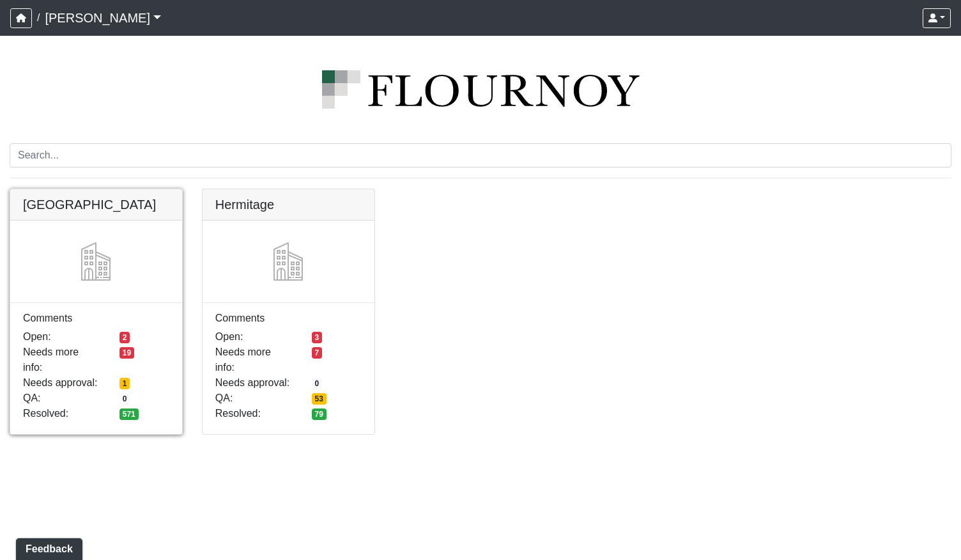
click at [114, 189] on link at bounding box center [96, 189] width 172 height 0
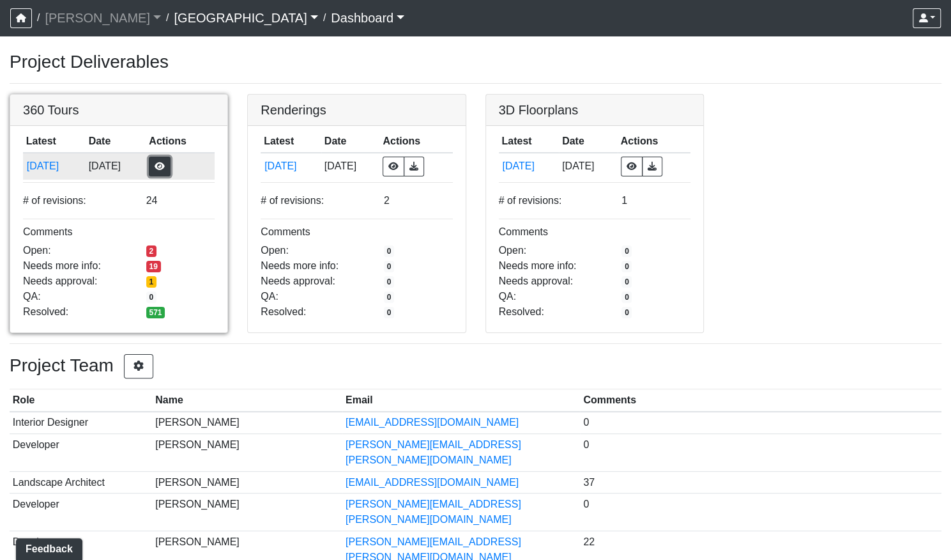
click at [171, 160] on button "button" at bounding box center [160, 167] width 22 height 20
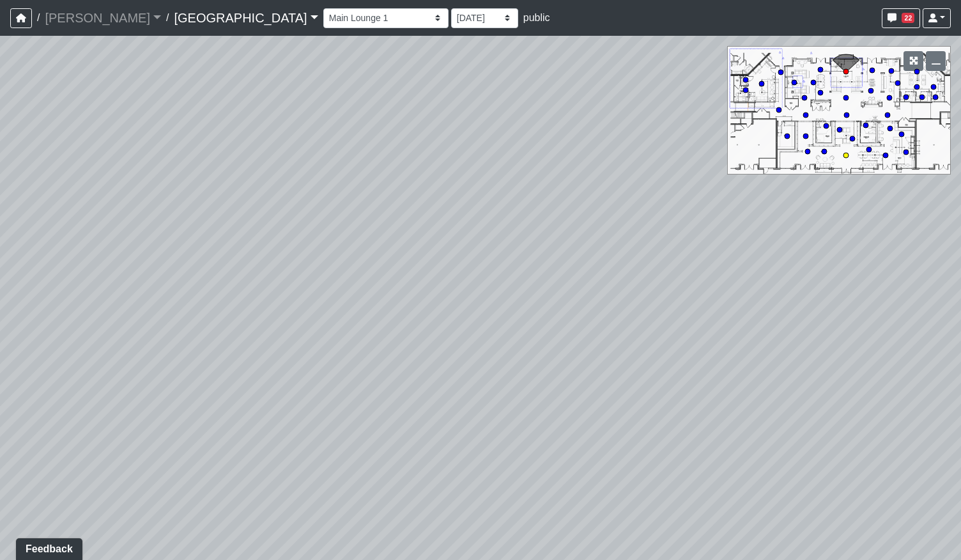
click at [844, 155] on circle at bounding box center [845, 155] width 5 height 5
drag, startPoint x: 442, startPoint y: 383, endPoint x: 574, endPoint y: 363, distance: 133.7
click at [562, 366] on div "Loading... Pool Courtyard Entry 1 Loading... Main Lounge 2 Loading... Pool Cour…" at bounding box center [480, 298] width 961 height 524
drag, startPoint x: 423, startPoint y: 361, endPoint x: 746, endPoint y: 376, distance: 323.6
click at [724, 378] on div "Loading... Pool Courtyard Entry 1 Loading... Main Lounge 2 Loading... Pool Cour…" at bounding box center [480, 298] width 961 height 524
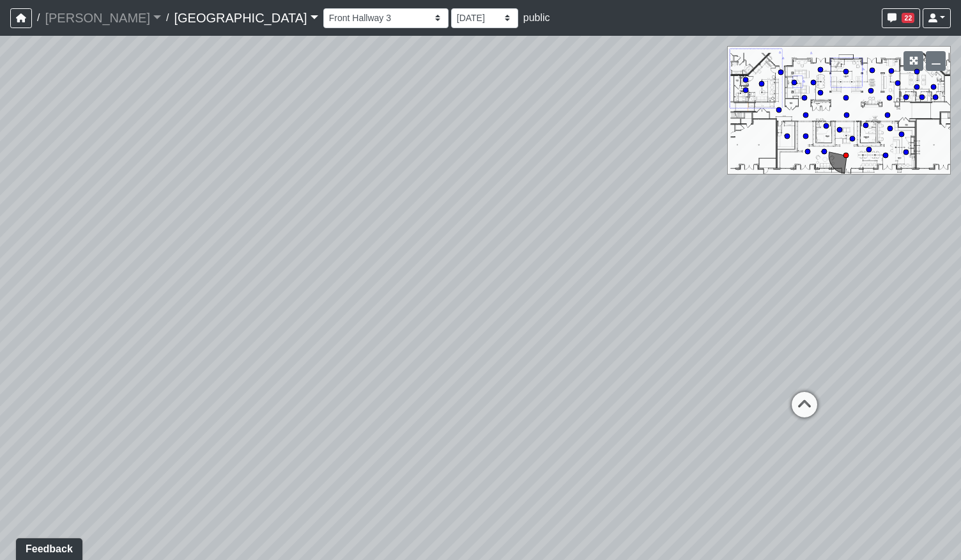
drag, startPoint x: 255, startPoint y: 357, endPoint x: 722, endPoint y: 293, distance: 471.4
click at [720, 293] on div "Loading... Pool Courtyard Entry 1 Loading... Main Lounge 2 Loading... Pool Cour…" at bounding box center [480, 298] width 961 height 524
drag, startPoint x: 519, startPoint y: 235, endPoint x: 802, endPoint y: 318, distance: 295.5
click at [813, 316] on div "Loading... Pool Courtyard Entry 1 Loading... Main Lounge 2 Loading... Pool Cour…" at bounding box center [480, 298] width 961 height 524
drag, startPoint x: 446, startPoint y: 357, endPoint x: 655, endPoint y: 356, distance: 209.5
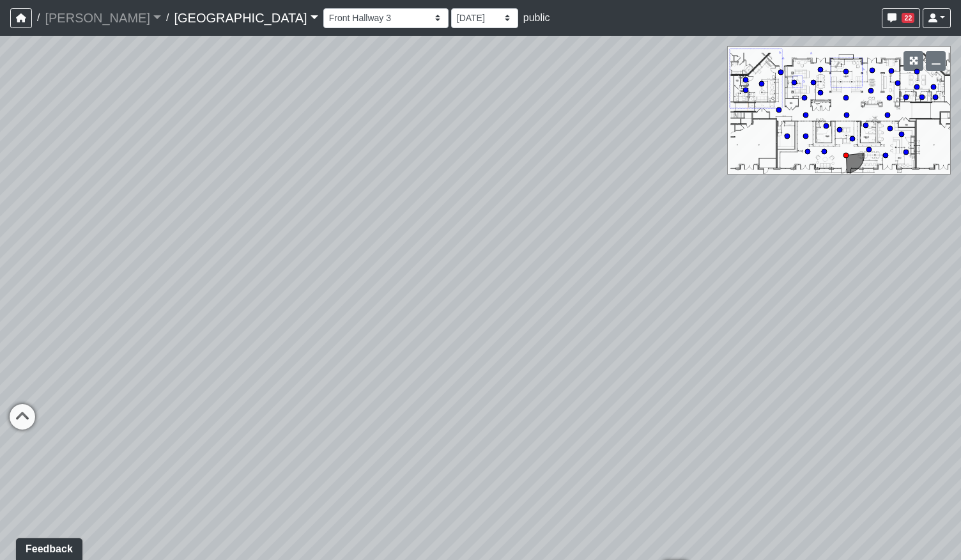
click at [655, 358] on div "Loading... Pool Courtyard Entry 1 Loading... Main Lounge 2 Loading... Pool Cour…" at bounding box center [480, 298] width 961 height 524
click at [266, 367] on icon at bounding box center [277, 371] width 38 height 38
click at [478, 392] on icon at bounding box center [466, 395] width 38 height 38
drag, startPoint x: 319, startPoint y: 379, endPoint x: 432, endPoint y: 370, distance: 112.8
click at [432, 370] on div "Loading... Pool Courtyard Entry 1 Loading... Main Lounge 2 Loading... Pool Cour…" at bounding box center [480, 298] width 961 height 524
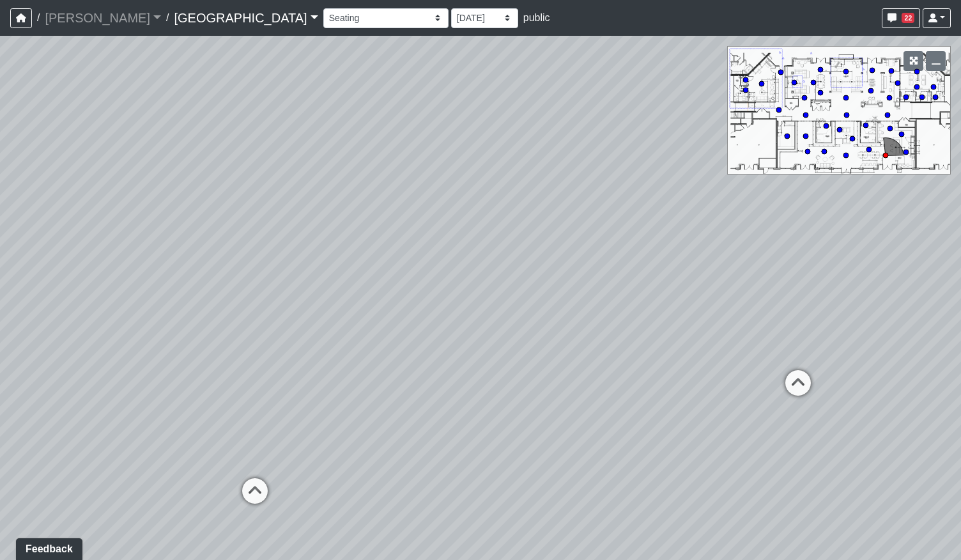
drag, startPoint x: 344, startPoint y: 365, endPoint x: 495, endPoint y: 501, distance: 203.1
click at [728, 511] on div "Loading... Pool Courtyard Entry 1 Loading... Main Lounge 2 Loading... Pool Cour…" at bounding box center [480, 298] width 961 height 524
drag, startPoint x: 387, startPoint y: 473, endPoint x: 579, endPoint y: 352, distance: 227.0
click at [588, 351] on div "Loading... Pool Courtyard Entry 1 Loading... Main Lounge 2 Loading... Pool Cour…" at bounding box center [480, 298] width 961 height 524
click at [431, 352] on icon at bounding box center [430, 361] width 38 height 38
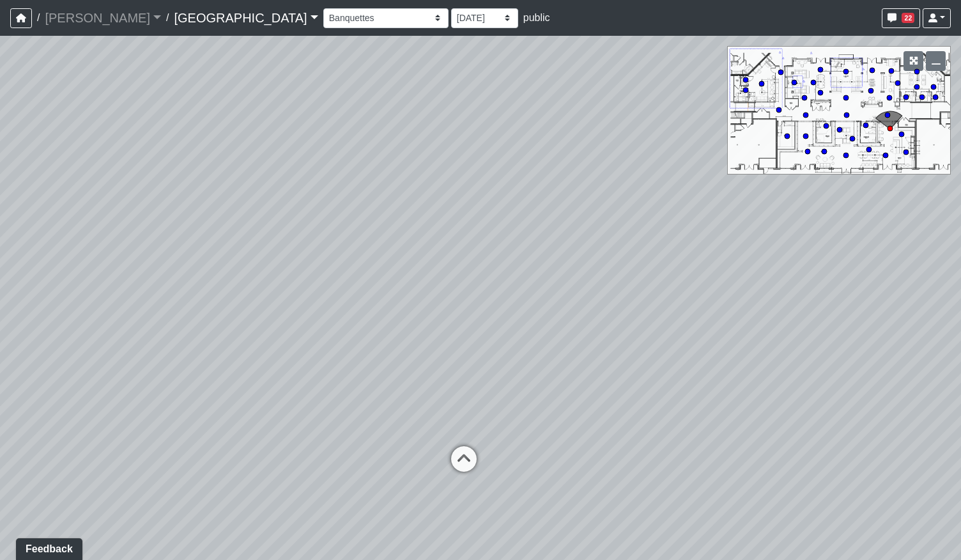
drag, startPoint x: 356, startPoint y: 351, endPoint x: 571, endPoint y: 369, distance: 216.0
click at [571, 369] on div "Loading... Pool Courtyard Entry 1 Loading... Main Lounge 2 Loading... Pool Cour…" at bounding box center [480, 298] width 961 height 524
click at [478, 448] on icon at bounding box center [464, 465] width 38 height 38
click at [555, 429] on icon at bounding box center [545, 443] width 38 height 38
drag, startPoint x: 592, startPoint y: 391, endPoint x: 424, endPoint y: 381, distance: 168.3
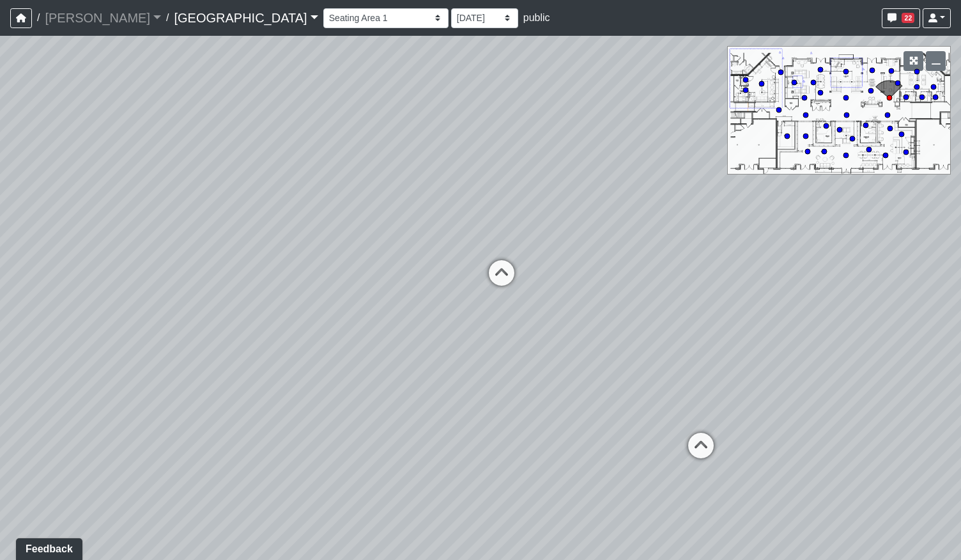
click at [450, 381] on div "Loading... Pool Courtyard Entry 1 Loading... Main Lounge 2 Loading... Pool Cour…" at bounding box center [480, 298] width 961 height 524
click at [429, 384] on icon at bounding box center [423, 390] width 38 height 38
drag, startPoint x: 527, startPoint y: 350, endPoint x: 296, endPoint y: 337, distance: 231.0
click at [297, 335] on div "Loading... Pool Courtyard Entry 1 Loading... Main Lounge 2 Loading... Pool Cour…" at bounding box center [480, 298] width 961 height 524
drag, startPoint x: 579, startPoint y: 251, endPoint x: 359, endPoint y: 271, distance: 220.6
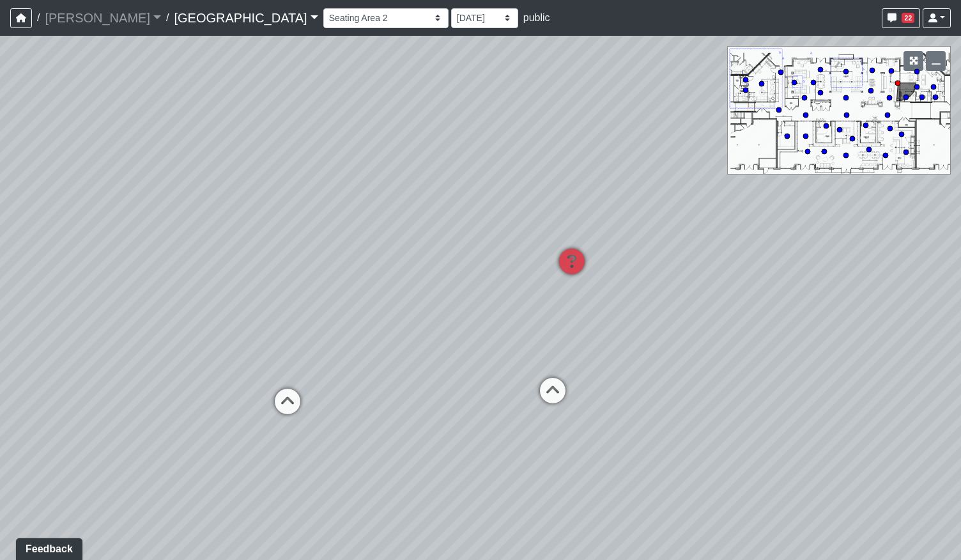
click at [359, 271] on div "Loading... Pool Courtyard Entry 1 Loading... Main Lounge 2 Loading... Pool Cour…" at bounding box center [480, 298] width 961 height 524
drag, startPoint x: 300, startPoint y: 281, endPoint x: 577, endPoint y: 219, distance: 283.5
click at [577, 219] on div "Loading... Pool Courtyard Entry 1 Loading... Main Lounge 2 Loading... Pool Cour…" at bounding box center [480, 298] width 961 height 524
drag, startPoint x: 293, startPoint y: 250, endPoint x: 466, endPoint y: 301, distance: 181.1
click at [466, 301] on div "Loading... Pool Courtyard Entry 1 Loading... Main Lounge 2 Loading... Pool Cour…" at bounding box center [480, 298] width 961 height 524
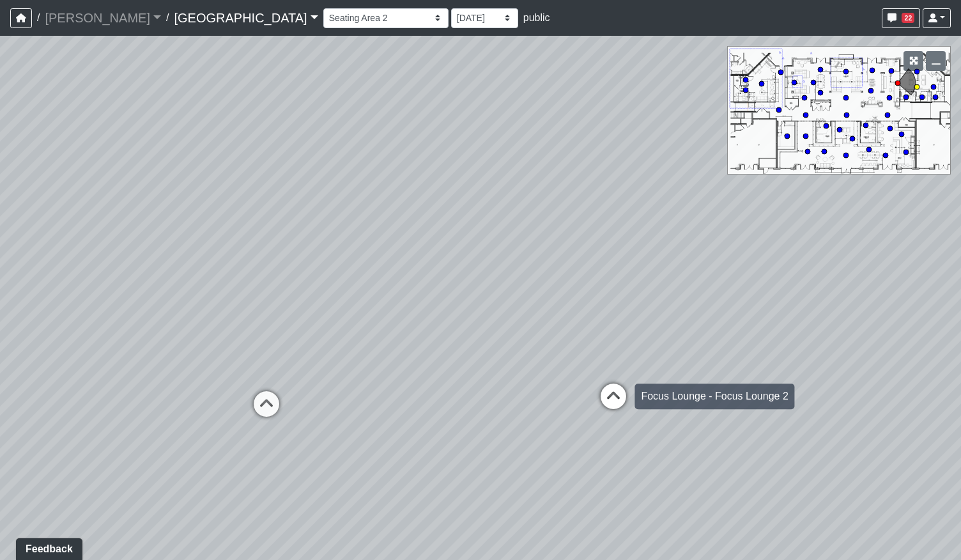
click at [597, 392] on icon at bounding box center [613, 402] width 38 height 38
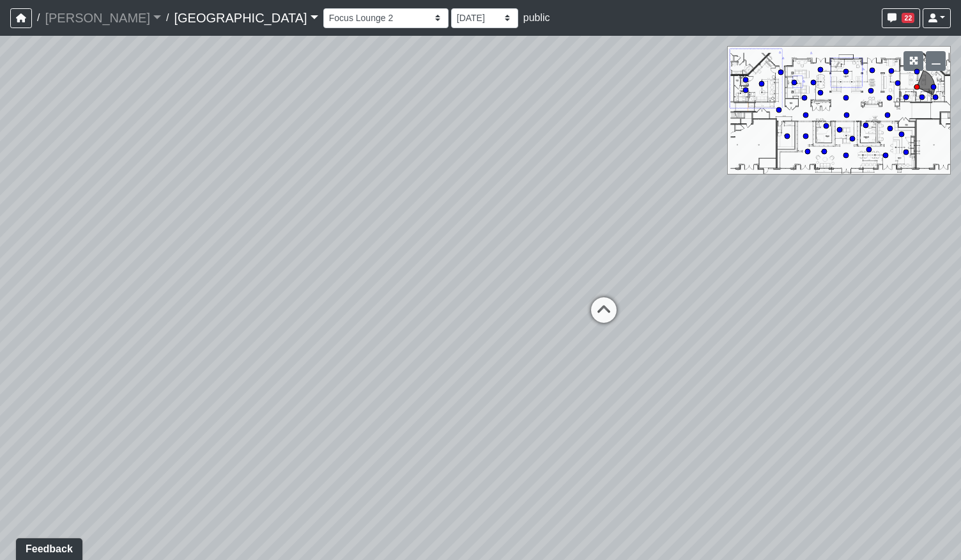
drag, startPoint x: 317, startPoint y: 378, endPoint x: 557, endPoint y: 333, distance: 244.4
click at [635, 298] on div "Loading... Pool Courtyard Entry 1 Loading... Main Lounge 2 Loading... Pool Cour…" at bounding box center [480, 298] width 961 height 524
drag, startPoint x: 339, startPoint y: 352, endPoint x: 600, endPoint y: 298, distance: 266.7
click at [600, 295] on div "Loading... Pool Courtyard Entry 1 Loading... Main Lounge 2 Loading... Pool Cour…" at bounding box center [480, 298] width 961 height 524
drag, startPoint x: 351, startPoint y: 261, endPoint x: 220, endPoint y: 330, distance: 148.6
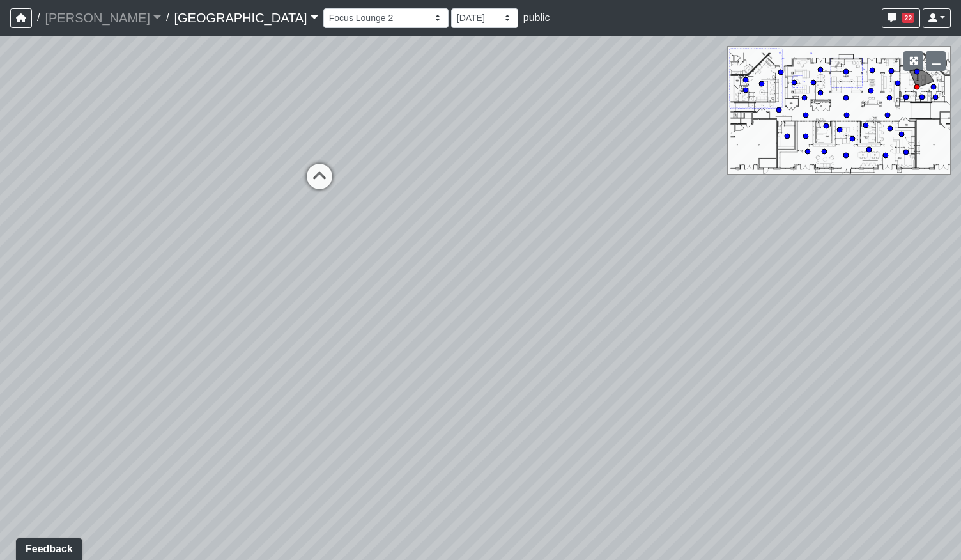
click at [78, 342] on div "Loading... Pool Courtyard Entry 1 Loading... Main Lounge 2 Loading... Pool Cour…" at bounding box center [480, 298] width 961 height 524
drag, startPoint x: 616, startPoint y: 275, endPoint x: 286, endPoint y: 255, distance: 330.3
click at [299, 254] on div "Loading... Pool Courtyard Entry 1 Loading... Main Lounge 2 Loading... Pool Cour…" at bounding box center [480, 298] width 961 height 524
drag, startPoint x: 219, startPoint y: 268, endPoint x: 300, endPoint y: 328, distance: 100.6
click at [300, 328] on div "Loading... Pool Courtyard Entry 1 Loading... Main Lounge 2 Loading... Pool Cour…" at bounding box center [480, 298] width 961 height 524
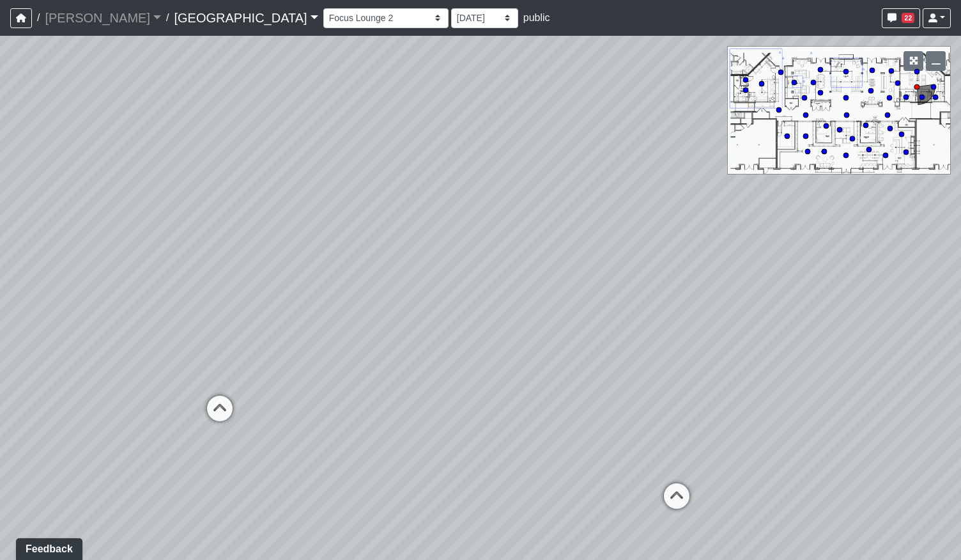
drag, startPoint x: 514, startPoint y: 309, endPoint x: 590, endPoint y: 309, distance: 76.7
click at [577, 309] on div "Loading... Pool Courtyard Entry 1 Loading... Main Lounge 2 Loading... Pool Cour…" at bounding box center [480, 298] width 961 height 524
drag, startPoint x: 213, startPoint y: 318, endPoint x: 457, endPoint y: 297, distance: 245.6
click at [434, 298] on div "Loading... Pool Courtyard Entry 1 Loading... Main Lounge 2 Loading... Pool Cour…" at bounding box center [480, 298] width 961 height 524
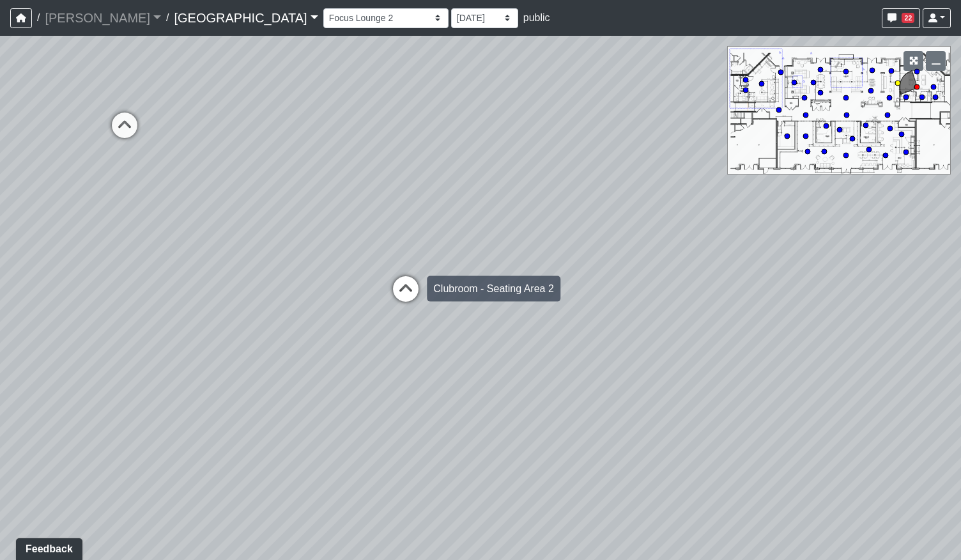
click at [414, 293] on icon at bounding box center [405, 295] width 38 height 38
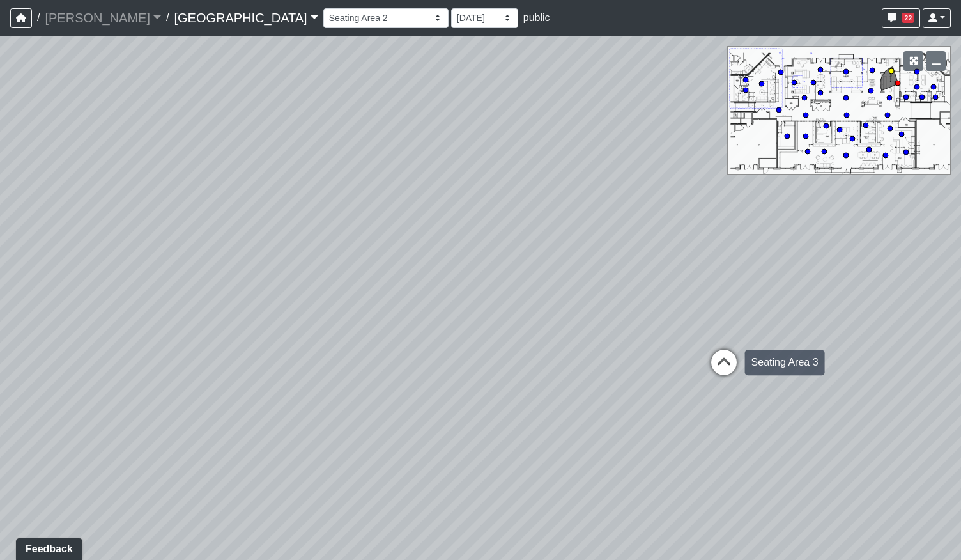
click at [719, 361] on icon at bounding box center [724, 368] width 38 height 38
drag, startPoint x: 383, startPoint y: 265, endPoint x: 642, endPoint y: 362, distance: 276.3
click at [638, 365] on div "Loading... Pool Courtyard Entry 1 Loading... Main Lounge 2 Loading... Pool Cour…" at bounding box center [480, 298] width 961 height 524
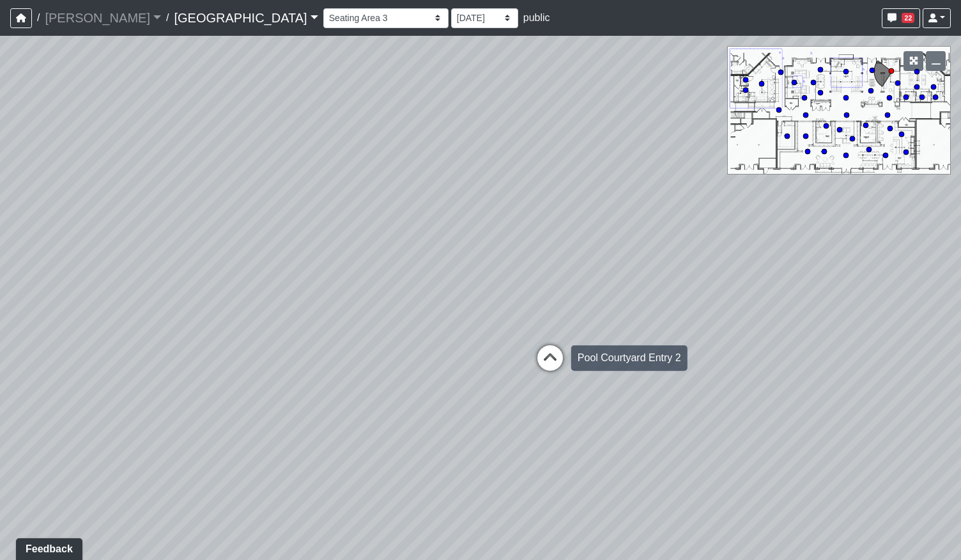
click at [563, 357] on icon at bounding box center [550, 364] width 38 height 38
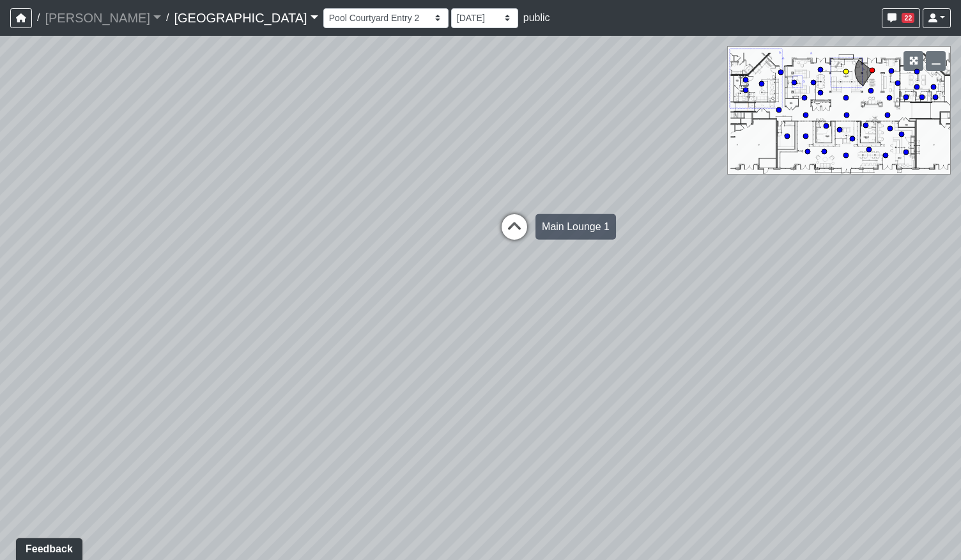
click at [512, 233] on icon at bounding box center [514, 233] width 38 height 38
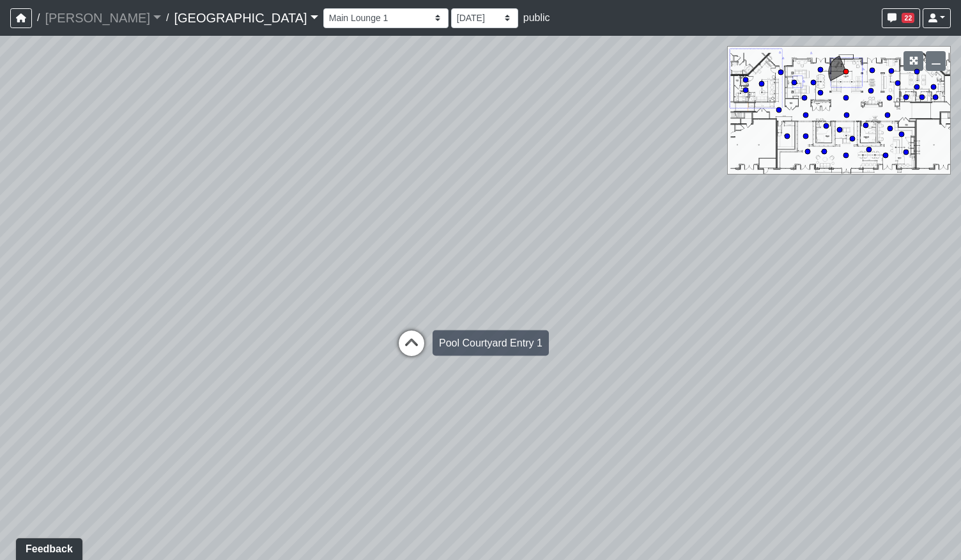
drag, startPoint x: 689, startPoint y: 358, endPoint x: 336, endPoint y: 378, distance: 353.1
click at [336, 378] on div "Loading... Pool Courtyard Entry 1 Loading... Main Lounge 2 Loading... Pool Cour…" at bounding box center [480, 298] width 961 height 524
drag, startPoint x: 606, startPoint y: 372, endPoint x: 664, endPoint y: 324, distance: 75.7
click at [666, 324] on div "Loading... Pool Courtyard Entry 1 Loading... Main Lounge 2 Loading... Pool Cour…" at bounding box center [480, 298] width 961 height 524
drag, startPoint x: 343, startPoint y: 313, endPoint x: 661, endPoint y: 314, distance: 317.5
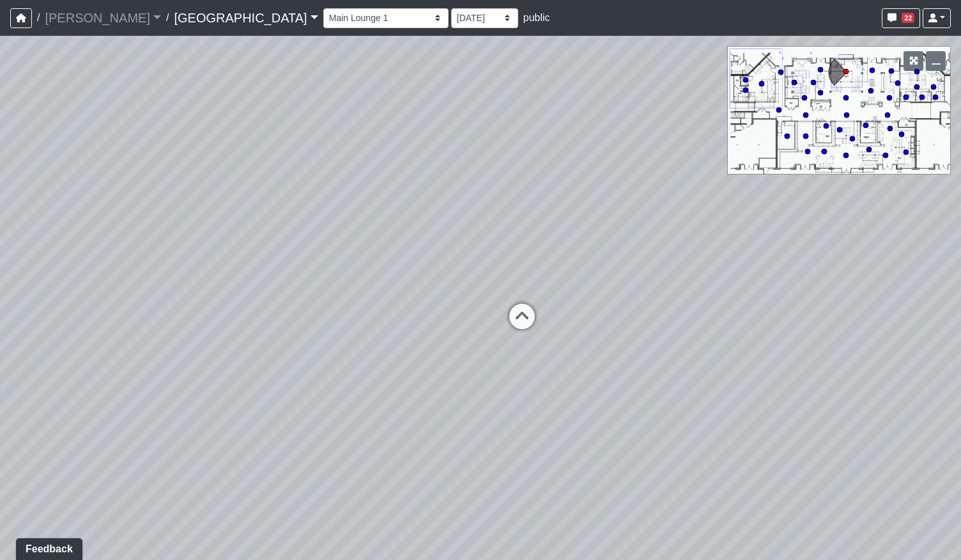
click at [661, 314] on div "Loading... Pool Courtyard Entry 1 Loading... Main Lounge 2 Loading... Pool Cour…" at bounding box center [480, 298] width 961 height 524
drag, startPoint x: 263, startPoint y: 323, endPoint x: 491, endPoint y: 333, distance: 227.6
click at [483, 334] on div "Loading... Pool Courtyard Entry 1 Loading... Main Lounge 2 Loading... Pool Cour…" at bounding box center [480, 298] width 961 height 524
drag, startPoint x: 644, startPoint y: 282, endPoint x: 284, endPoint y: 306, distance: 360.5
click at [284, 306] on div "Loading... Pool Courtyard Entry 1 Loading... Main Lounge 2 Loading... Pool Cour…" at bounding box center [480, 298] width 961 height 524
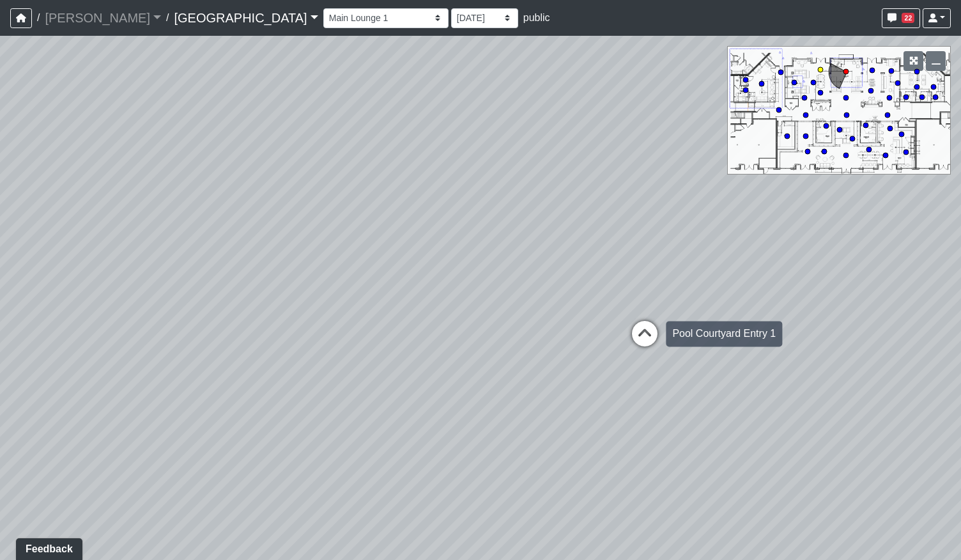
click at [648, 328] on icon at bounding box center [644, 340] width 38 height 38
drag, startPoint x: 313, startPoint y: 353, endPoint x: 811, endPoint y: 357, distance: 498.3
click at [811, 357] on div "Loading... Pool Courtyard Entry 1 Loading... Main Lounge 2 Loading... Pool Cour…" at bounding box center [480, 298] width 961 height 524
drag, startPoint x: 708, startPoint y: 309, endPoint x: 354, endPoint y: 307, distance: 353.9
click at [356, 307] on div "Loading... Pool Courtyard Entry 1 Loading... Main Lounge 2 Loading... Pool Cour…" at bounding box center [480, 298] width 961 height 524
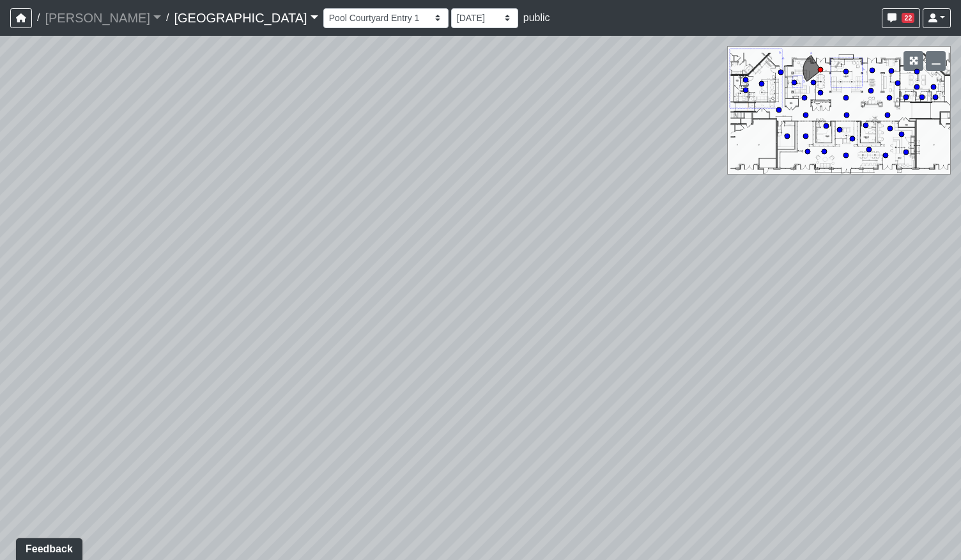
click at [319, 314] on div "Loading... Pool Courtyard Entry 1 Loading... Main Lounge 2 Loading... Pool Cour…" at bounding box center [480, 298] width 961 height 524
drag, startPoint x: 579, startPoint y: 299, endPoint x: 270, endPoint y: 314, distance: 308.9
click at [193, 323] on div "Loading... Pool Courtyard Entry 1 Loading... Main Lounge 2 Loading... Pool Cour…" at bounding box center [480, 298] width 961 height 524
click at [508, 240] on icon at bounding box center [512, 241] width 38 height 38
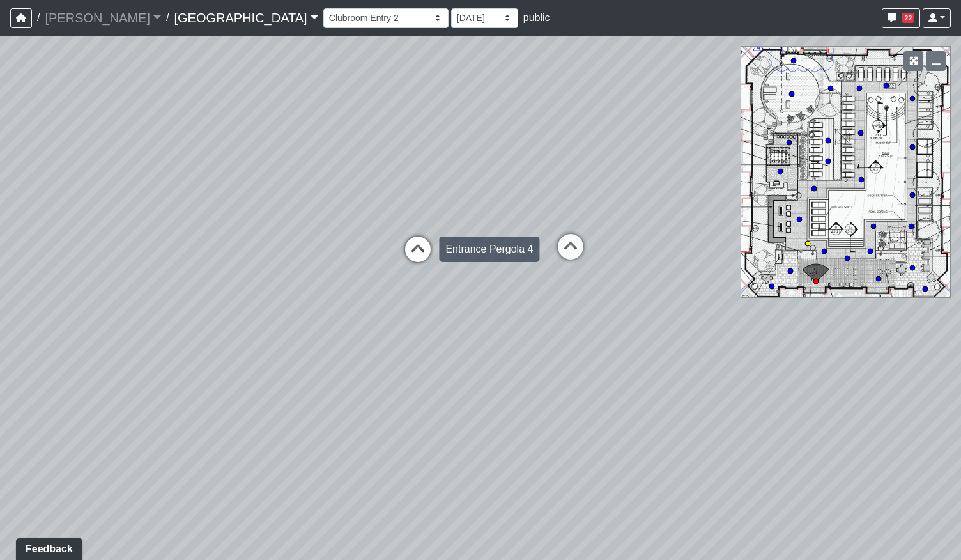
click at [421, 254] on icon at bounding box center [418, 255] width 38 height 38
drag, startPoint x: 570, startPoint y: 289, endPoint x: 335, endPoint y: 293, distance: 235.1
click at [348, 293] on div "Loading... Pool Courtyard Entry 1 Loading... Main Lounge 2 Loading... Pool Cour…" at bounding box center [480, 298] width 961 height 524
drag, startPoint x: 258, startPoint y: 292, endPoint x: 168, endPoint y: 330, distance: 97.6
click at [163, 330] on div "Loading... Pool Courtyard Entry 1 Loading... Main Lounge 2 Loading... Pool Cour…" at bounding box center [480, 298] width 961 height 524
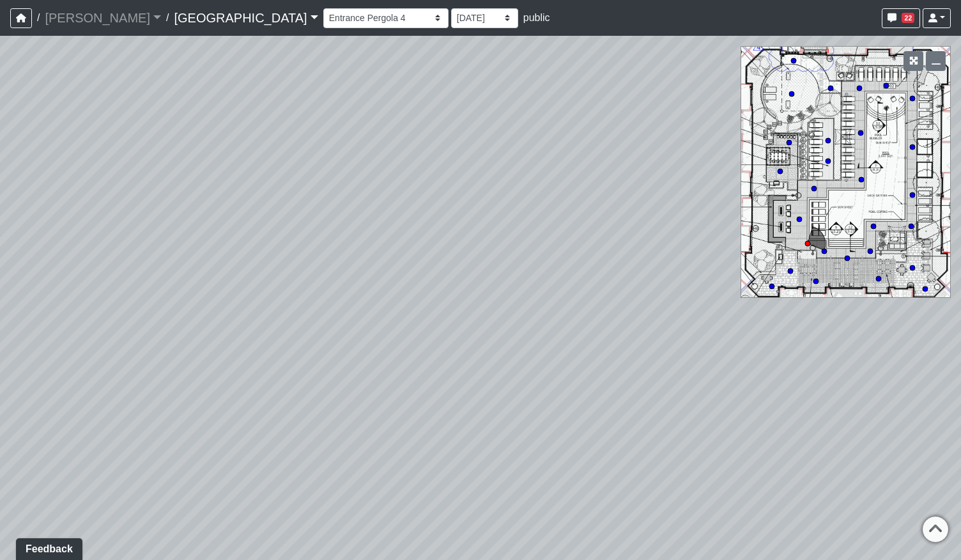
drag, startPoint x: 623, startPoint y: 284, endPoint x: 258, endPoint y: 307, distance: 366.1
click at [257, 308] on div "Loading... Pool Courtyard Entry 1 Loading... Main Lounge 2 Loading... Pool Cour…" at bounding box center [480, 298] width 961 height 524
drag
click at [709, 264] on div "Loading... Pool Courtyard Entry 1 Loading... Main Lounge 2 Loading... Pool Cour…" at bounding box center [480, 298] width 961 height 524
click at [523, 376] on div "Loading... Pool Courtyard Entry 1 Loading... Main Lounge 2 Loading... Pool Cour…" at bounding box center [480, 298] width 961 height 524
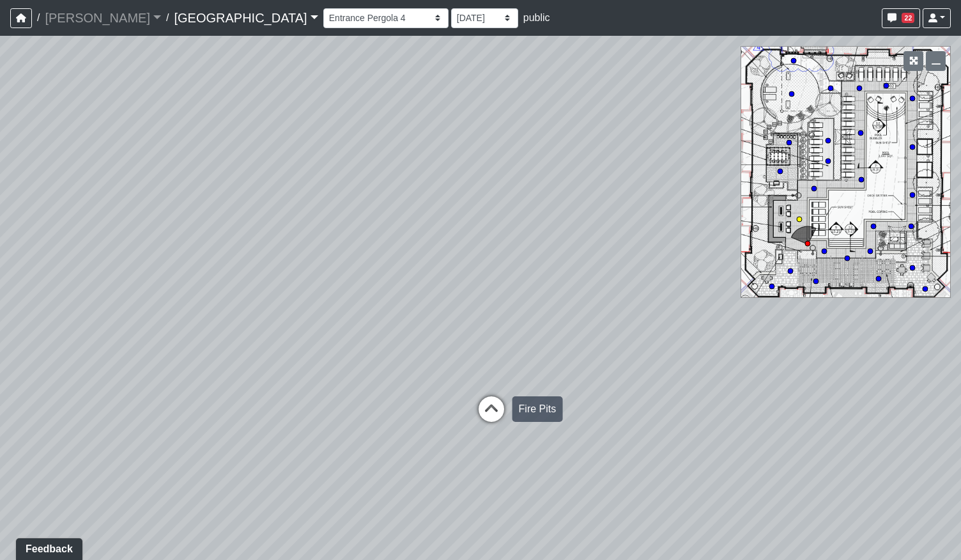
click at [498, 402] on icon at bounding box center [491, 415] width 38 height 38
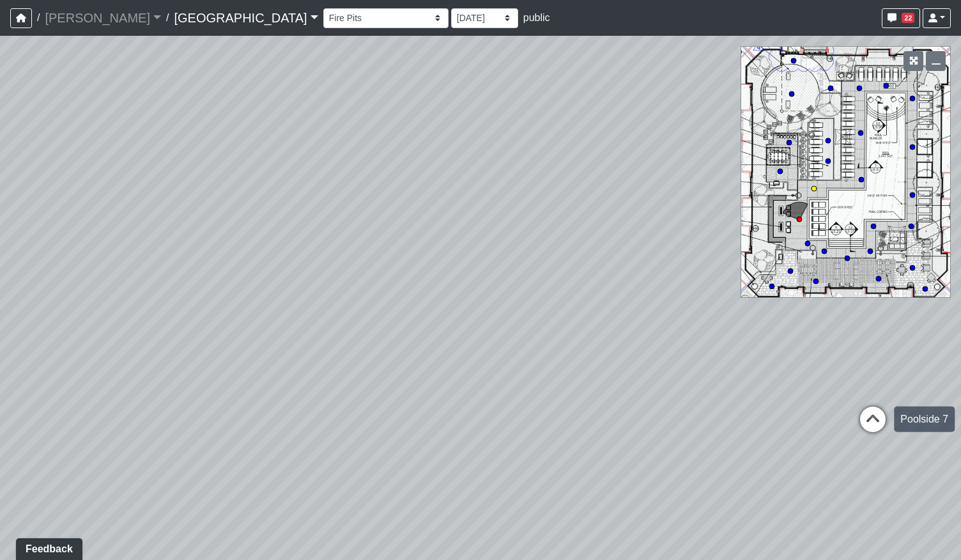
click at [890, 423] on icon at bounding box center [872, 425] width 38 height 38
click at [162, 396] on div "Loading... Pool Courtyard Entry 1 Loading... Main Lounge 2 Loading... Pool Cour…" at bounding box center [480, 298] width 961 height 524
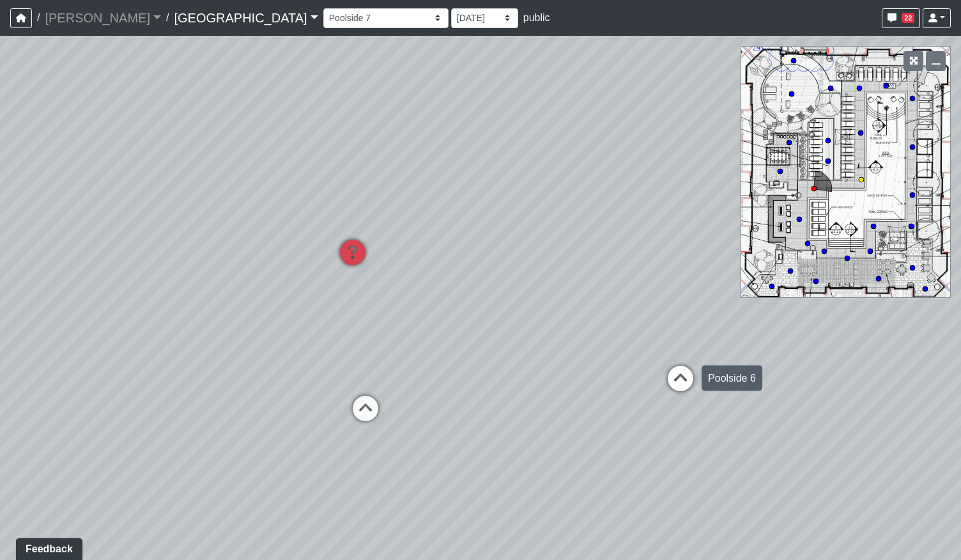
click at [677, 369] on icon at bounding box center [680, 384] width 38 height 38
click at [634, 373] on div "Loading... Pool Courtyard Entry 1 Loading... Main Lounge 2 Loading... Pool Cour…" at bounding box center [480, 298] width 961 height 524
click at [596, 343] on div "Loading... Pool Courtyard Entry 1 Loading... Main Lounge 2 Loading... Pool Cour…" at bounding box center [480, 298] width 961 height 524
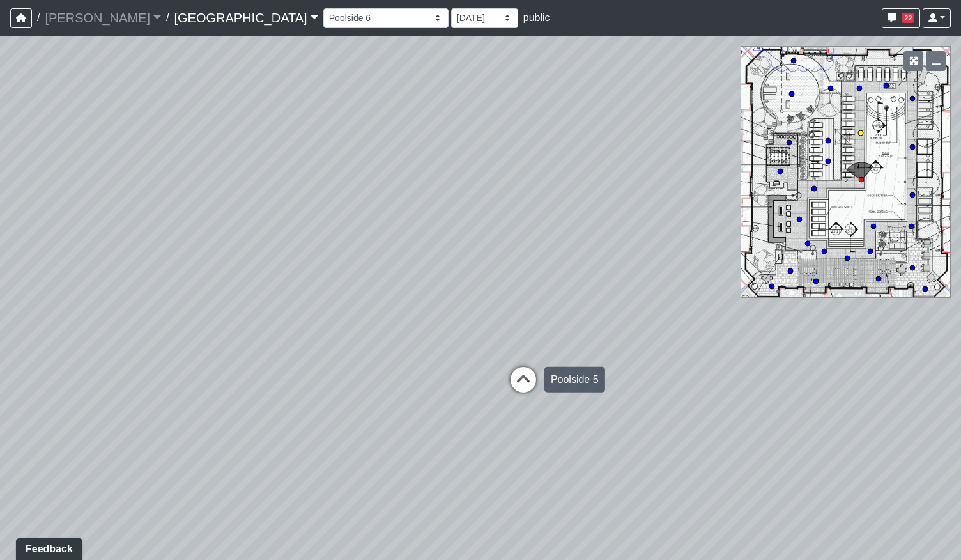
click at [527, 376] on icon at bounding box center [523, 386] width 38 height 38
click at [527, 376] on icon at bounding box center [517, 391] width 38 height 38
click at [602, 367] on div "Loading... Pool Courtyard Entry 1 Loading... Main Lounge 2 Loading... Pool Cour…" at bounding box center [480, 298] width 961 height 524
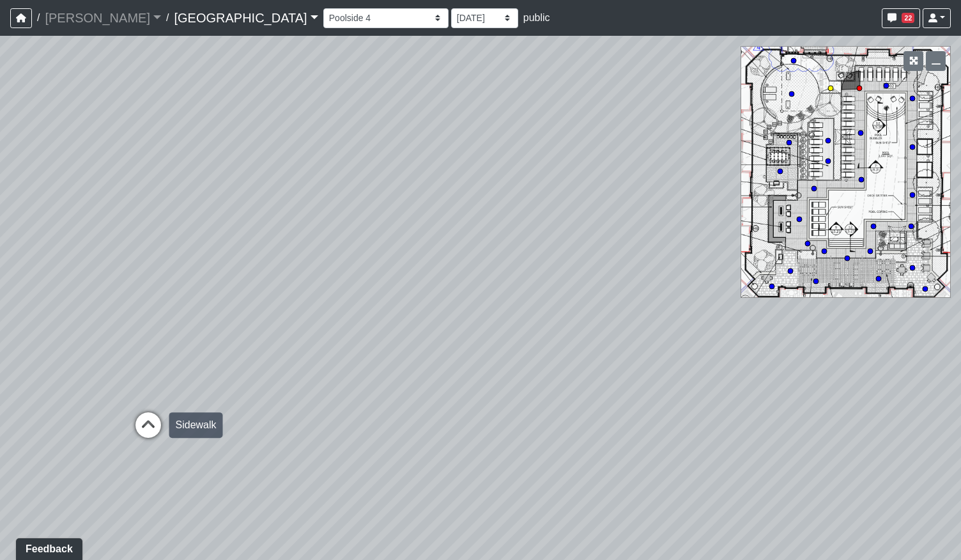
click at [153, 427] on icon at bounding box center [148, 431] width 38 height 38
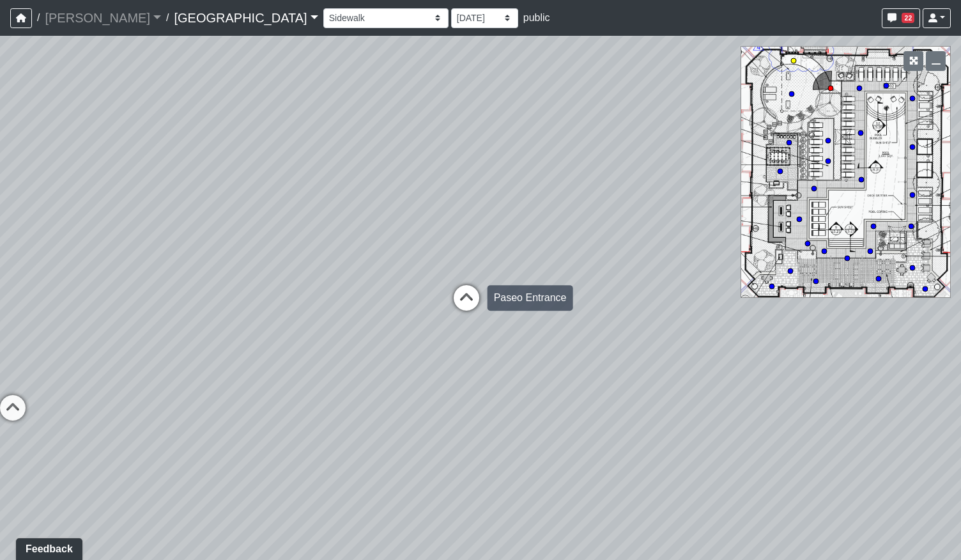
click at [461, 286] on icon at bounding box center [466, 304] width 38 height 38
click at [212, 328] on div "Loading... Pool Courtyard Entry 1 Loading... Main Lounge 2 Loading... Pool Cour…" at bounding box center [480, 298] width 961 height 524
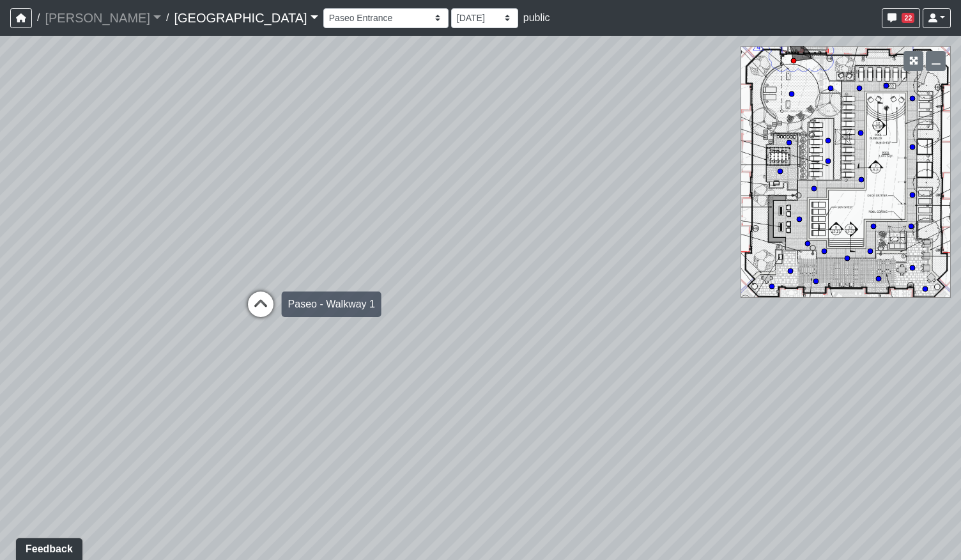
click at [247, 303] on icon at bounding box center [260, 310] width 38 height 38
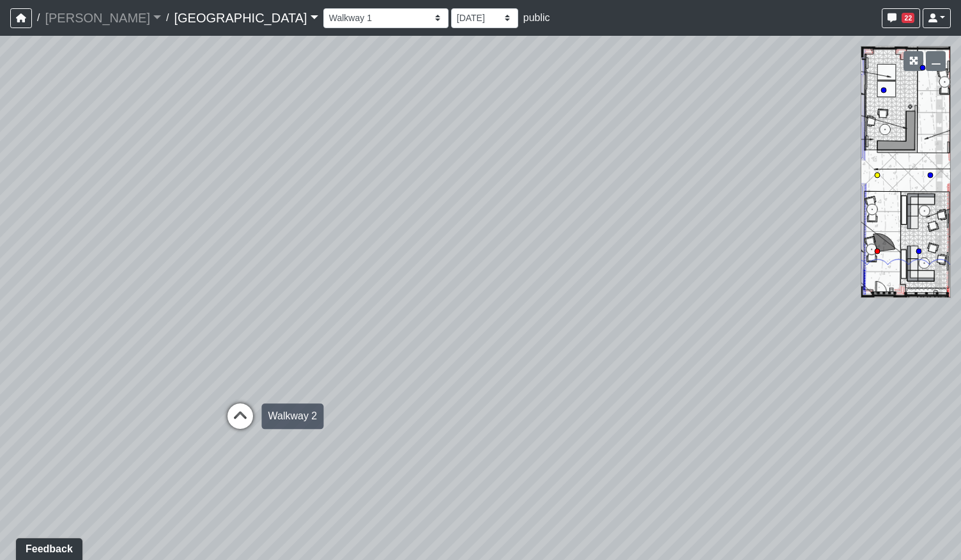
click at [243, 411] on icon at bounding box center [240, 422] width 38 height 38
click at [314, 353] on div "Loading... Pool Courtyard Entry 1 Loading... Main Lounge 2 Loading... Pool Cour…" at bounding box center [480, 298] width 961 height 524
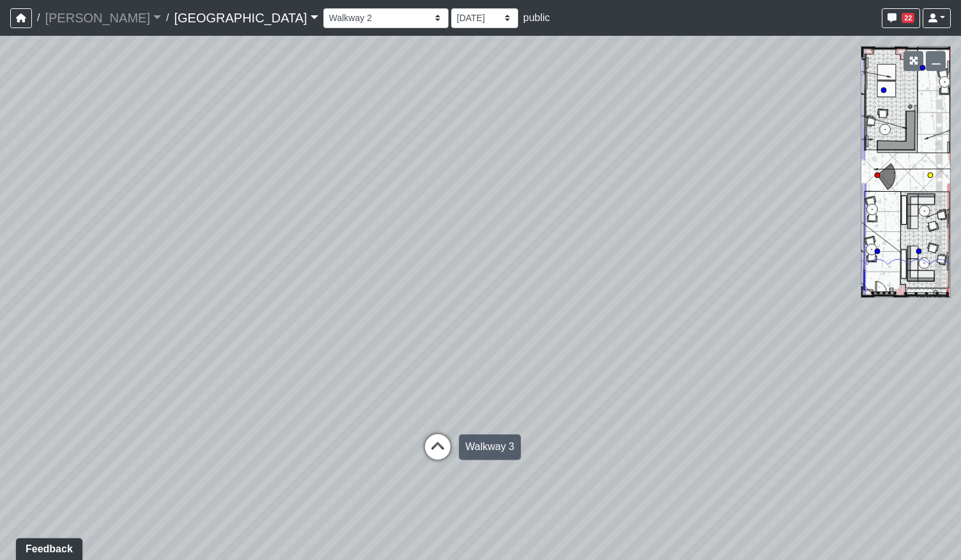
click at [446, 459] on icon at bounding box center [437, 453] width 38 height 38
click at [247, 358] on div "Loading... Pool Courtyard Entry 1 Loading... Main Lounge 2 Loading... Pool Cour…" at bounding box center [480, 298] width 961 height 524
click at [239, 301] on div "Loading... Pool Courtyard Entry 1 Loading... Main Lounge 2 Loading... Pool Cour…" at bounding box center [480, 298] width 961 height 524
click at [348, 324] on div "Loading... Pool Courtyard Entry 1 Loading... Main Lounge 2 Loading... Pool Cour…" at bounding box center [480, 298] width 961 height 524
click at [596, 338] on div "Loading... Pool Courtyard Entry 1 Loading... Main Lounge 2 Loading... Pool Cour…" at bounding box center [480, 298] width 961 height 524
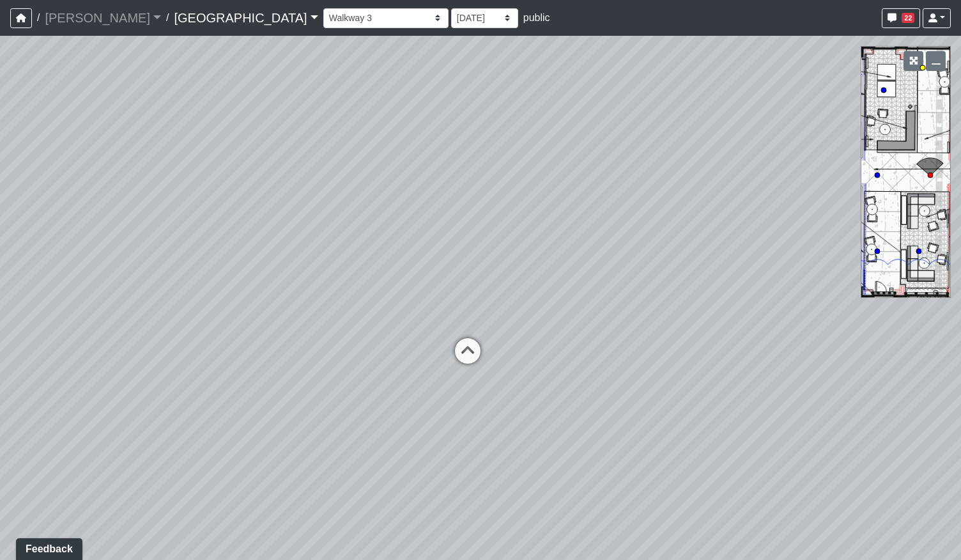
click at [464, 348] on icon at bounding box center [467, 357] width 38 height 38
click at [606, 373] on div "Loading... Pool Courtyard Entry 1 Loading... Main Lounge 2 Loading... Pool Cour…" at bounding box center [480, 298] width 961 height 524
click at [422, 355] on div "Loading... Pool Courtyard Entry 1 Loading... Main Lounge 2 Loading... Pool Cour…" at bounding box center [480, 298] width 961 height 524
click at [344, 330] on div "Loading... Pool Courtyard Entry 1 Loading... Main Lounge 2 Loading... Pool Cour…" at bounding box center [480, 298] width 961 height 524
click at [499, 372] on icon at bounding box center [499, 382] width 38 height 38
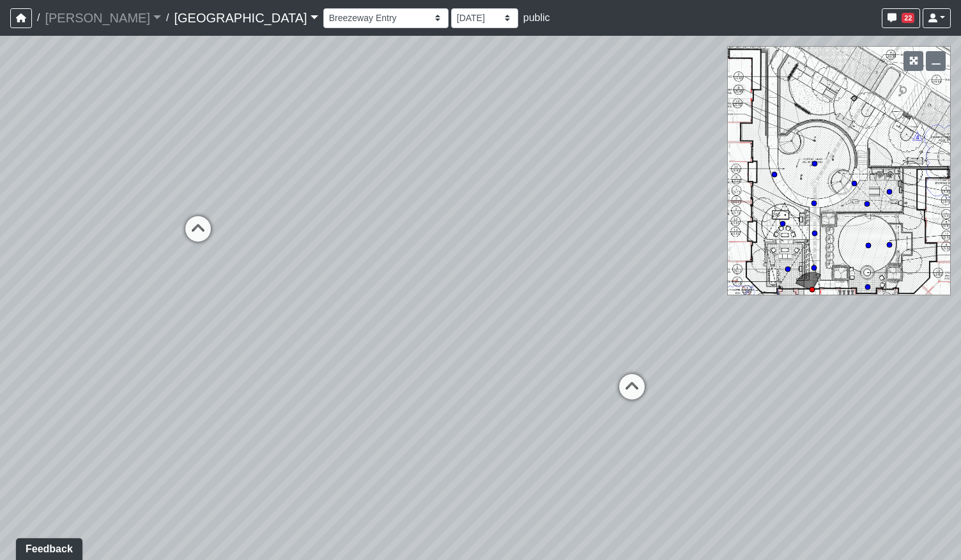
click at [523, 298] on div "Loading... Pool Courtyard Entry 1 Loading... Main Lounge 2 Loading... Pool Cour…" at bounding box center [480, 298] width 961 height 524
click at [627, 381] on icon at bounding box center [632, 393] width 38 height 38
click at [603, 337] on icon at bounding box center [602, 347] width 38 height 38
click at [645, 356] on div "Loading... Pool Courtyard Entry 1 Loading... Main Lounge 2 Loading... Pool Cour…" at bounding box center [480, 298] width 961 height 524
click at [441, 362] on div "Loading... Pool Courtyard Entry 1 Loading... Main Lounge 2 Loading... Pool Cour…" at bounding box center [480, 298] width 961 height 524
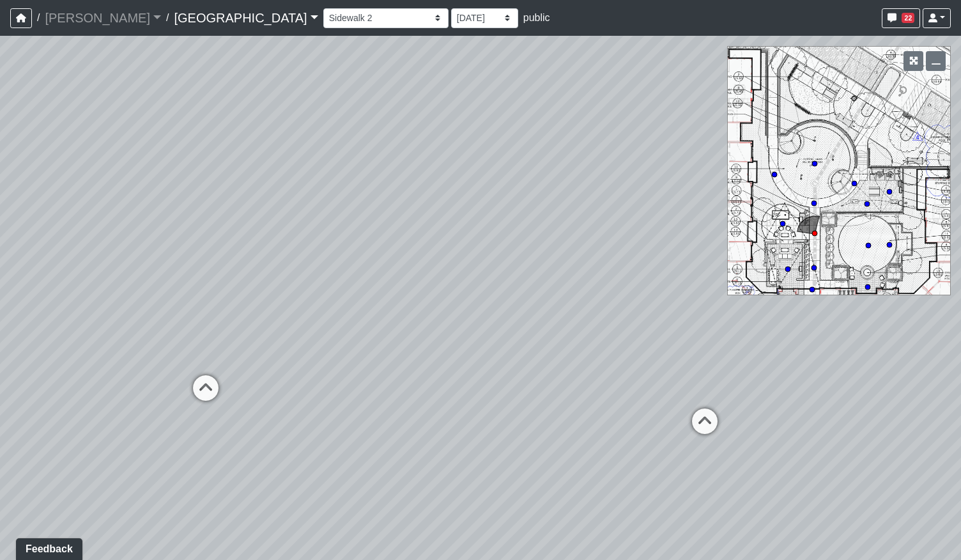
click at [281, 415] on div "Loading... Pool Courtyard Entry 1 Loading... Main Lounge 2 Loading... Pool Cour…" at bounding box center [480, 298] width 961 height 524
click at [331, 335] on div "Loading... Pool Courtyard Entry 1 Loading... Main Lounge 2 Loading... Pool Cour…" at bounding box center [480, 298] width 961 height 524
click at [377, 320] on div "Loading... Pool Courtyard Entry 1 Loading... Main Lounge 2 Loading... Pool Cour…" at bounding box center [480, 298] width 961 height 524
click at [263, 263] on div "Loading... Pool Courtyard Entry 1 Loading... Main Lounge 2 Loading... Pool Cour…" at bounding box center [480, 298] width 961 height 524
click at [554, 275] on div "Loading... Pool Courtyard Entry 1 Loading... Main Lounge 2 Loading... Pool Cour…" at bounding box center [480, 298] width 961 height 524
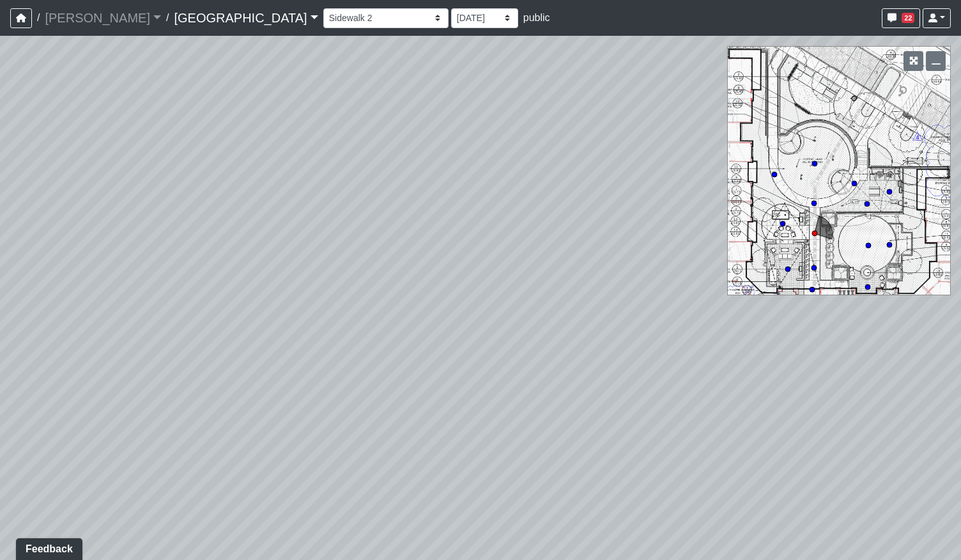
click at [491, 270] on div "Loading... Pool Courtyard Entry 1 Loading... Main Lounge 2 Loading... Pool Cour…" at bounding box center [480, 298] width 961 height 524
click at [294, 330] on icon at bounding box center [284, 338] width 38 height 38
click at [362, 271] on div "Loading... Pool Courtyard Entry 1 Loading... Main Lounge 2 Loading... Pool Cour…" at bounding box center [480, 298] width 961 height 524
click at [389, 300] on icon at bounding box center [391, 319] width 38 height 38
click at [273, 330] on div "Loading... Pool Courtyard Entry 1 Loading... Main Lounge 2 Loading... Pool Cour…" at bounding box center [480, 298] width 961 height 524
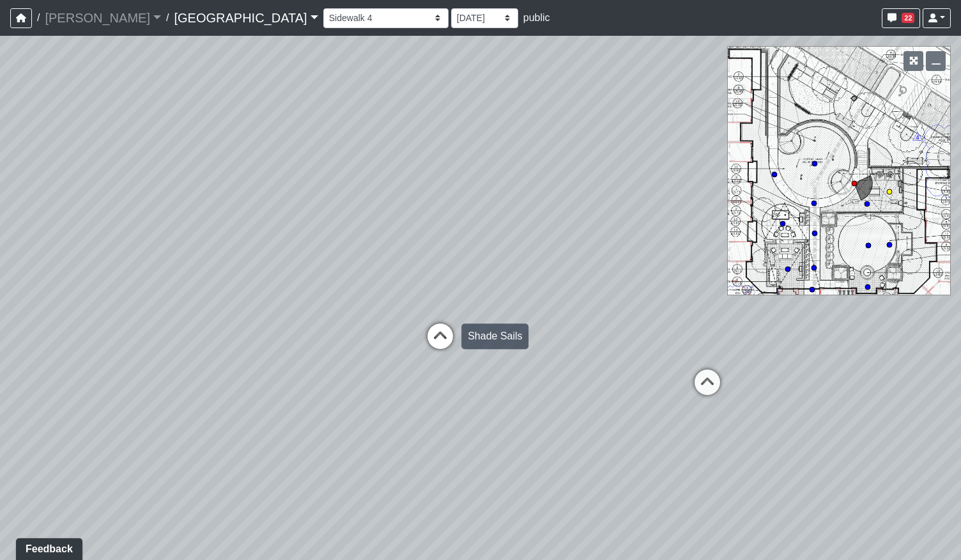
click at [443, 337] on icon at bounding box center [440, 342] width 38 height 38
click at [459, 356] on div "Loading... Pool Courtyard Entry 1 Loading... Main Lounge 2 Loading... Pool Cour…" at bounding box center [480, 298] width 961 height 524
click at [634, 314] on div "Loading... Pool Courtyard Entry 1 Loading... Main Lounge 2 Loading... Pool Cour…" at bounding box center [480, 298] width 961 height 524
click at [513, 338] on div "Loading... Pool Courtyard Entry 1 Loading... Main Lounge 2 Loading... Pool Cour…" at bounding box center [480, 298] width 961 height 524
click at [719, 321] on div "Loading... Pool Courtyard Entry 1 Loading... Main Lounge 2 Loading... Pool Cour…" at bounding box center [480, 298] width 961 height 524
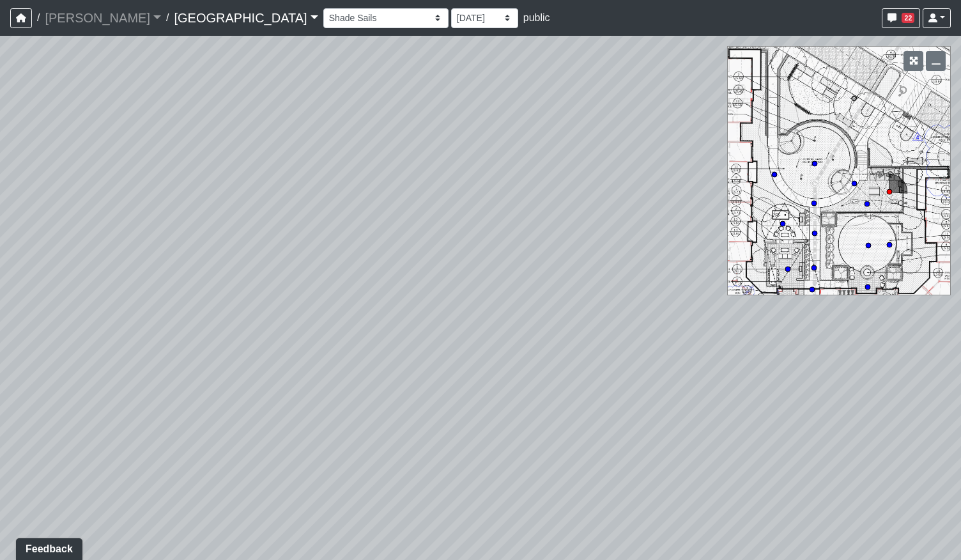
click at [657, 349] on div "Loading... Pool Courtyard Entry 1 Loading... Main Lounge 2 Loading... Pool Cour…" at bounding box center [480, 298] width 961 height 524
click at [791, 368] on div "Loading... Pool Courtyard Entry 1 Loading... Main Lounge 2 Loading... Pool Cour…" at bounding box center [480, 298] width 961 height 524
click at [689, 357] on div "Loading... Pool Courtyard Entry 1 Loading... Main Lounge 2 Loading... Pool Cour…" at bounding box center [480, 298] width 961 height 524
drag, startPoint x: 221, startPoint y: 248, endPoint x: 383, endPoint y: 267, distance: 163.4
click at [383, 267] on div "Loading... Pool Courtyard Entry 1 Loading... Main Lounge 2 Loading... Pool Cour…" at bounding box center [480, 298] width 961 height 524
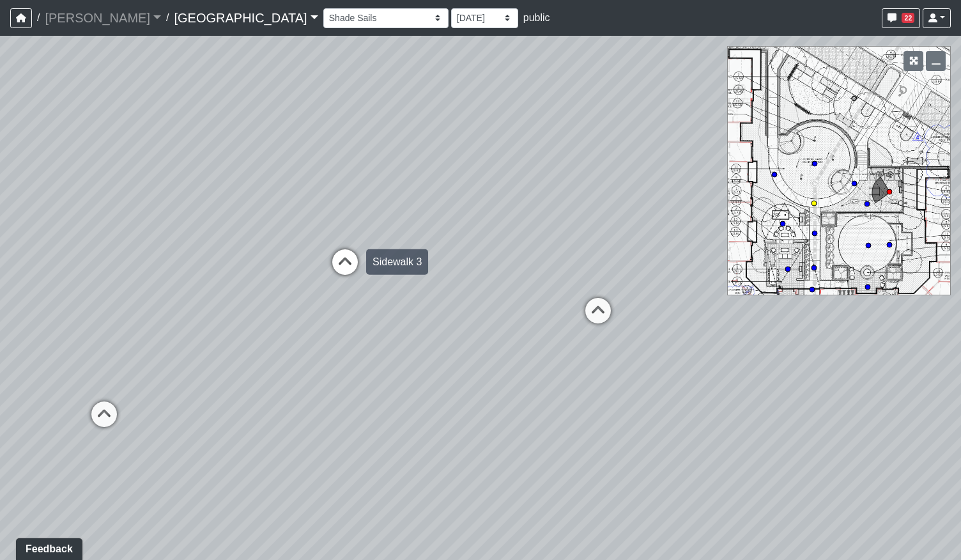
click at [337, 268] on icon at bounding box center [345, 268] width 38 height 38
drag, startPoint x: 638, startPoint y: 353, endPoint x: 206, endPoint y: 368, distance: 432.1
click at [211, 369] on div "Loading... Pool Courtyard Entry 1 Loading... Main Lounge 2 Loading... Pool Cour…" at bounding box center [480, 298] width 961 height 524
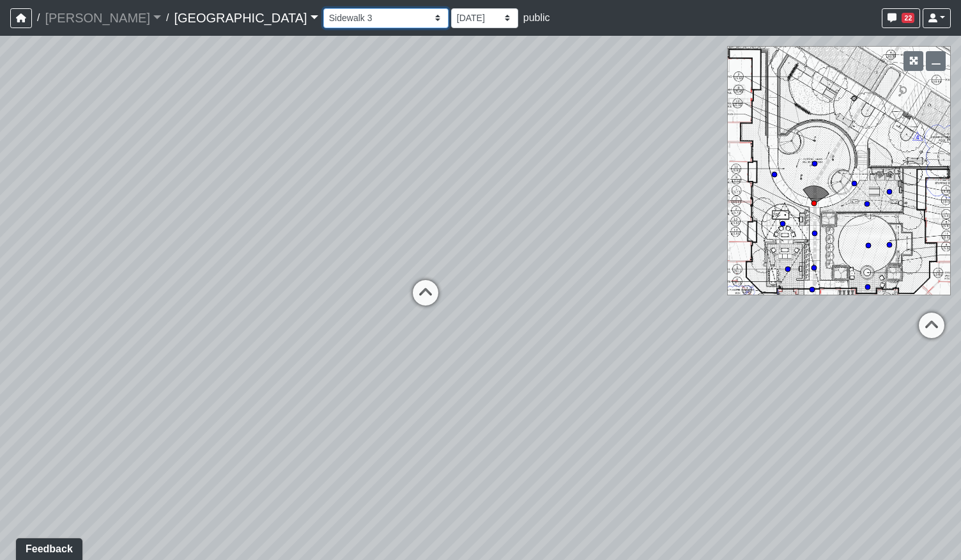
click at [323, 24] on select "Breezeway Entry Fireplace 1 Fireplace 2 Gate Golf Holes Shade Sails Sidewalk 1 …" at bounding box center [385, 18] width 125 height 20
click at [323, 8] on select "Breezeway Entry Fireplace 1 Fireplace 2 Gate Golf Holes Shade Sails Sidewalk 1 …" at bounding box center [385, 18] width 125 height 20
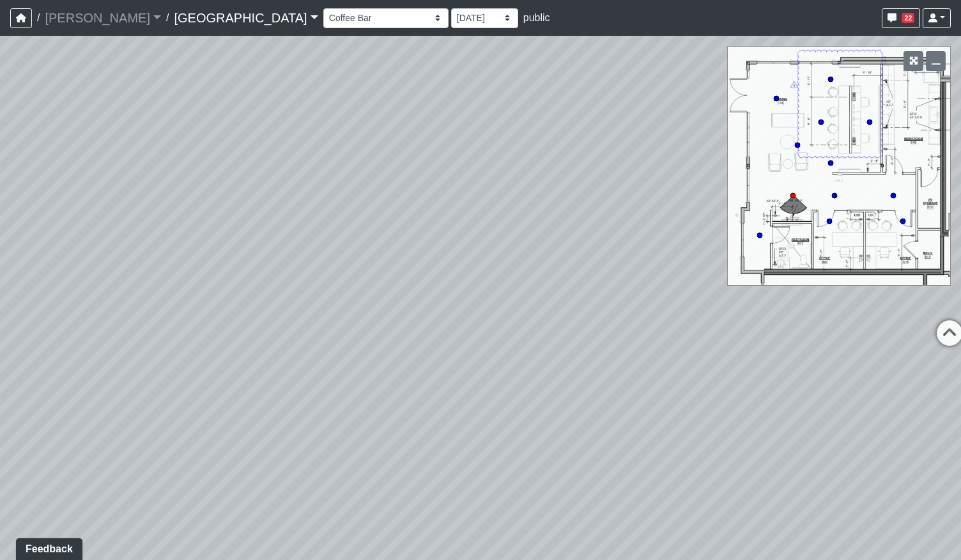
drag, startPoint x: 659, startPoint y: 386, endPoint x: 227, endPoint y: 374, distance: 432.0
click at [317, 378] on div "Loading... Pool Courtyard Entry 1 Loading... Main Lounge 2 Loading... Pool Cour…" at bounding box center [480, 298] width 961 height 524
drag, startPoint x: 551, startPoint y: 355, endPoint x: 174, endPoint y: 365, distance: 377.1
click at [174, 365] on div "Loading... Pool Courtyard Entry 1 Loading... Main Lounge 2 Loading... Pool Cour…" at bounding box center [480, 298] width 961 height 524
drag, startPoint x: 331, startPoint y: 344, endPoint x: 254, endPoint y: 206, distance: 157.8
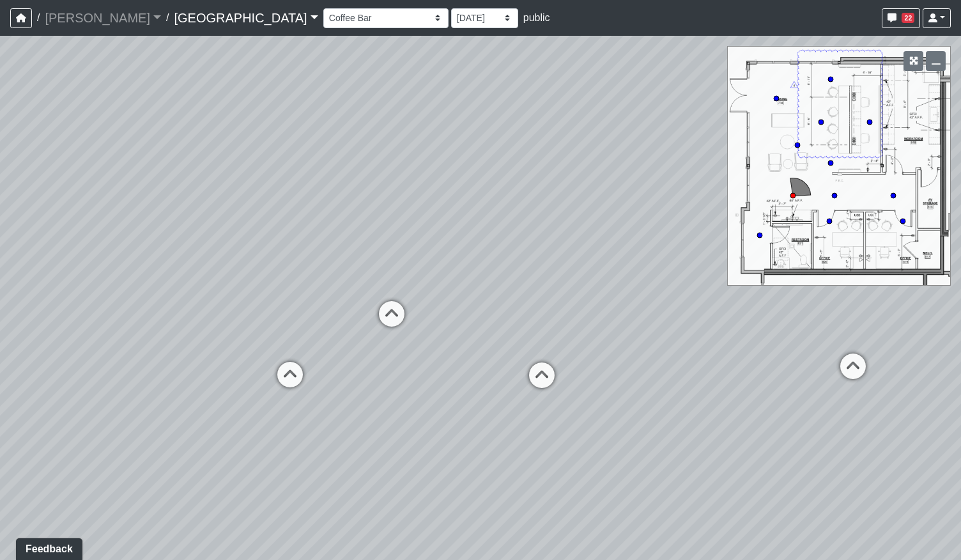
click at [256, 204] on div "Loading... Pool Courtyard Entry 1 Loading... Main Lounge 2 Loading... Pool Cour…" at bounding box center [480, 298] width 961 height 524
drag, startPoint x: 193, startPoint y: 247, endPoint x: 471, endPoint y: 319, distance: 287.7
click at [471, 319] on div "Loading... Pool Courtyard Entry 1 Loading... Main Lounge 2 Loading... Pool Cour…" at bounding box center [480, 298] width 961 height 524
click at [472, 402] on icon at bounding box center [472, 405] width 38 height 38
drag, startPoint x: 240, startPoint y: 353, endPoint x: 537, endPoint y: 325, distance: 297.7
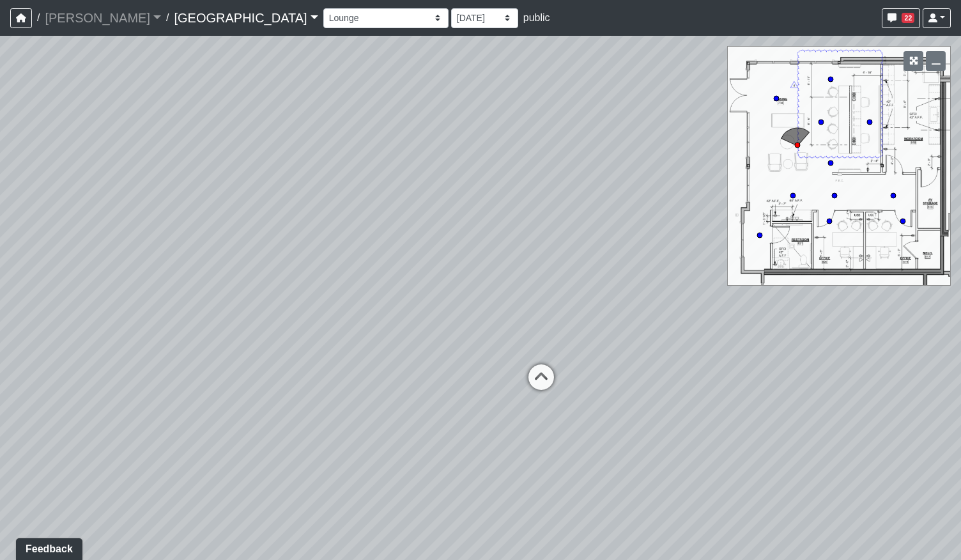
click at [544, 326] on div "Loading... Pool Courtyard Entry 1 Loading... Main Lounge 2 Loading... Pool Cour…" at bounding box center [480, 298] width 961 height 524
drag, startPoint x: 222, startPoint y: 366, endPoint x: 450, endPoint y: 370, distance: 228.7
click at [450, 370] on div "Loading... Pool Courtyard Entry 1 Loading... Main Lounge 2 Loading... Pool Cour…" at bounding box center [480, 298] width 961 height 524
drag, startPoint x: 268, startPoint y: 332, endPoint x: 496, endPoint y: 291, distance: 231.1
click at [477, 284] on div "Loading... Pool Courtyard Entry 1 Loading... Main Lounge 2 Loading... Pool Cour…" at bounding box center [480, 298] width 961 height 524
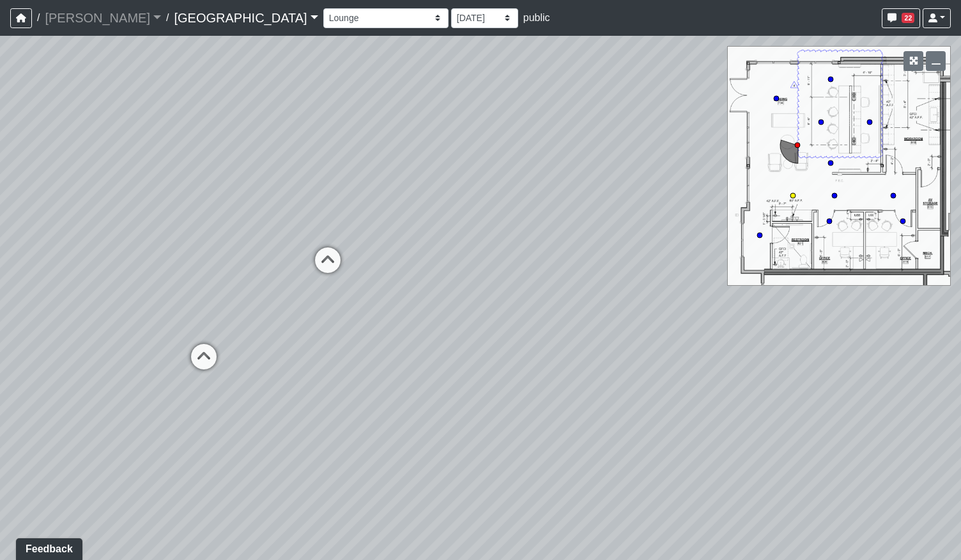
drag, startPoint x: 254, startPoint y: 354, endPoint x: 395, endPoint y: 347, distance: 140.7
click at [395, 347] on div "Loading... Pool Courtyard Entry 1 Loading... Main Lounge 2 Loading... Pool Cour…" at bounding box center [480, 298] width 961 height 524
drag, startPoint x: 277, startPoint y: 291, endPoint x: 504, endPoint y: 369, distance: 239.8
click at [504, 369] on div "Loading... Pool Courtyard Entry 1 Loading... Main Lounge 2 Loading... Pool Cour…" at bounding box center [480, 298] width 961 height 524
drag, startPoint x: 351, startPoint y: 369, endPoint x: 511, endPoint y: 363, distance: 159.8
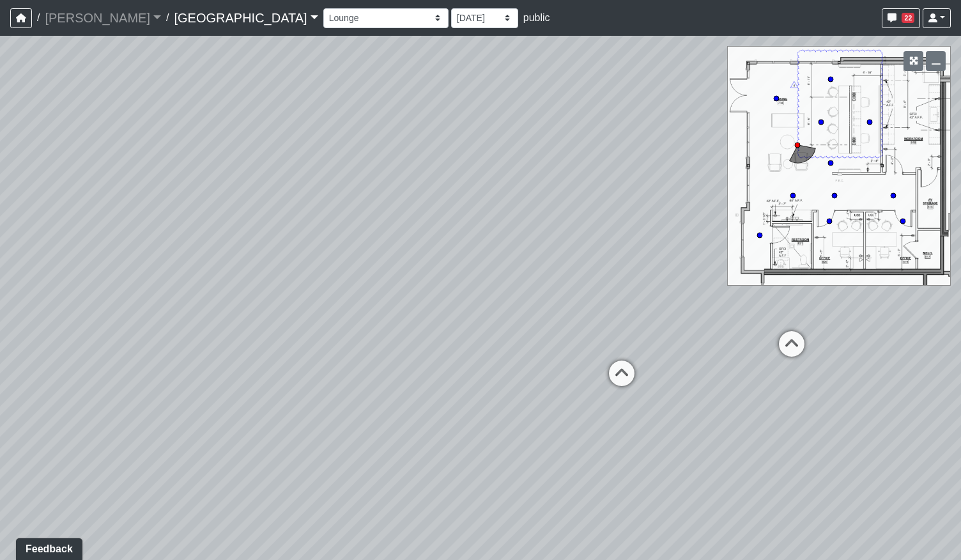
click at [547, 364] on div "Loading... Pool Courtyard Entry 1 Loading... Main Lounge 2 Loading... Pool Cour…" at bounding box center [480, 298] width 961 height 524
drag, startPoint x: 246, startPoint y: 357, endPoint x: 465, endPoint y: 323, distance: 221.7
click at [466, 325] on div "Loading... Pool Courtyard Entry 1 Loading... Main Lounge 2 Loading... Pool Cour…" at bounding box center [480, 298] width 961 height 524
drag, startPoint x: 231, startPoint y: 362, endPoint x: 457, endPoint y: 376, distance: 226.6
click at [457, 376] on div "Loading... Pool Courtyard Entry 1 Loading... Main Lounge 2 Loading... Pool Cour…" at bounding box center [480, 298] width 961 height 524
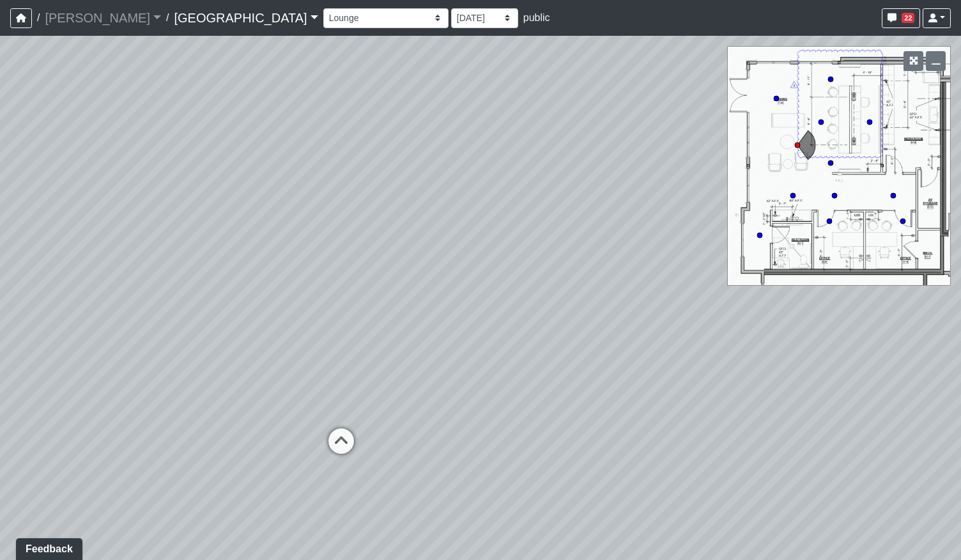
drag, startPoint x: 187, startPoint y: 291, endPoint x: 680, endPoint y: 261, distance: 493.4
click at [672, 243] on div "Loading... Pool Courtyard Entry 1 Loading... Main Lounge 2 Loading... Pool Cour…" at bounding box center [480, 298] width 961 height 524
drag, startPoint x: 408, startPoint y: 259, endPoint x: 592, endPoint y: 404, distance: 233.8
click at [592, 404] on div "Loading... Pool Courtyard Entry 1 Loading... Main Lounge 2 Loading... Pool Cour…" at bounding box center [480, 298] width 961 height 524
click at [813, 460] on icon at bounding box center [814, 466] width 38 height 38
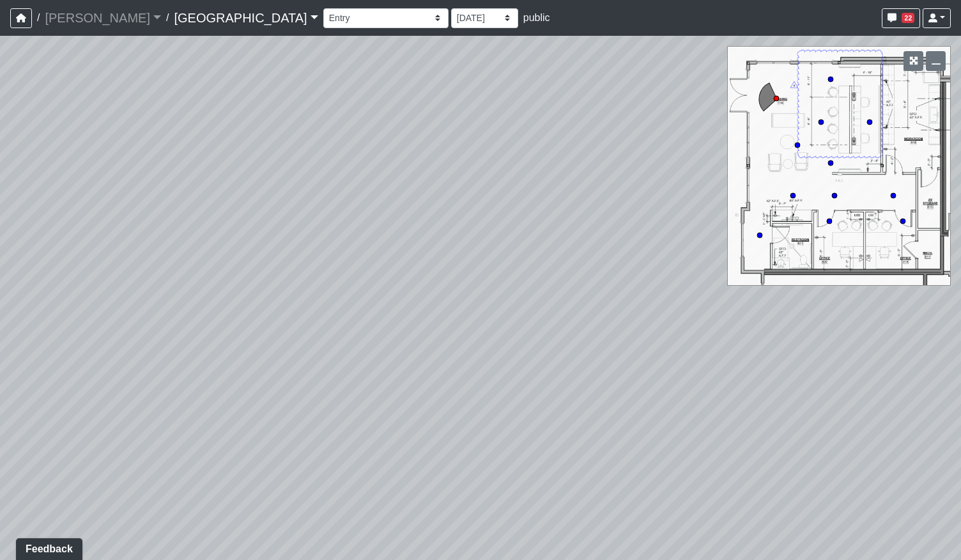
drag, startPoint x: 450, startPoint y: 383, endPoint x: 692, endPoint y: 420, distance: 245.7
click at [692, 420] on div "Loading... Pool Courtyard Entry 1 Loading... Main Lounge 2 Loading... Pool Cour…" at bounding box center [480, 298] width 961 height 524
click at [793, 195] on circle at bounding box center [792, 195] width 5 height 5
click at [477, 303] on div "Loading... Pool Courtyard Entry 1 Loading... Main Lounge 2 Loading... Pool Cour…" at bounding box center [480, 298] width 961 height 524
drag, startPoint x: 707, startPoint y: 363, endPoint x: 139, endPoint y: 302, distance: 571.1
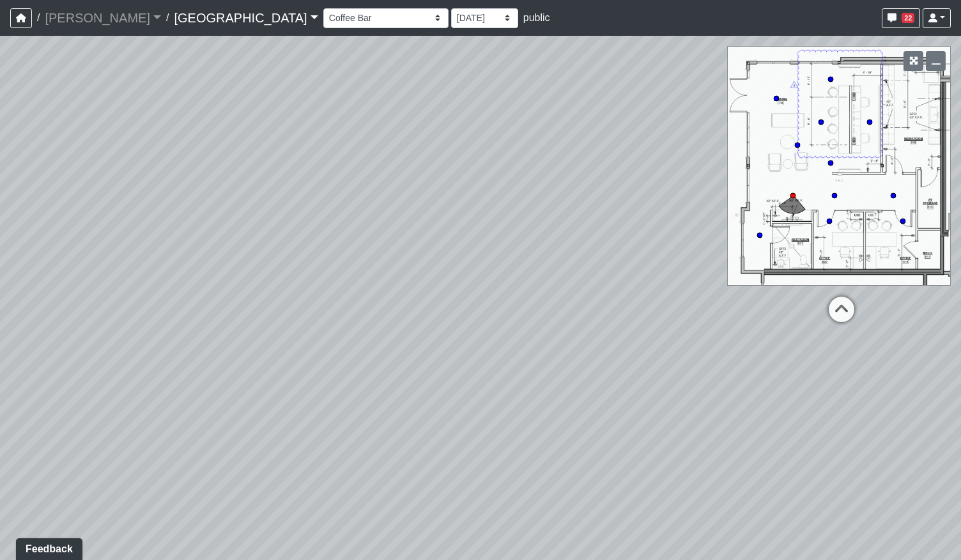
click at [36, 313] on div "Loading... Pool Courtyard Entry 1 Loading... Main Lounge 2 Loading... Pool Cour…" at bounding box center [480, 298] width 961 height 524
drag, startPoint x: 562, startPoint y: 273, endPoint x: 134, endPoint y: 300, distance: 428.8
click at [134, 300] on div "Loading... Pool Courtyard Entry 1 Loading... Main Lounge 2 Loading... Pool Cour…" at bounding box center [480, 298] width 961 height 524
click at [649, 362] on icon at bounding box center [651, 367] width 38 height 38
drag, startPoint x: 638, startPoint y: 358, endPoint x: 75, endPoint y: 346, distance: 562.9
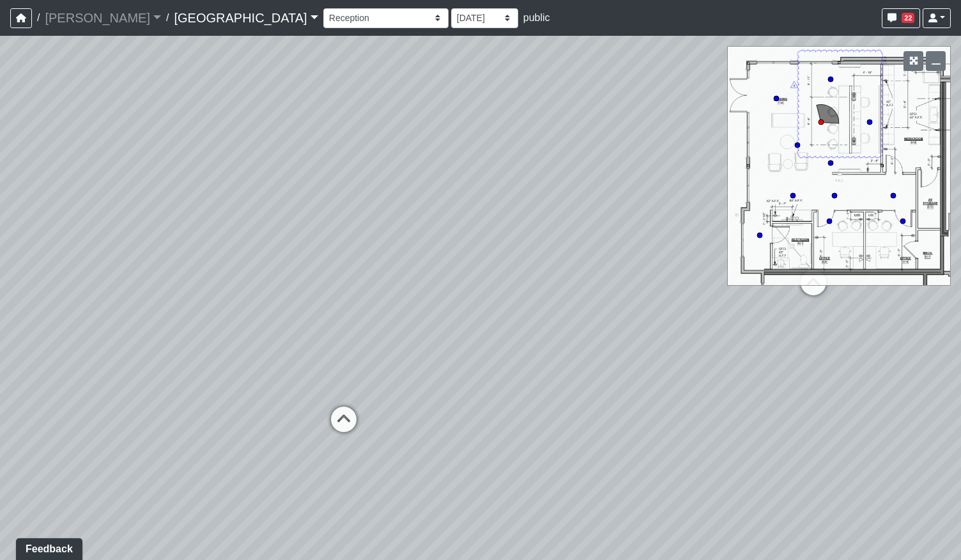
click at [46, 349] on div "Loading... Pool Courtyard Entry 1 Loading... Main Lounge 2 Loading... Pool Cour…" at bounding box center [480, 298] width 961 height 524
click at [323, 21] on select "Breezeway Entry Fireplace 1 Fireplace 2 Gate Golf Holes Shade Sails Sidewalk 1 …" at bounding box center [385, 18] width 125 height 20
click at [323, 8] on select "Breezeway Entry Fireplace 1 Fireplace 2 Gate Golf Holes Shade Sails Sidewalk 1 …" at bounding box center [385, 18] width 125 height 20
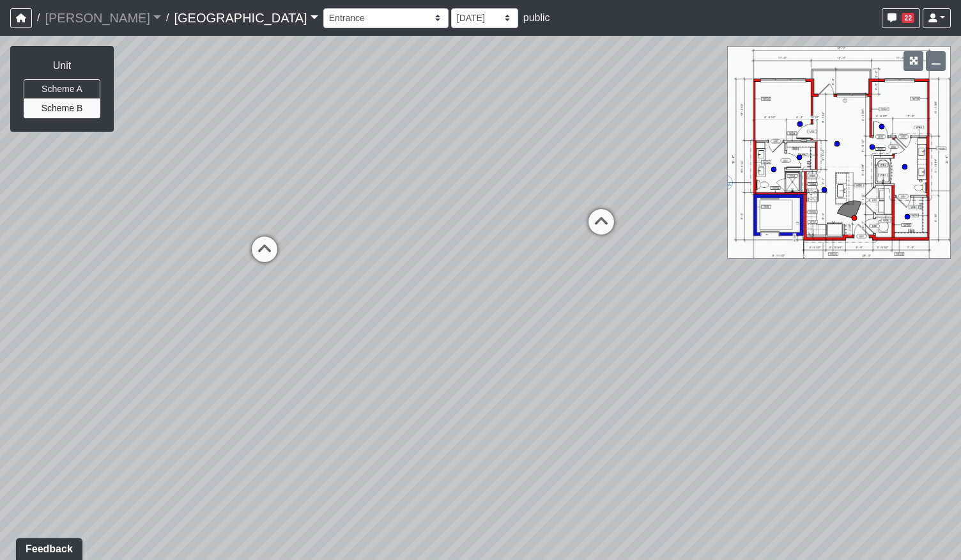
drag, startPoint x: 358, startPoint y: 414, endPoint x: 169, endPoint y: 349, distance: 199.2
click at [170, 349] on div "Loading... Pool Courtyard Entry 1 Loading... Main Lounge 2 Loading... Pool Cour…" at bounding box center [480, 298] width 961 height 524
drag, startPoint x: 684, startPoint y: 347, endPoint x: 791, endPoint y: 311, distance: 113.1
click at [788, 311] on div "Loading... Pool Courtyard Entry 1 Loading... Main Lounge 2 Loading... Pool Cour…" at bounding box center [480, 298] width 961 height 524
drag, startPoint x: 383, startPoint y: 317, endPoint x: 267, endPoint y: 402, distance: 143.6
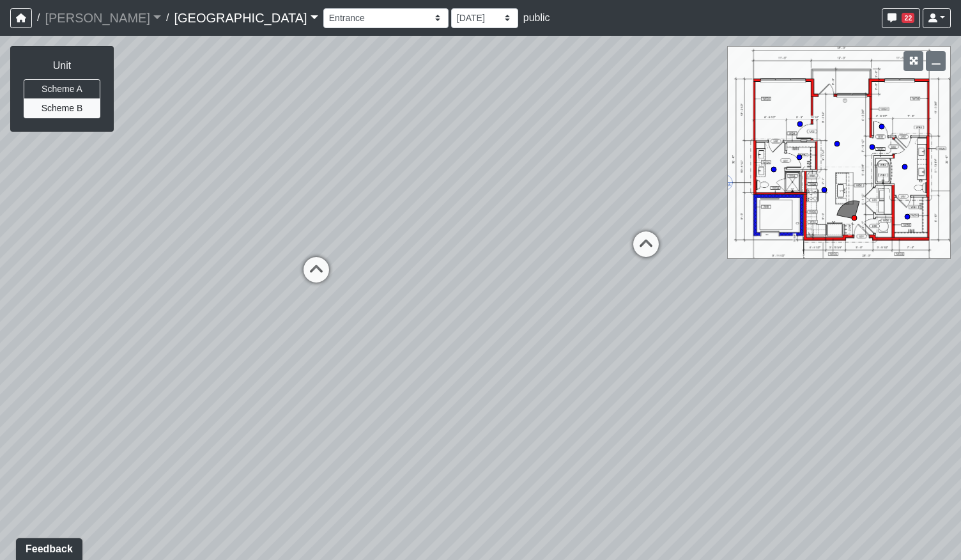
click at [267, 402] on div "Loading... Pool Courtyard Entry 1 Loading... Main Lounge 2 Loading... Pool Cour…" at bounding box center [480, 298] width 961 height 524
drag, startPoint x: 437, startPoint y: 362, endPoint x: 305, endPoint y: 372, distance: 132.0
click at [305, 372] on div "Loading... Pool Courtyard Entry 1 Loading... Main Lounge 2 Loading... Pool Cour…" at bounding box center [480, 298] width 961 height 524
click at [68, 88] on button "Scheme A" at bounding box center [62, 89] width 77 height 20
drag, startPoint x: 241, startPoint y: 281, endPoint x: 290, endPoint y: 235, distance: 66.9
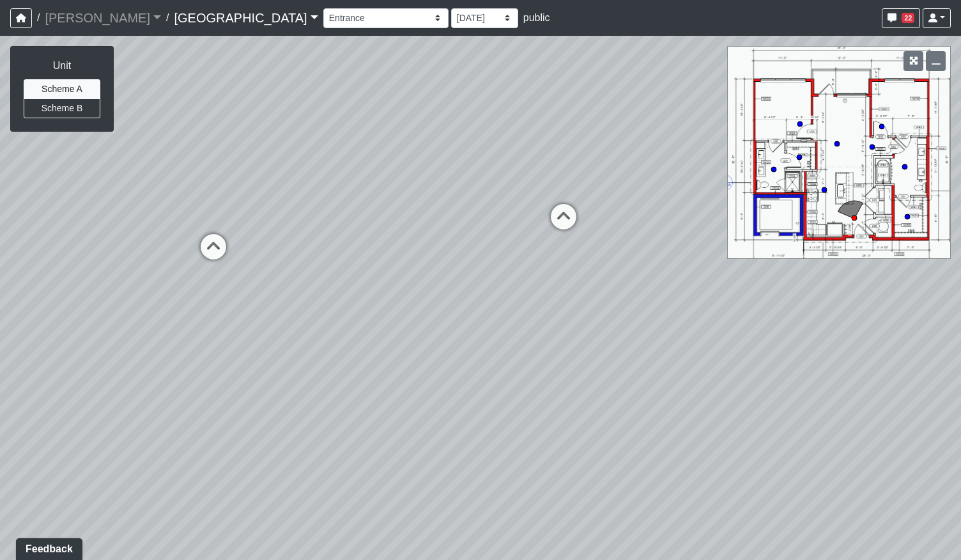
click at [293, 242] on div "Loading... Pool Courtyard Entry 1 Loading... Main Lounge 2 Loading... Pool Cour…" at bounding box center [480, 298] width 961 height 524
click at [59, 112] on button "Scheme B" at bounding box center [62, 108] width 77 height 20
click at [55, 89] on button "Scheme A" at bounding box center [62, 89] width 77 height 20
drag, startPoint x: 328, startPoint y: 123, endPoint x: 333, endPoint y: 298, distance: 175.1
click at [333, 298] on div "Loading... Pool Courtyard Entry 1 Loading... Main Lounge 2 Loading... Pool Cour…" at bounding box center [480, 298] width 961 height 524
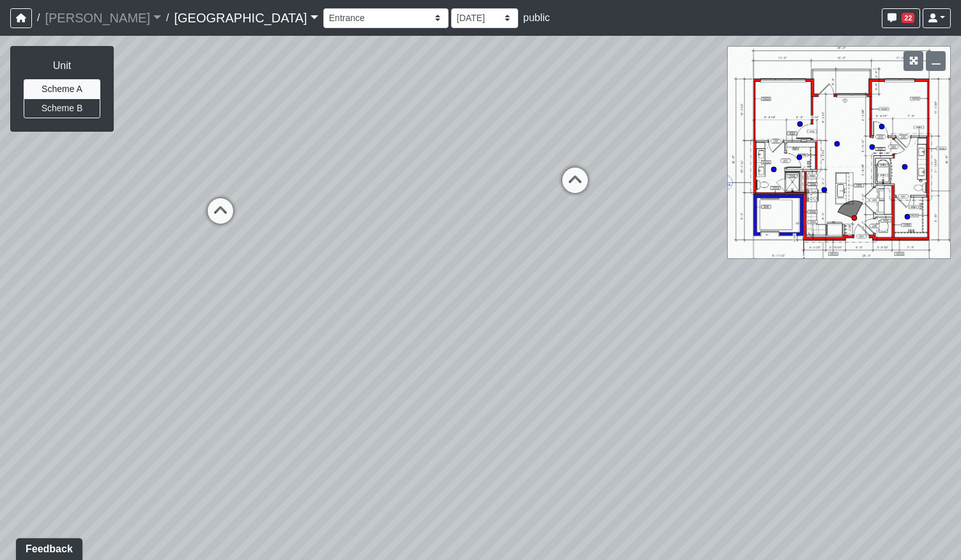
drag, startPoint x: 465, startPoint y: 436, endPoint x: 468, endPoint y: 215, distance: 221.0
click at [468, 215] on div "Loading... Pool Courtyard Entry 1 Loading... Main Lounge 2 Loading... Pool Cour…" at bounding box center [480, 298] width 961 height 524
drag, startPoint x: 379, startPoint y: 334, endPoint x: 497, endPoint y: 381, distance: 126.7
click at [500, 388] on div "Loading... Pool Courtyard Entry 1 Loading... Main Lounge 2 Loading... Pool Cour…" at bounding box center [480, 298] width 961 height 524
drag, startPoint x: 413, startPoint y: 352, endPoint x: 533, endPoint y: 368, distance: 121.8
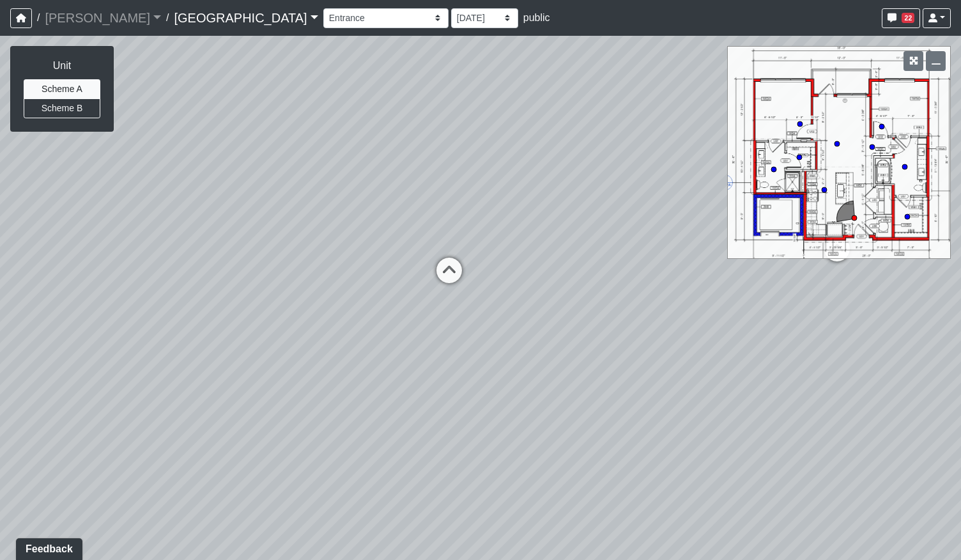
click at [533, 368] on div "Loading... Pool Courtyard Entry 1 Loading... Main Lounge 2 Loading... Pool Cour…" at bounding box center [480, 298] width 961 height 524
click at [70, 114] on button "Scheme B" at bounding box center [62, 108] width 77 height 20
click at [70, 91] on button "Scheme A" at bounding box center [62, 89] width 77 height 20
click at [69, 114] on button "Scheme B" at bounding box center [62, 108] width 77 height 20
click at [70, 94] on button "Scheme A" at bounding box center [62, 89] width 77 height 20
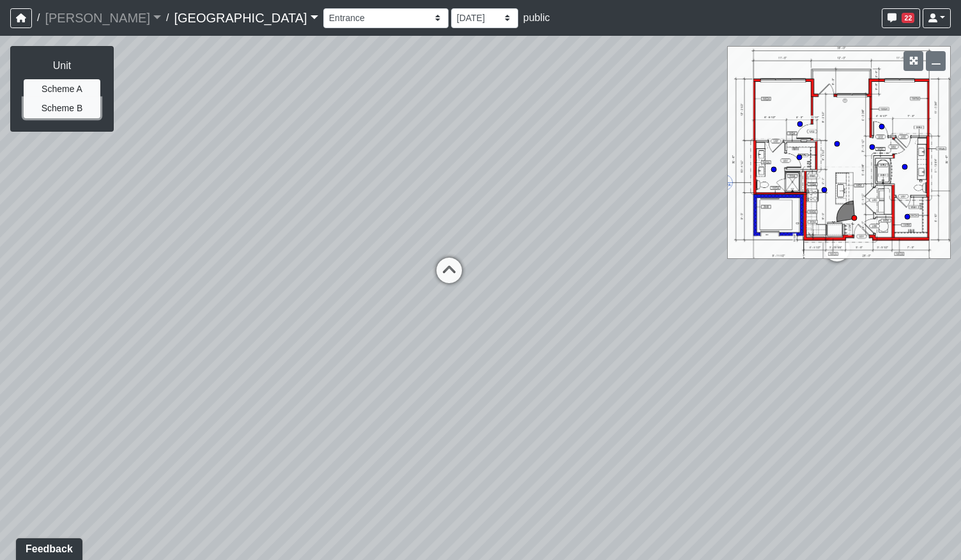
click at [69, 109] on button "Scheme B" at bounding box center [62, 108] width 77 height 20
click at [73, 86] on button "Scheme A" at bounding box center [62, 89] width 77 height 20
click at [73, 107] on button "Scheme B" at bounding box center [62, 108] width 77 height 20
click at [73, 92] on button "Scheme A" at bounding box center [62, 89] width 77 height 20
click at [70, 109] on button "Scheme B" at bounding box center [62, 108] width 77 height 20
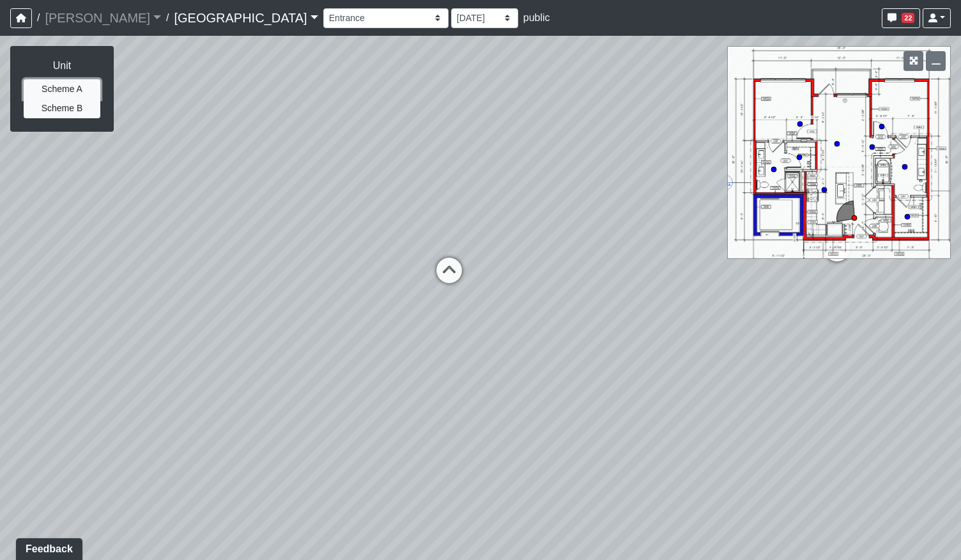
click at [71, 90] on button "Scheme A" at bounding box center [62, 89] width 77 height 20
click at [73, 116] on button "Scheme B" at bounding box center [62, 108] width 77 height 20
drag, startPoint x: 623, startPoint y: 302, endPoint x: 268, endPoint y: 303, distance: 355.8
click at [268, 303] on div "Loading... Pool Courtyard Entry 1 Loading... Main Lounge 2 Loading... Pool Cour…" at bounding box center [480, 298] width 961 height 524
drag, startPoint x: 356, startPoint y: 404, endPoint x: 579, endPoint y: 371, distance: 224.9
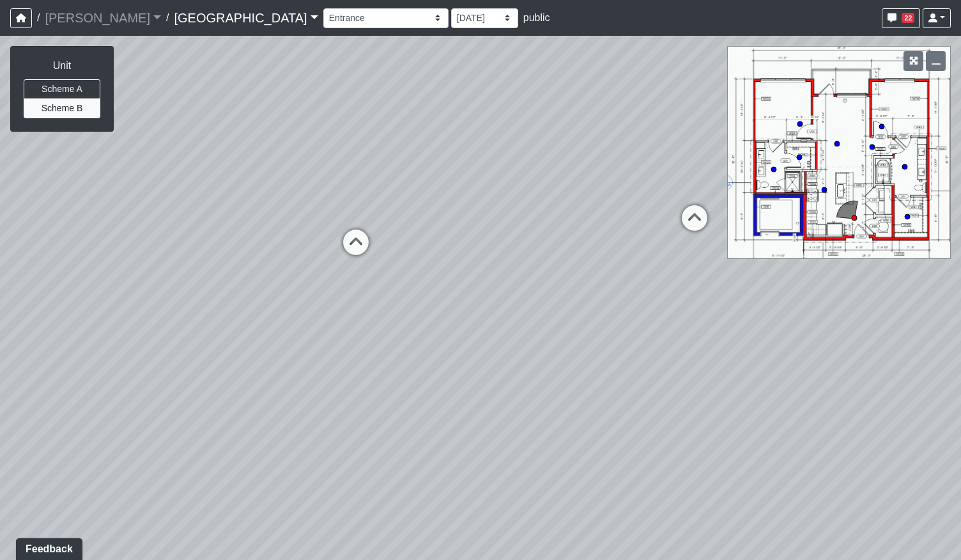
click at [579, 371] on div "Loading... Pool Courtyard Entry 1 Loading... Main Lounge 2 Loading... Pool Cour…" at bounding box center [480, 298] width 961 height 524
drag, startPoint x: 598, startPoint y: 282, endPoint x: 254, endPoint y: 334, distance: 348.3
click at [254, 335] on div "Loading... Pool Courtyard Entry 1 Loading... Main Lounge 2 Loading... Pool Cour…" at bounding box center [480, 298] width 961 height 524
click at [427, 273] on icon at bounding box center [433, 270] width 38 height 38
drag, startPoint x: 345, startPoint y: 422, endPoint x: 616, endPoint y: 384, distance: 274.2
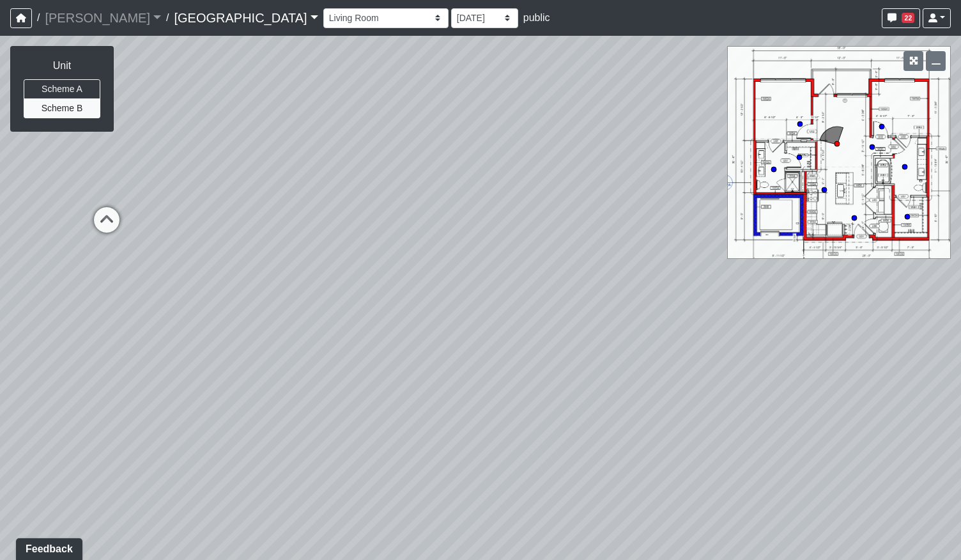
click at [616, 384] on div "Loading... Pool Courtyard Entry 1 Loading... Main Lounge 2 Loading... Pool Cour…" at bounding box center [480, 298] width 961 height 524
drag, startPoint x: 414, startPoint y: 333, endPoint x: 195, endPoint y: 378, distance: 222.9
click at [206, 378] on div "Loading... Pool Courtyard Entry 1 Loading... Main Lounge 2 Loading... Pool Cour…" at bounding box center [480, 298] width 961 height 524
drag, startPoint x: 675, startPoint y: 371, endPoint x: 509, endPoint y: 353, distance: 167.1
click at [509, 353] on div "Loading... Pool Courtyard Entry 1 Loading... Main Lounge 2 Loading... Pool Cour…" at bounding box center [480, 298] width 961 height 524
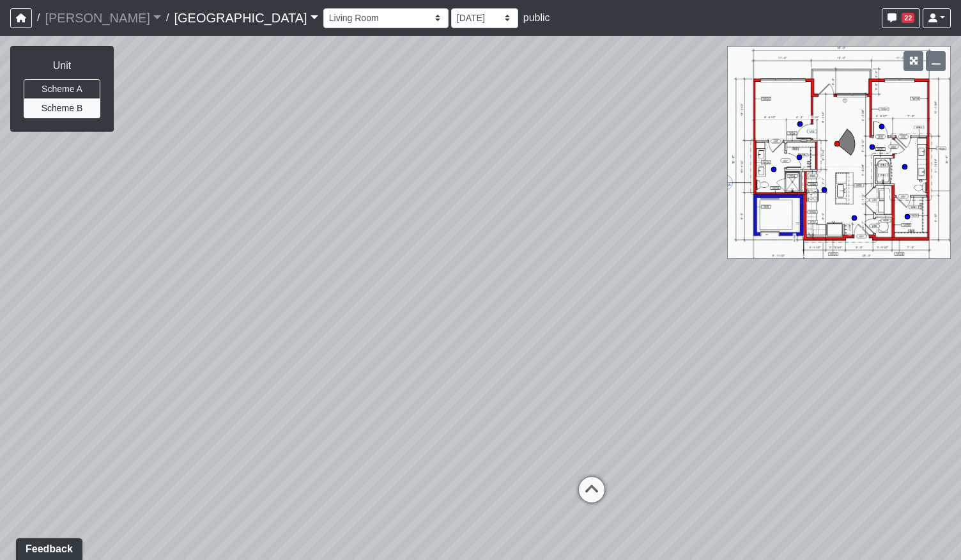
drag, startPoint x: 532, startPoint y: 348, endPoint x: 522, endPoint y: 390, distance: 43.4
click at [224, 352] on div "Loading... Pool Courtyard Entry 1 Loading... Main Lounge 2 Loading... Pool Cour…" at bounding box center [480, 298] width 961 height 524
click at [589, 480] on icon at bounding box center [591, 496] width 38 height 38
drag, startPoint x: 427, startPoint y: 378, endPoint x: 759, endPoint y: 361, distance: 332.6
click at [759, 361] on div "Loading... Pool Courtyard Entry 1 Loading... Main Lounge 2 Loading... Pool Cour…" at bounding box center [480, 298] width 961 height 524
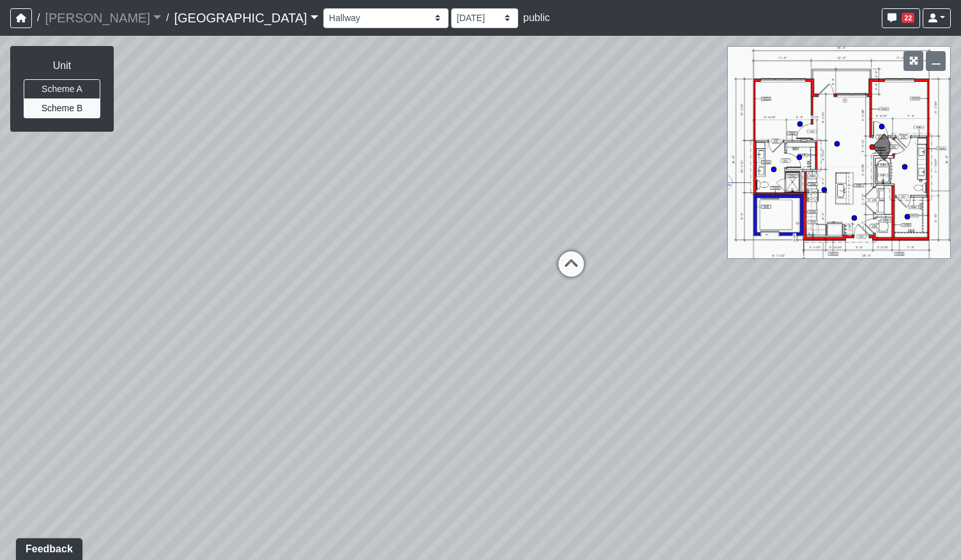
drag, startPoint x: 422, startPoint y: 374, endPoint x: 313, endPoint y: 378, distance: 108.7
click at [243, 394] on div "Loading... Pool Courtyard Entry 1 Loading... Main Lounge 2 Loading... Pool Cour…" at bounding box center [480, 298] width 961 height 524
click at [560, 266] on icon at bounding box center [556, 268] width 38 height 38
drag, startPoint x: 650, startPoint y: 337, endPoint x: 516, endPoint y: 339, distance: 134.8
click at [516, 339] on div "Loading... Pool Courtyard Entry 1 Loading... Main Lounge 2 Loading... Pool Cour…" at bounding box center [480, 298] width 961 height 524
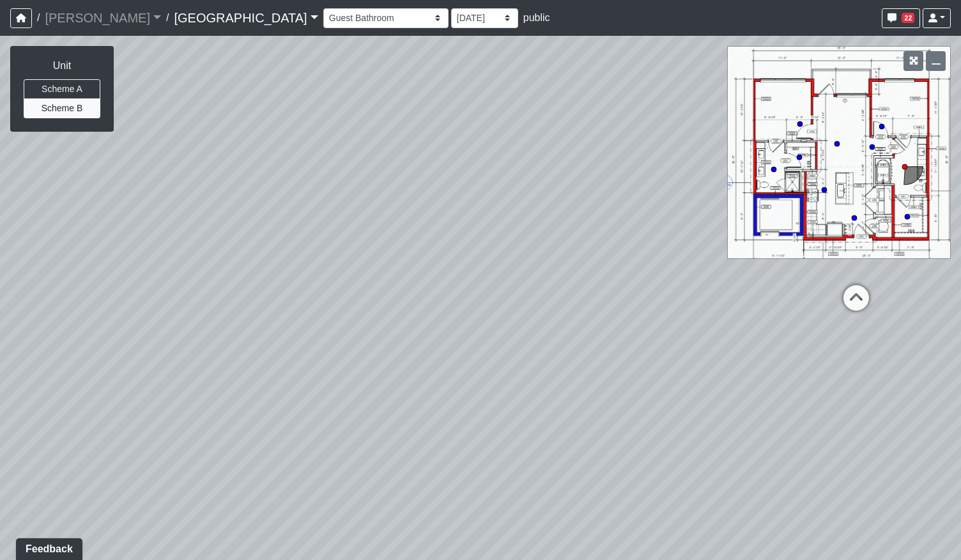
drag, startPoint x: 608, startPoint y: 357, endPoint x: 754, endPoint y: 321, distance: 150.0
click at [754, 321] on div "Loading... Pool Courtyard Entry 1 Loading... Main Lounge 2 Loading... Pool Cour…" at bounding box center [480, 298] width 961 height 524
drag, startPoint x: 340, startPoint y: 305, endPoint x: 186, endPoint y: 415, distance: 189.1
click at [219, 420] on div "Loading... Pool Courtyard Entry 1 Loading... Main Lounge 2 Loading... Pool Cour…" at bounding box center [480, 298] width 961 height 524
drag, startPoint x: 629, startPoint y: 344, endPoint x: 615, endPoint y: 286, distance: 59.8
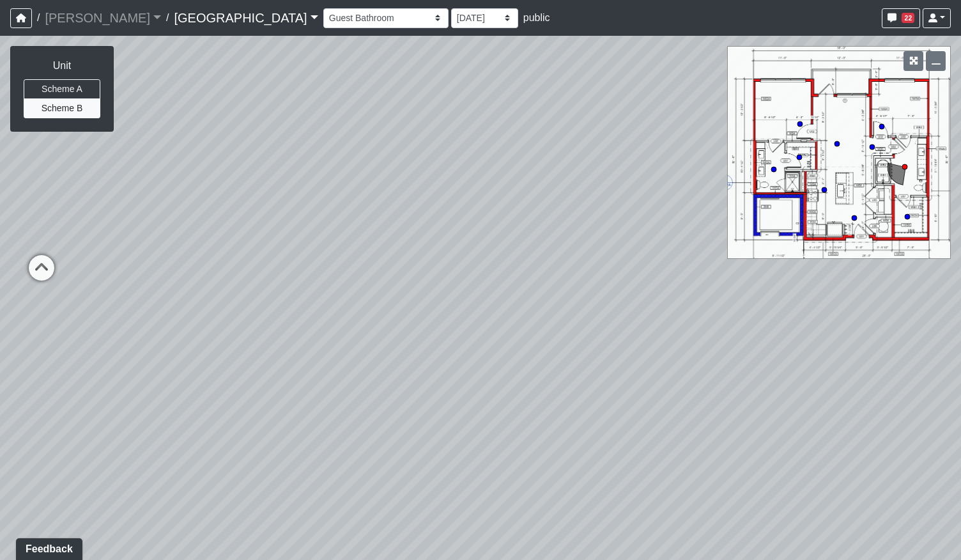
click at [615, 286] on div "Loading... Pool Courtyard Entry 1 Loading... Main Lounge 2 Loading... Pool Cour…" at bounding box center [480, 298] width 961 height 524
drag, startPoint x: 338, startPoint y: 326, endPoint x: 428, endPoint y: 335, distance: 90.5
click at [428, 335] on div "Loading... Pool Courtyard Entry 1 Loading... Main Lounge 2 Loading... Pool Cour…" at bounding box center [480, 298] width 961 height 524
click at [294, 263] on icon at bounding box center [299, 277] width 38 height 38
drag, startPoint x: 220, startPoint y: 367, endPoint x: 446, endPoint y: 349, distance: 226.9
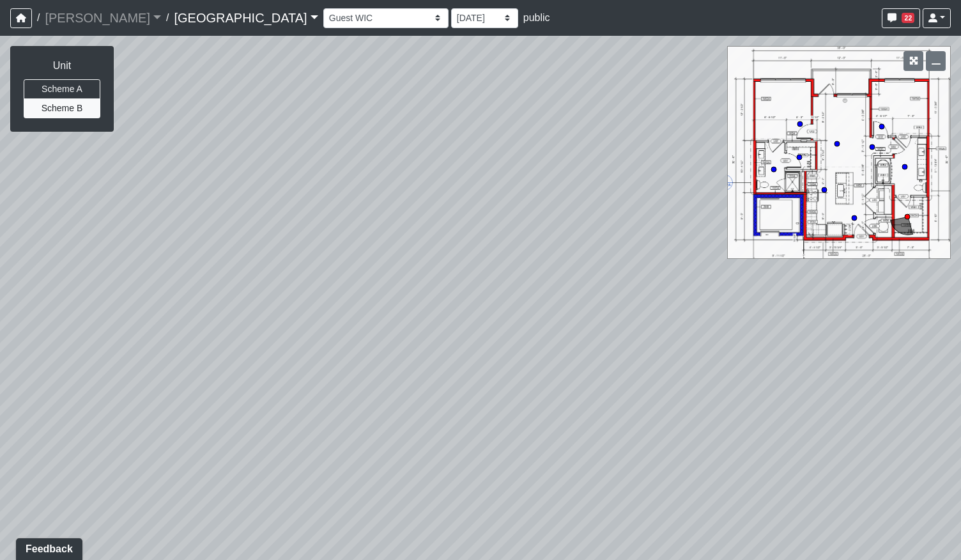
click at [433, 349] on div "Loading... Pool Courtyard Entry 1 Loading... Main Lounge 2 Loading... Pool Cour…" at bounding box center [480, 298] width 961 height 524
drag, startPoint x: 263, startPoint y: 335, endPoint x: 754, endPoint y: 347, distance: 491.4
click at [740, 351] on div "Loading... Pool Courtyard Entry 1 Loading... Main Lounge 2 Loading... Pool Cour…" at bounding box center [480, 298] width 961 height 524
drag, startPoint x: 305, startPoint y: 260, endPoint x: 568, endPoint y: 471, distance: 336.7
click at [568, 471] on div "Loading... Pool Courtyard Entry 1 Loading... Main Lounge 2 Loading... Pool Cour…" at bounding box center [480, 298] width 961 height 524
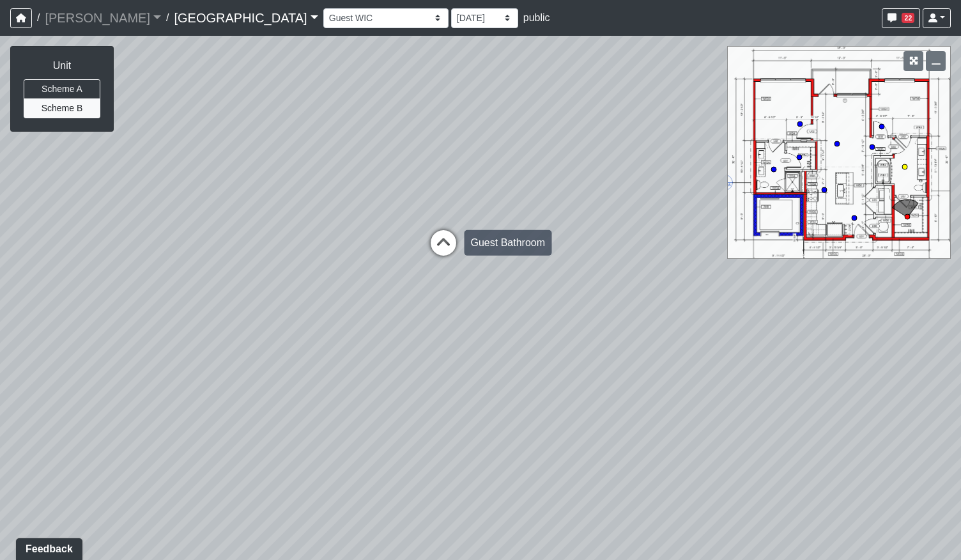
click at [437, 246] on icon at bounding box center [443, 249] width 38 height 38
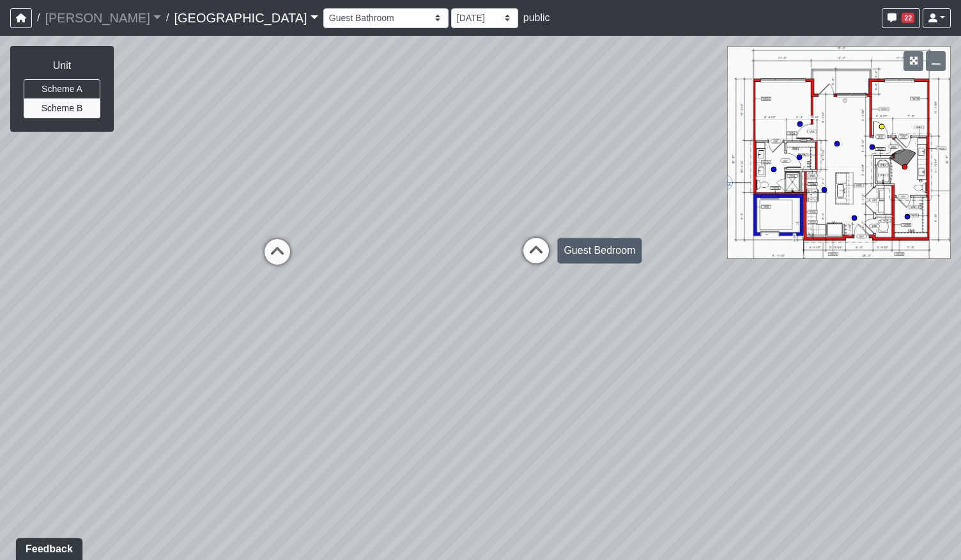
click at [533, 254] on icon at bounding box center [536, 257] width 38 height 38
drag, startPoint x: 625, startPoint y: 339, endPoint x: 232, endPoint y: 305, distance: 394.3
click at [231, 306] on div "Loading... Pool Courtyard Entry 1 Loading... Main Lounge 2 Loading... Pool Cour…" at bounding box center [480, 298] width 961 height 524
drag, startPoint x: 634, startPoint y: 242, endPoint x: 236, endPoint y: 266, distance: 398.1
click at [236, 266] on div "Loading... Pool Courtyard Entry 1 Loading... Main Lounge 2 Loading... Pool Cour…" at bounding box center [480, 298] width 961 height 524
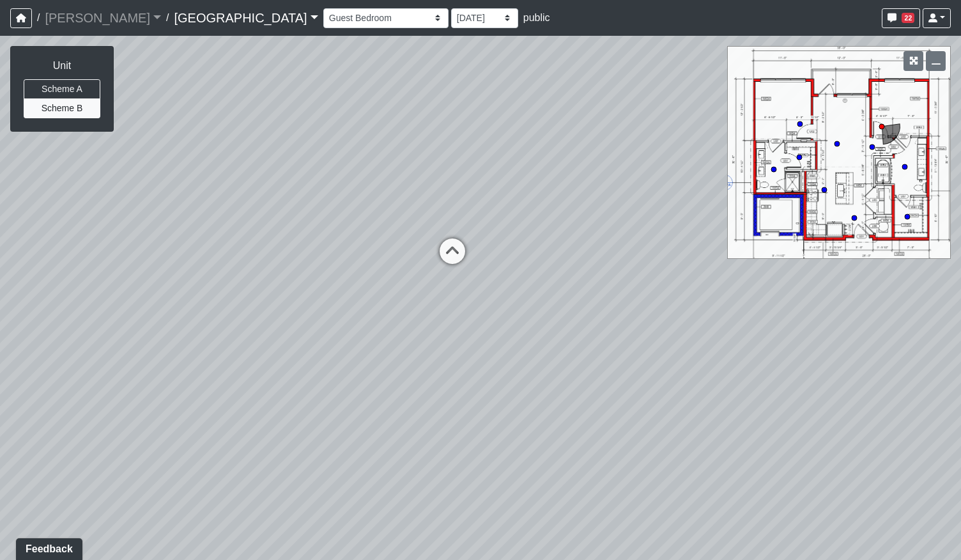
drag, startPoint x: 351, startPoint y: 303, endPoint x: 172, endPoint y: 304, distance: 178.9
click at [157, 306] on div "Loading... Pool Courtyard Entry 1 Loading... Main Lounge 2 Loading... Pool Cour…" at bounding box center [480, 298] width 961 height 524
click at [203, 245] on icon at bounding box center [198, 246] width 38 height 38
drag, startPoint x: 317, startPoint y: 448, endPoint x: 710, endPoint y: 357, distance: 403.8
click at [710, 357] on div "Loading... Pool Courtyard Entry 1 Loading... Main Lounge 2 Loading... Pool Cour…" at bounding box center [480, 298] width 961 height 524
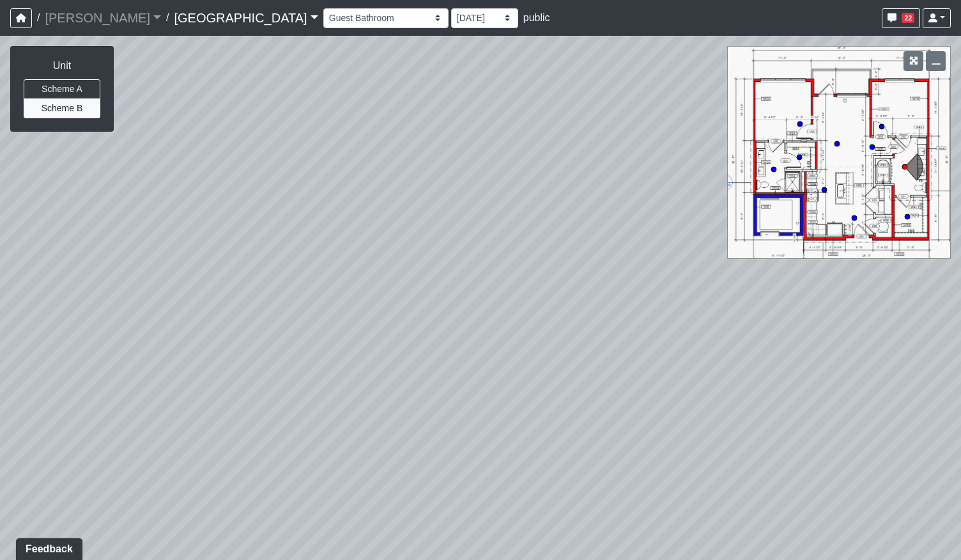
drag, startPoint x: 190, startPoint y: 385, endPoint x: 345, endPoint y: 360, distance: 156.5
click at [417, 374] on div "Loading... Pool Courtyard Entry 1 Loading... Main Lounge 2 Loading... Pool Cour…" at bounding box center [480, 298] width 961 height 524
drag, startPoint x: 212, startPoint y: 291, endPoint x: 597, endPoint y: 295, distance: 384.6
click at [597, 295] on div "Loading... Pool Courtyard Entry 1 Loading... Main Lounge 2 Loading... Pool Cour…" at bounding box center [480, 298] width 961 height 524
drag, startPoint x: 293, startPoint y: 300, endPoint x: 648, endPoint y: 450, distance: 385.6
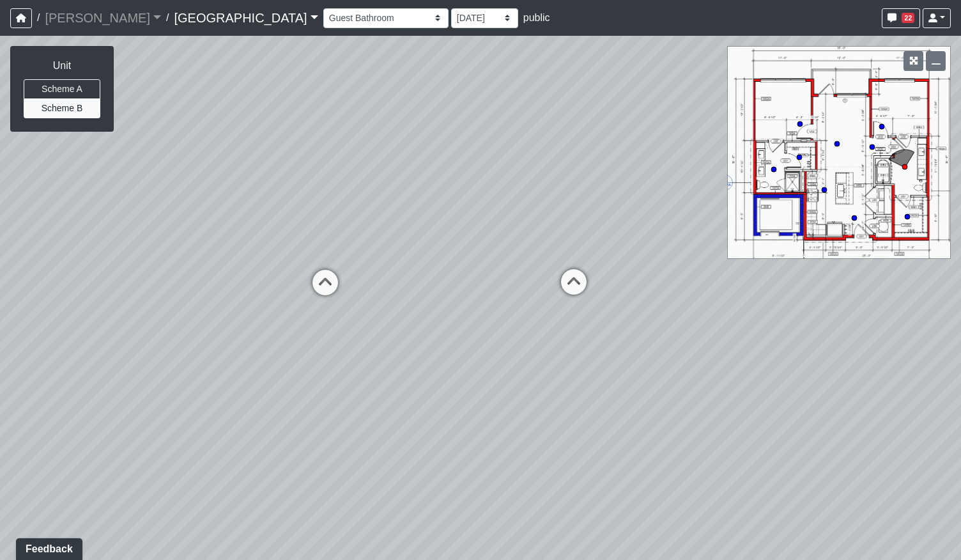
click at [671, 452] on div "Loading... Pool Courtyard Entry 1 Loading... Main Lounge 2 Loading... Pool Cour…" at bounding box center [480, 298] width 961 height 524
drag, startPoint x: 230, startPoint y: 353, endPoint x: 390, endPoint y: 339, distance: 160.3
click at [390, 339] on div "Loading... Pool Courtyard Entry 1 Loading... Main Lounge 2 Loading... Pool Cour…" at bounding box center [480, 298] width 961 height 524
click at [517, 267] on icon at bounding box center [526, 269] width 38 height 38
drag, startPoint x: 282, startPoint y: 321, endPoint x: 558, endPoint y: 305, distance: 276.5
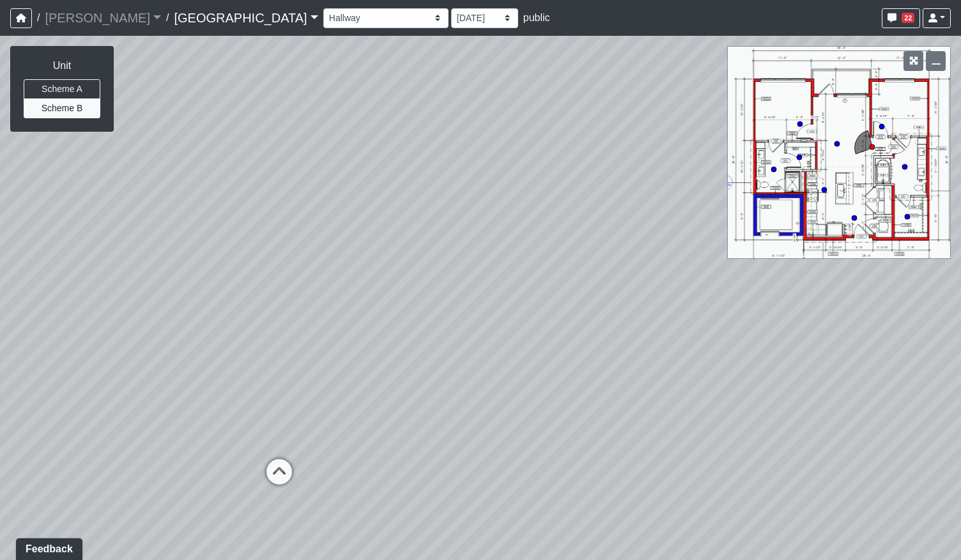
click at [558, 305] on div "Loading... Pool Courtyard Entry 1 Loading... Main Lounge 2 Loading... Pool Cour…" at bounding box center [480, 298] width 961 height 524
drag, startPoint x: 309, startPoint y: 415, endPoint x: 770, endPoint y: 342, distance: 467.6
click at [770, 343] on div "Loading... Pool Courtyard Entry 1 Loading... Main Lounge 2 Loading... Pool Cour…" at bounding box center [480, 298] width 961 height 524
drag, startPoint x: 602, startPoint y: 274, endPoint x: 643, endPoint y: 342, distance: 78.8
click at [643, 342] on div "Loading... Pool Courtyard Entry 1 Loading... Main Lounge 2 Loading... Pool Cour…" at bounding box center [480, 298] width 961 height 524
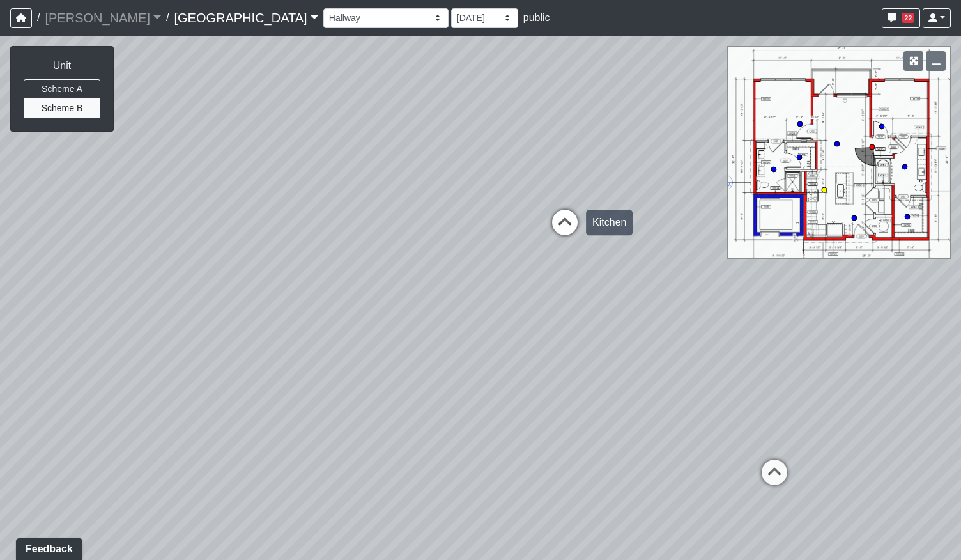
click at [562, 222] on icon at bounding box center [565, 229] width 38 height 38
drag, startPoint x: 370, startPoint y: 358, endPoint x: 683, endPoint y: 349, distance: 313.1
click at [710, 344] on div "Loading... Pool Courtyard Entry 1 Loading... Main Lounge 2 Loading... Pool Cour…" at bounding box center [480, 298] width 961 height 524
drag, startPoint x: 514, startPoint y: 349, endPoint x: 580, endPoint y: 383, distance: 74.3
click at [580, 383] on div "Loading... Pool Courtyard Entry 1 Loading... Main Lounge 2 Loading... Pool Cour…" at bounding box center [480, 298] width 961 height 524
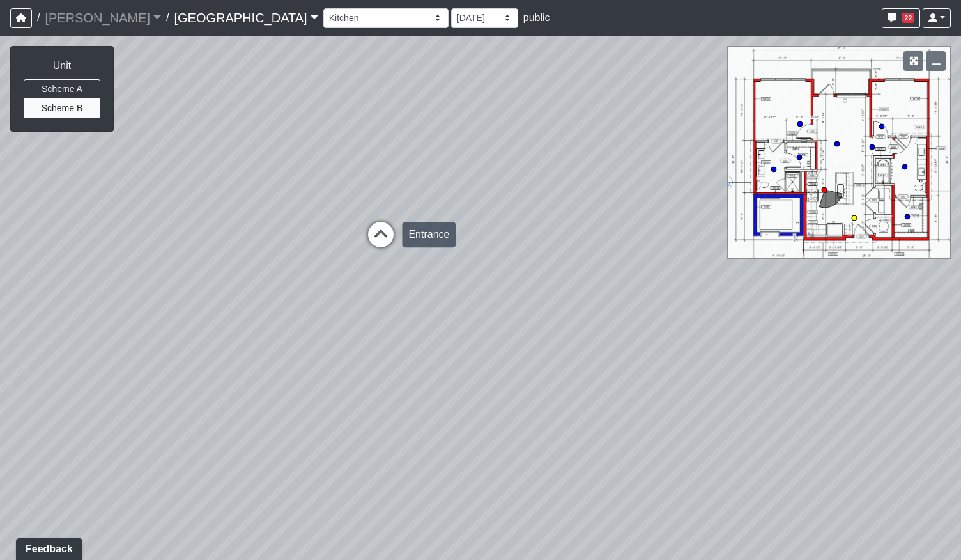
click at [381, 236] on icon at bounding box center [381, 241] width 38 height 38
drag, startPoint x: 293, startPoint y: 335, endPoint x: 681, endPoint y: 324, distance: 388.6
click at [680, 325] on div "Loading... Pool Courtyard Entry 1 Loading... Main Lounge 2 Loading... Pool Cour…" at bounding box center [480, 298] width 961 height 524
drag, startPoint x: 484, startPoint y: 372, endPoint x: 513, endPoint y: 381, distance: 30.1
click at [537, 372] on div "Loading... Pool Courtyard Entry 1 Loading... Main Lounge 2 Loading... Pool Cour…" at bounding box center [480, 298] width 961 height 524
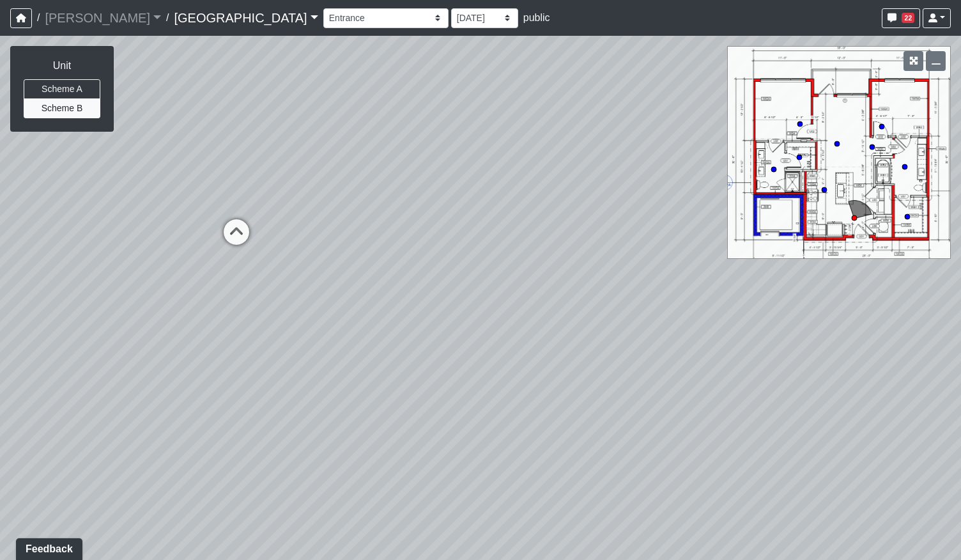
drag, startPoint x: 451, startPoint y: 377, endPoint x: 700, endPoint y: 346, distance: 251.0
click at [700, 346] on div "Loading... Pool Courtyard Entry 1 Loading... Main Lounge 2 Loading... Pool Cour…" at bounding box center [480, 298] width 961 height 524
drag, startPoint x: 431, startPoint y: 374, endPoint x: 621, endPoint y: 374, distance: 189.7
click at [621, 374] on div "Loading... Pool Courtyard Entry 1 Loading... Main Lounge 2 Loading... Pool Cour…" at bounding box center [480, 298] width 961 height 524
click at [323, 15] on select "Breezeway Entry Fireplace 1 Fireplace 2 Gate Golf Holes Shade Sails Sidewalk 1 …" at bounding box center [385, 18] width 125 height 20
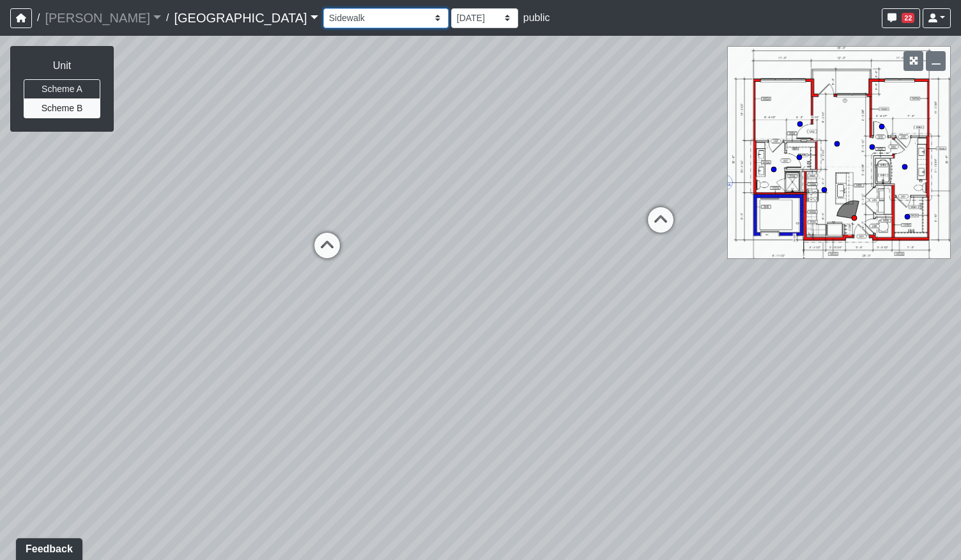
click at [323, 8] on select "Breezeway Entry Fireplace 1 Fireplace 2 Gate Golf Holes Shade Sails Sidewalk 1 …" at bounding box center [385, 18] width 125 height 20
select select "ts1weBV6nSNRudKdgJX1Ed"
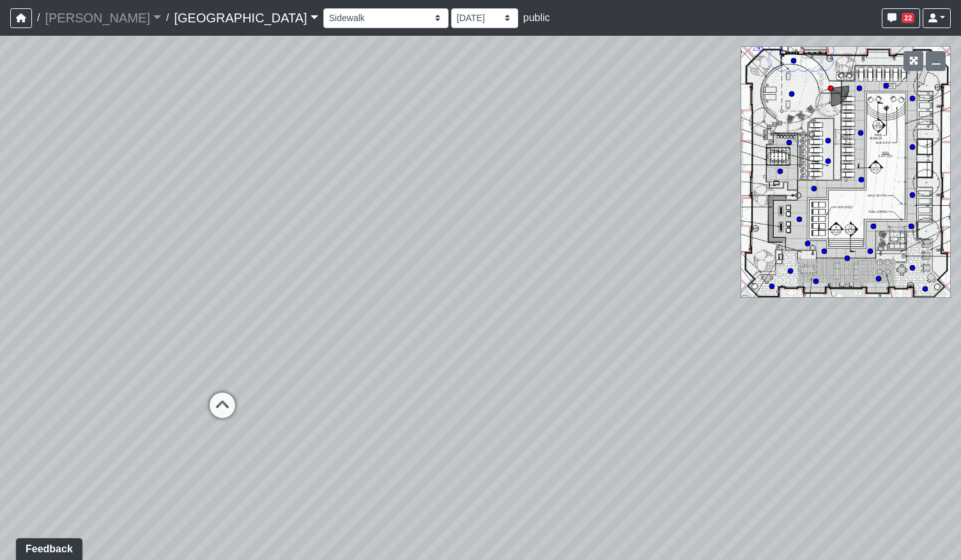
drag, startPoint x: 149, startPoint y: 340, endPoint x: 248, endPoint y: 329, distance: 99.0
click at [394, 319] on div "Loading... Pool Courtyard Entry 1 Loading... Main Lounge 2 Loading... Pool Cour…" at bounding box center [480, 298] width 961 height 524
click at [100, 17] on link "[PERSON_NAME]" at bounding box center [103, 18] width 116 height 26
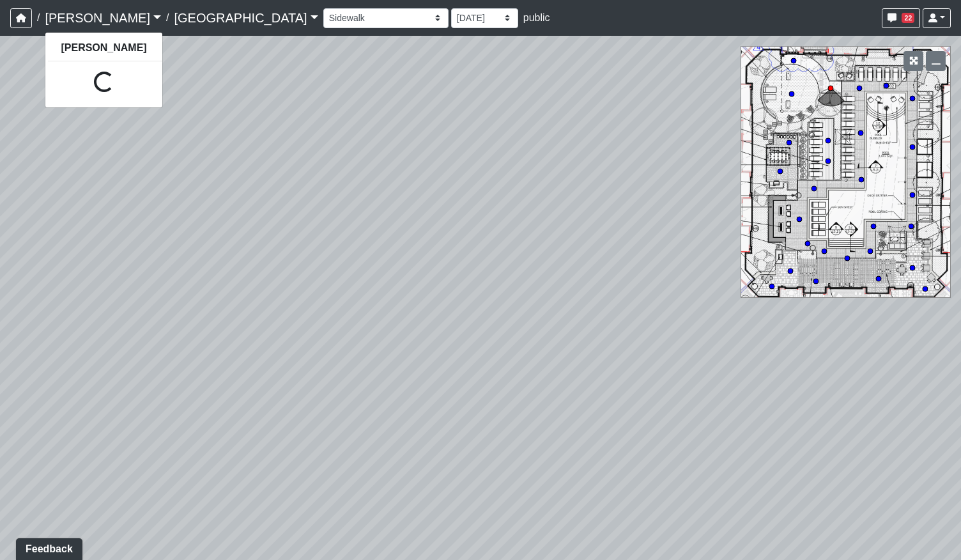
click at [176, 13] on link "[GEOGRAPHIC_DATA]" at bounding box center [246, 18] width 144 height 26
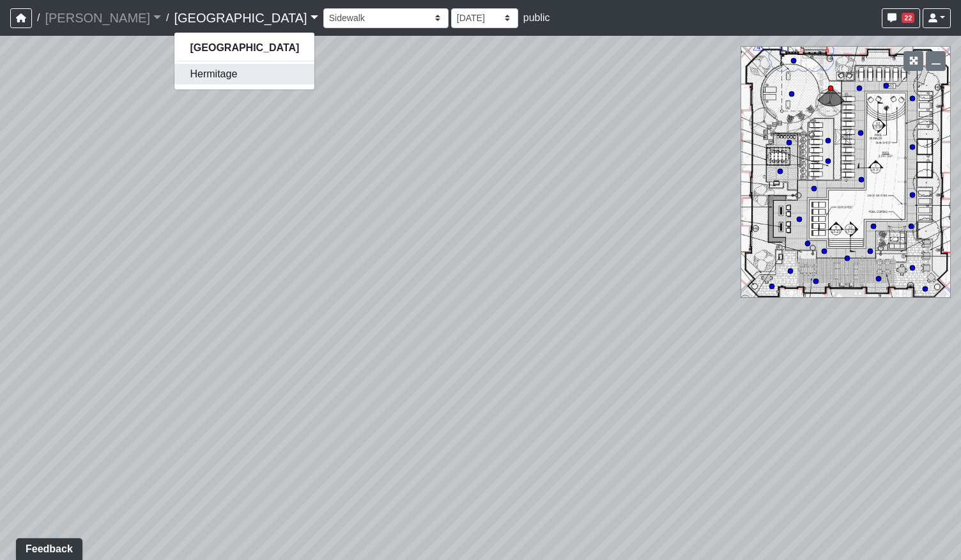
click at [183, 73] on link "Hermitage" at bounding box center [244, 74] width 140 height 20
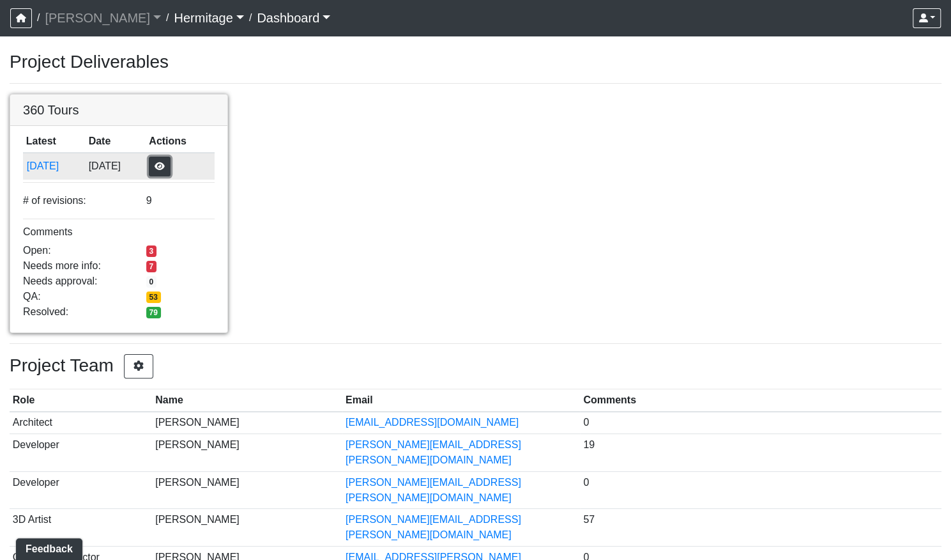
click at [171, 169] on button "button" at bounding box center [160, 167] width 22 height 20
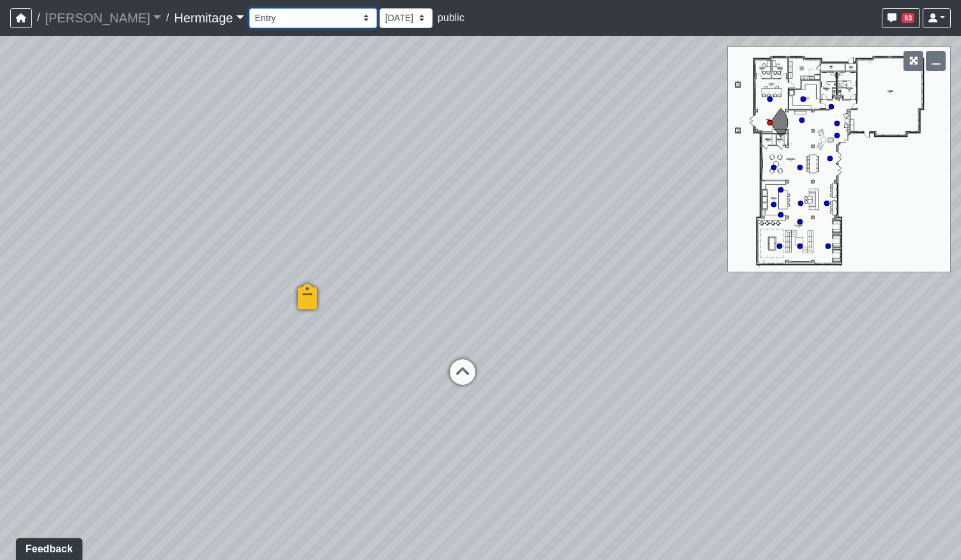
click at [277, 16] on select "Booth Seating Fireplace Pool Table Community Table Hallway Pool Courtyard Entry…" at bounding box center [313, 18] width 128 height 20
click at [249, 8] on select "Booth Seating Fireplace Pool Table Community Table Hallway Pool Courtyard Entry…" at bounding box center [313, 18] width 128 height 20
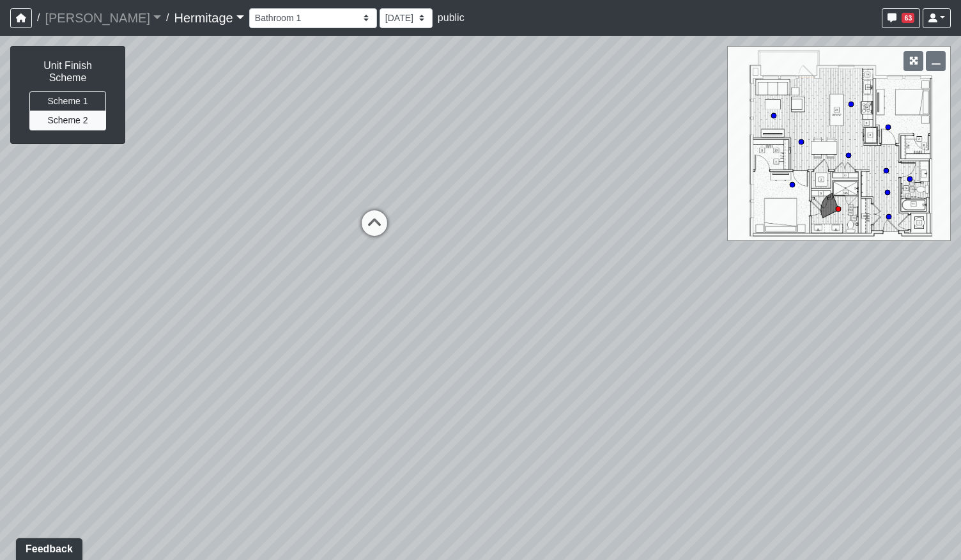
drag, startPoint x: 402, startPoint y: 391, endPoint x: 277, endPoint y: 234, distance: 200.9
click at [277, 234] on div "Loading... Leasing Desk Loading... Hallway Loading... Created by Lindsei Cornwa…" at bounding box center [480, 298] width 961 height 524
drag, startPoint x: 181, startPoint y: 305, endPoint x: 510, endPoint y: 365, distance: 333.7
click at [510, 365] on div "Loading... Leasing Desk Loading... Hallway Loading... Created by Lindsei Cornwa…" at bounding box center [480, 298] width 961 height 524
drag, startPoint x: 208, startPoint y: 317, endPoint x: 566, endPoint y: 203, distance: 375.6
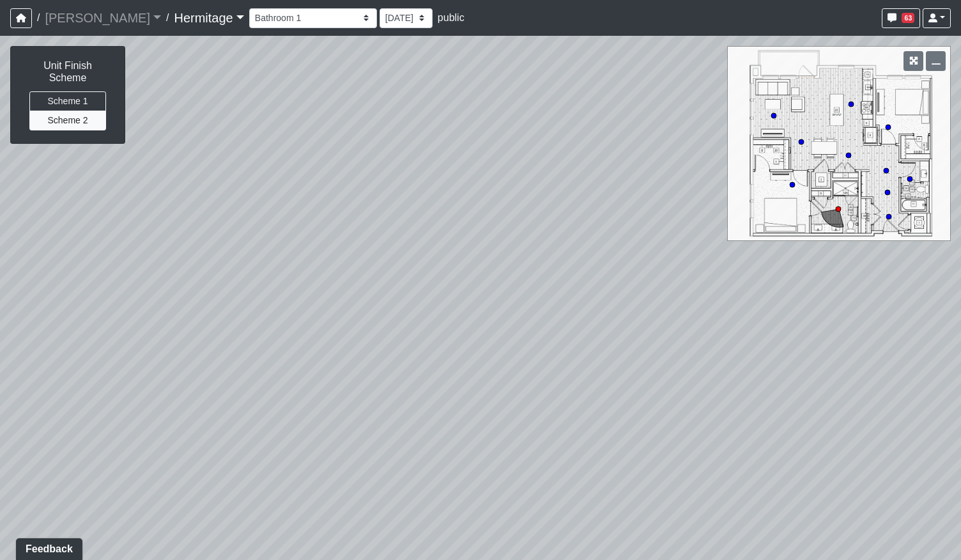
click at [566, 203] on div "Loading... Leasing Desk Loading... Hallway Loading... Created by Lindsei Cornwa…" at bounding box center [480, 298] width 961 height 524
drag, startPoint x: 264, startPoint y: 422, endPoint x: 373, endPoint y: 358, distance: 125.7
click at [374, 358] on div "Loading... Leasing Desk Loading... Hallway Loading... Created by Lindsei Cornwa…" at bounding box center [480, 298] width 961 height 524
drag, startPoint x: 510, startPoint y: 256, endPoint x: 100, endPoint y: 440, distance: 450.1
click at [100, 440] on div "Loading... Leasing Desk Loading... Hallway Loading... Created by Lindsei Cornwa…" at bounding box center [480, 298] width 961 height 524
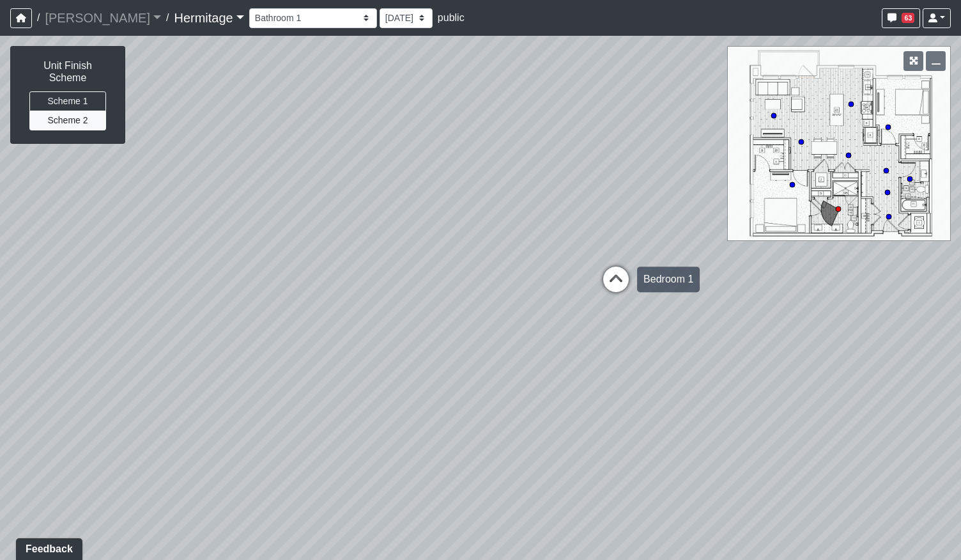
click at [614, 280] on icon at bounding box center [616, 285] width 38 height 38
drag, startPoint x: 391, startPoint y: 351, endPoint x: 285, endPoint y: 343, distance: 106.3
click at [279, 351] on div "Loading... Leasing Desk Loading... Hallway Loading... Created by Lindsei Cornwa…" at bounding box center [480, 298] width 961 height 524
drag, startPoint x: 488, startPoint y: 307, endPoint x: 272, endPoint y: 356, distance: 221.4
click at [272, 356] on div "Loading... Leasing Desk Loading... Hallway Loading... Created by Lindsei Cornwa…" at bounding box center [480, 298] width 961 height 524
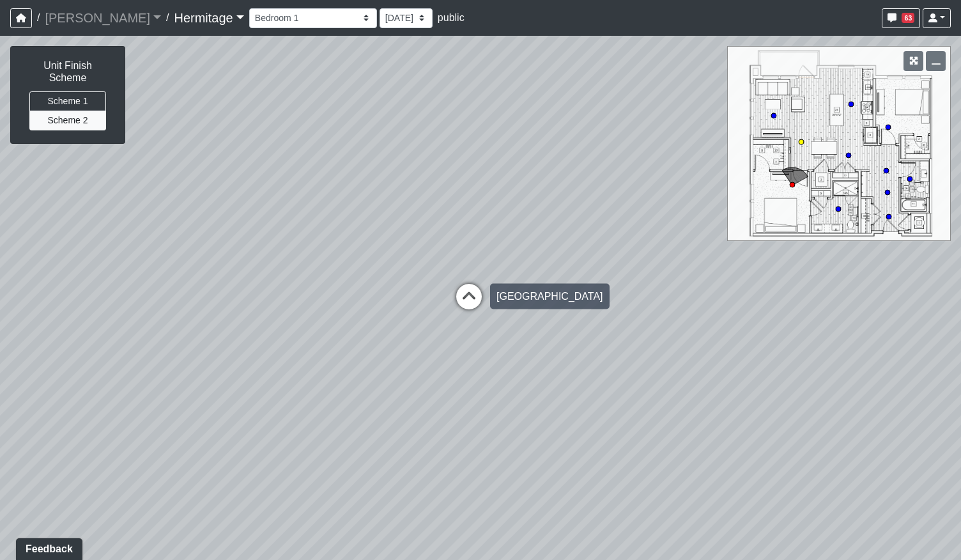
click at [473, 302] on icon at bounding box center [469, 303] width 38 height 38
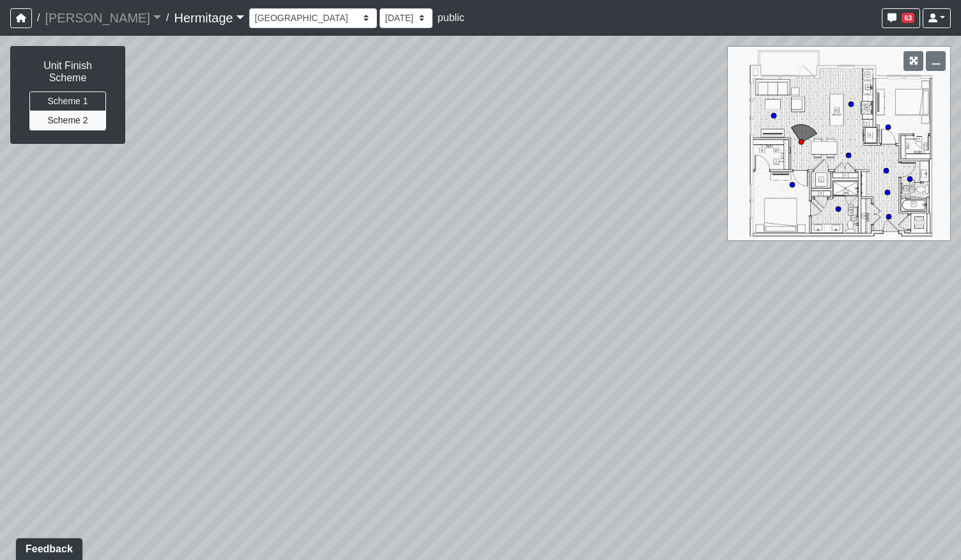
drag, startPoint x: 425, startPoint y: 360, endPoint x: 369, endPoint y: 356, distance: 56.3
click at [364, 362] on div "Loading... Leasing Desk Loading... Hallway Loading... Created by Lindsei Cornwa…" at bounding box center [480, 298] width 961 height 524
drag, startPoint x: 548, startPoint y: 311, endPoint x: 206, endPoint y: 252, distance: 347.4
click at [207, 253] on div "Loading... Leasing Desk Loading... Hallway Loading... Created by Lindsei Cornwa…" at bounding box center [480, 298] width 961 height 524
drag, startPoint x: 165, startPoint y: 241, endPoint x: 489, endPoint y: 296, distance: 328.4
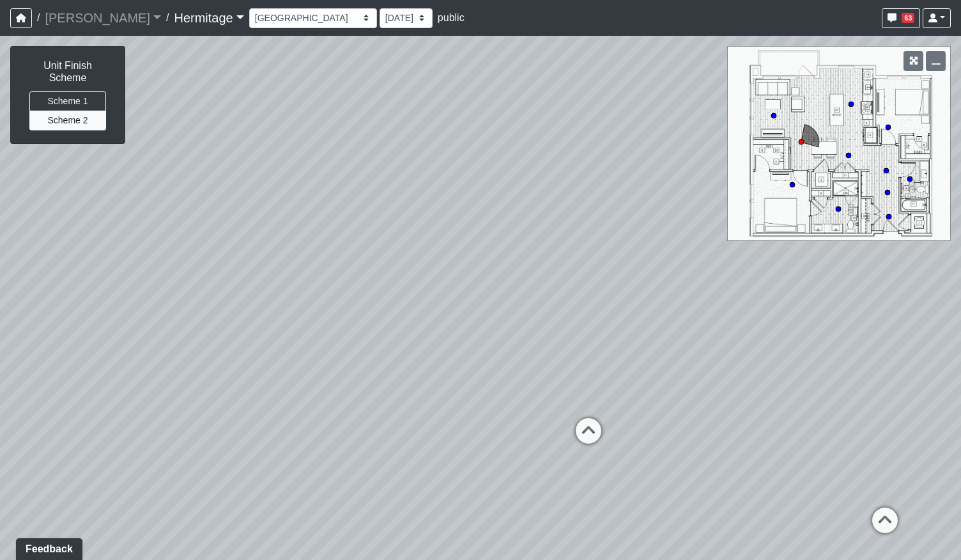
click at [489, 296] on div "Loading... Leasing Desk Loading... Hallway Loading... Created by Lindsei Cornwa…" at bounding box center [480, 298] width 961 height 524
drag, startPoint x: 248, startPoint y: 330, endPoint x: 530, endPoint y: 320, distance: 281.9
click at [517, 319] on div "Loading... Leasing Desk Loading... Hallway Loading... Created by Lindsei Cornwa…" at bounding box center [480, 298] width 961 height 524
drag, startPoint x: 484, startPoint y: 317, endPoint x: 761, endPoint y: 271, distance: 281.0
click at [761, 271] on div "Loading... Leasing Desk Loading... Hallway Loading... Created by Lindsei Cornwa…" at bounding box center [480, 298] width 961 height 524
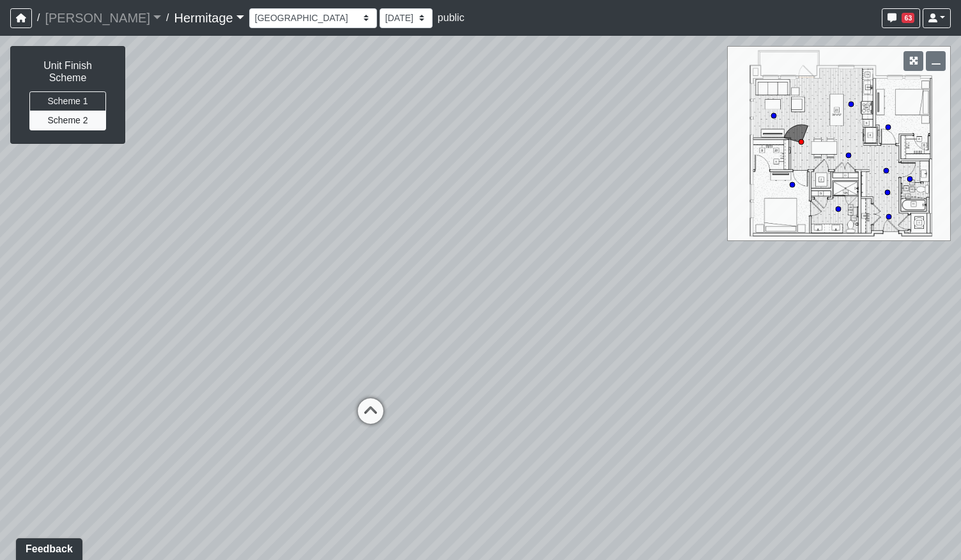
drag, startPoint x: 828, startPoint y: 273, endPoint x: 390, endPoint y: 311, distance: 439.9
click at [158, 342] on div "Loading... Leasing Desk Loading... Hallway Loading... Created by Lindsei Cornwa…" at bounding box center [480, 298] width 961 height 524
drag, startPoint x: 402, startPoint y: 302, endPoint x: 348, endPoint y: 261, distance: 68.9
click at [348, 261] on div "Loading... Leasing Desk Loading... Hallway Loading... Created by Lindsei Cornwa…" at bounding box center [480, 298] width 961 height 524
click at [421, 432] on icon at bounding box center [416, 434] width 38 height 38
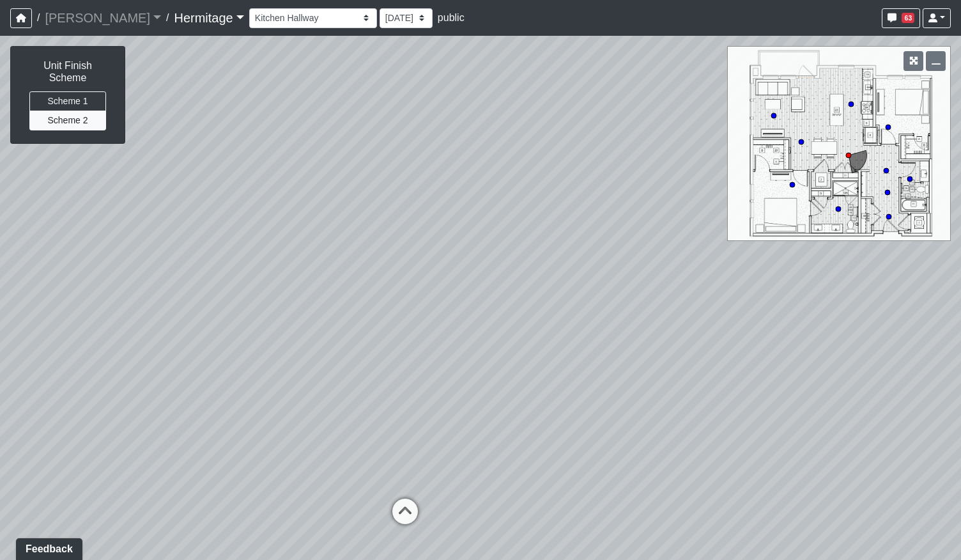
drag, startPoint x: 386, startPoint y: 381, endPoint x: 413, endPoint y: 390, distance: 28.9
click at [413, 390] on div "Loading... Leasing Desk Loading... Hallway Loading... Created by Lindsei Cornwa…" at bounding box center [480, 298] width 961 height 524
click at [452, 519] on icon at bounding box center [444, 533] width 38 height 38
drag, startPoint x: 481, startPoint y: 411, endPoint x: 653, endPoint y: 371, distance: 176.5
click at [661, 367] on div "Loading... Leasing Desk Loading... Hallway Loading... Created by Lindsei Cornwa…" at bounding box center [480, 298] width 961 height 524
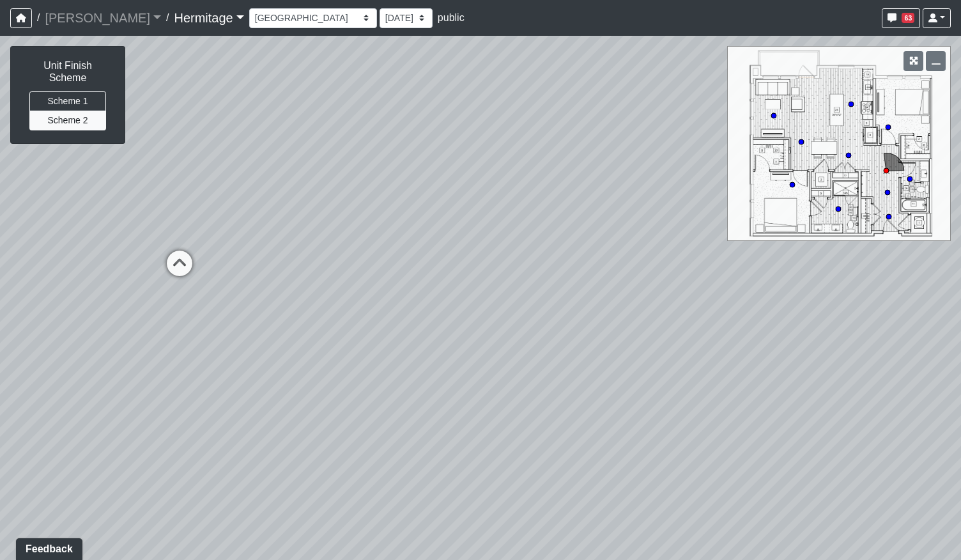
drag, startPoint x: 566, startPoint y: 392, endPoint x: 677, endPoint y: 381, distance: 111.6
click at [677, 381] on div "Loading... Leasing Desk Loading... Hallway Loading... Created by Lindsei Cornwa…" at bounding box center [480, 298] width 961 height 524
click at [318, 238] on icon at bounding box center [316, 241] width 38 height 38
drag, startPoint x: 268, startPoint y: 376, endPoint x: 144, endPoint y: 392, distance: 124.9
click at [151, 389] on div "Loading... Leasing Desk Loading... Hallway Loading... Created by Lindsei Cornwa…" at bounding box center [480, 298] width 961 height 524
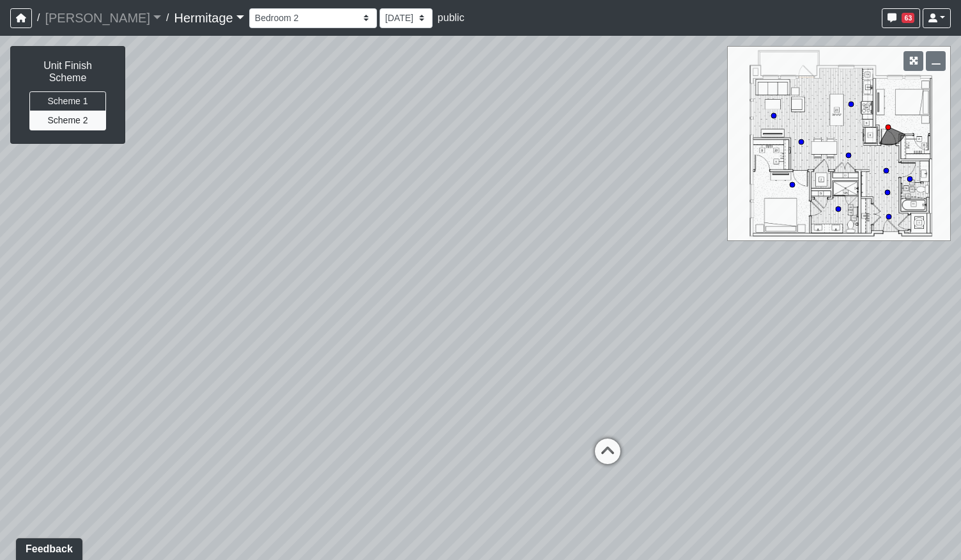
drag, startPoint x: 417, startPoint y: 364, endPoint x: 227, endPoint y: 285, distance: 205.0
click at [227, 285] on div "Loading... Leasing Desk Loading... Hallway Loading... Created by Lindsei Cornwa…" at bounding box center [480, 298] width 961 height 524
click at [616, 447] on icon at bounding box center [607, 457] width 38 height 38
drag, startPoint x: 319, startPoint y: 394, endPoint x: 717, endPoint y: 431, distance: 399.1
click at [718, 433] on div "Loading... Leasing Desk Loading... Hallway Loading... Created by Lindsei Cornwa…" at bounding box center [480, 298] width 961 height 524
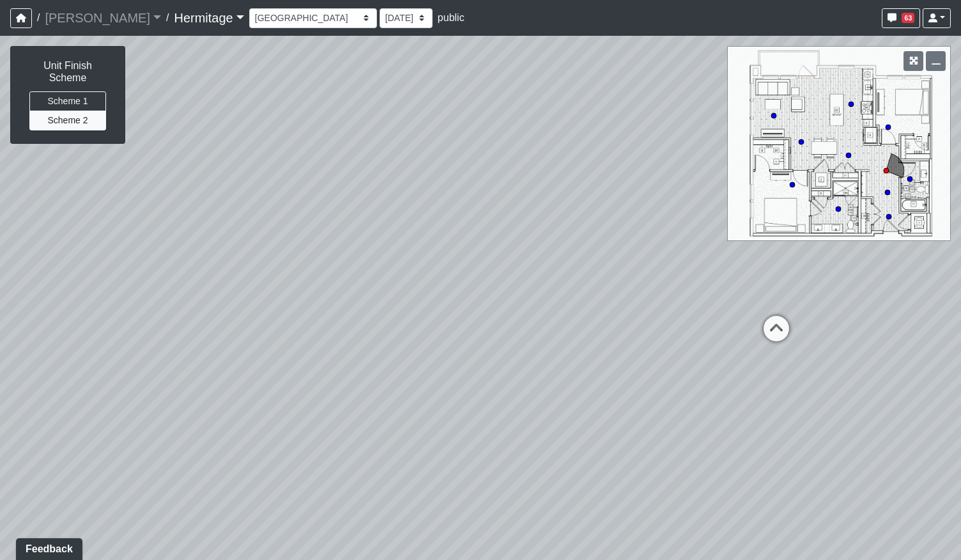
drag, startPoint x: 494, startPoint y: 384, endPoint x: 636, endPoint y: 376, distance: 142.1
click at [636, 376] on div "Loading... Leasing Desk Loading... Hallway Loading... Created by Lindsei Cornwa…" at bounding box center [480, 298] width 961 height 524
drag, startPoint x: 408, startPoint y: 406, endPoint x: 546, endPoint y: 390, distance: 138.2
click at [546, 390] on div "Loading... Leasing Desk Loading... Hallway Loading... Created by Lindsei Cornwa…" at bounding box center [480, 298] width 961 height 524
drag, startPoint x: 211, startPoint y: 366, endPoint x: 432, endPoint y: 381, distance: 222.2
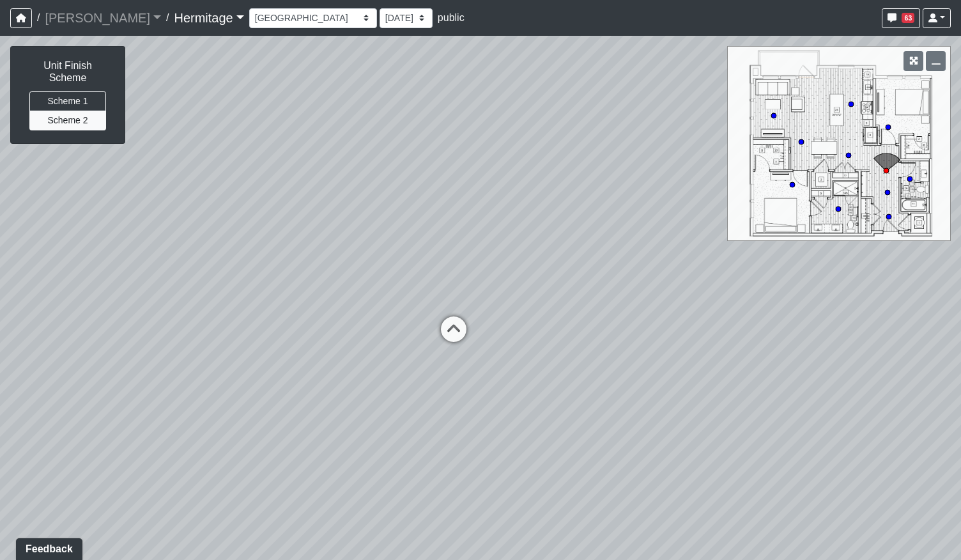
click at [386, 409] on div "Loading... Leasing Desk Loading... Hallway Loading... Created by Lindsei Cornwa…" at bounding box center [480, 298] width 961 height 524
click at [466, 298] on icon at bounding box center [478, 303] width 38 height 38
drag, startPoint x: 241, startPoint y: 396, endPoint x: 622, endPoint y: 392, distance: 380.8
click at [620, 394] on div "Loading... Leasing Desk Loading... Hallway Loading... Created by Lindsei Cornwa…" at bounding box center [480, 298] width 961 height 524
drag, startPoint x: 192, startPoint y: 402, endPoint x: 600, endPoint y: 371, distance: 409.4
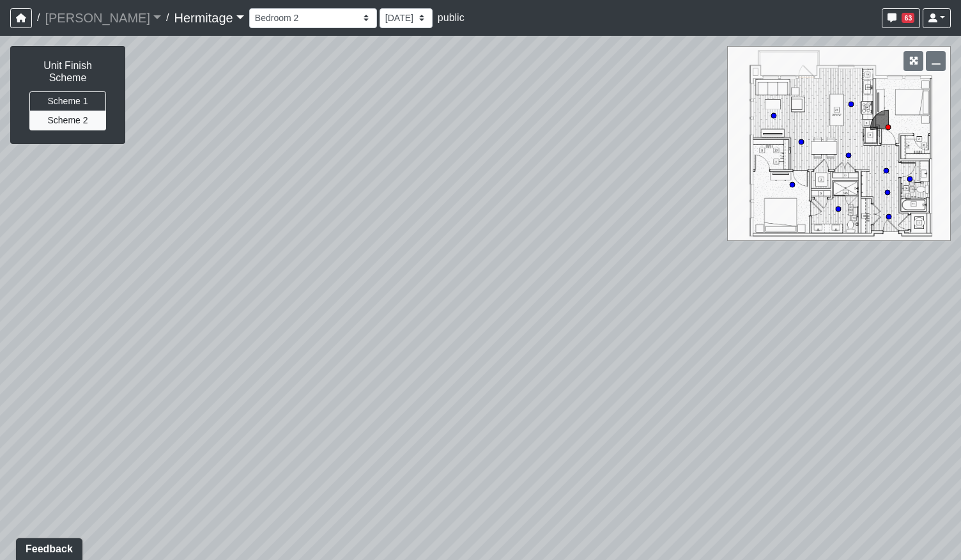
click at [598, 371] on div "Loading... Leasing Desk Loading... Hallway Loading... Created by Lindsei Cornwa…" at bounding box center [480, 298] width 961 height 524
drag, startPoint x: 363, startPoint y: 373, endPoint x: 788, endPoint y: 443, distance: 429.8
click at [788, 443] on div "Loading... Leasing Desk Loading... Hallway Loading... Created by Lindsei Cornwa…" at bounding box center [480, 298] width 961 height 524
drag, startPoint x: 371, startPoint y: 404, endPoint x: 432, endPoint y: 307, distance: 114.3
click at [432, 307] on div "Loading... Leasing Desk Loading... Hallway Loading... Created by Lindsei Cornwa…" at bounding box center [480, 298] width 961 height 524
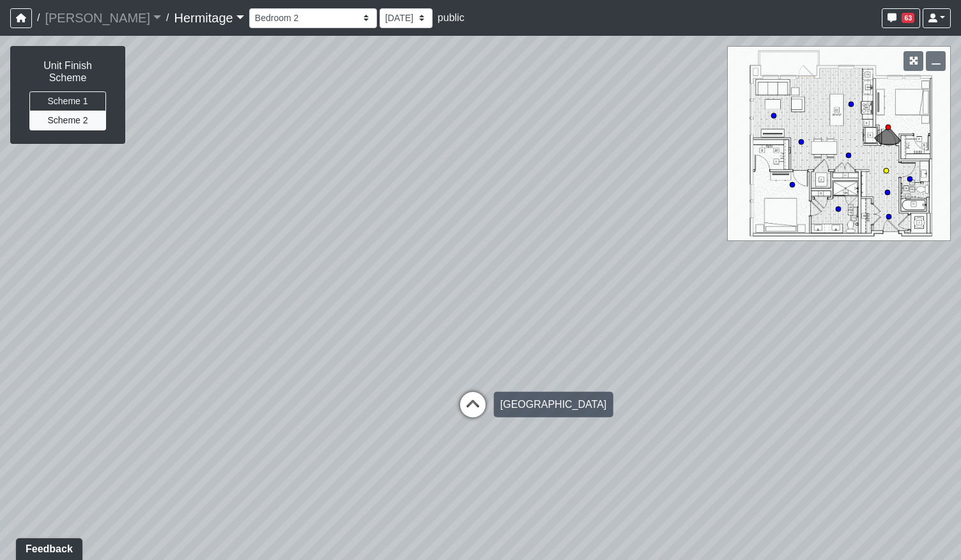
click at [471, 416] on icon at bounding box center [473, 411] width 38 height 38
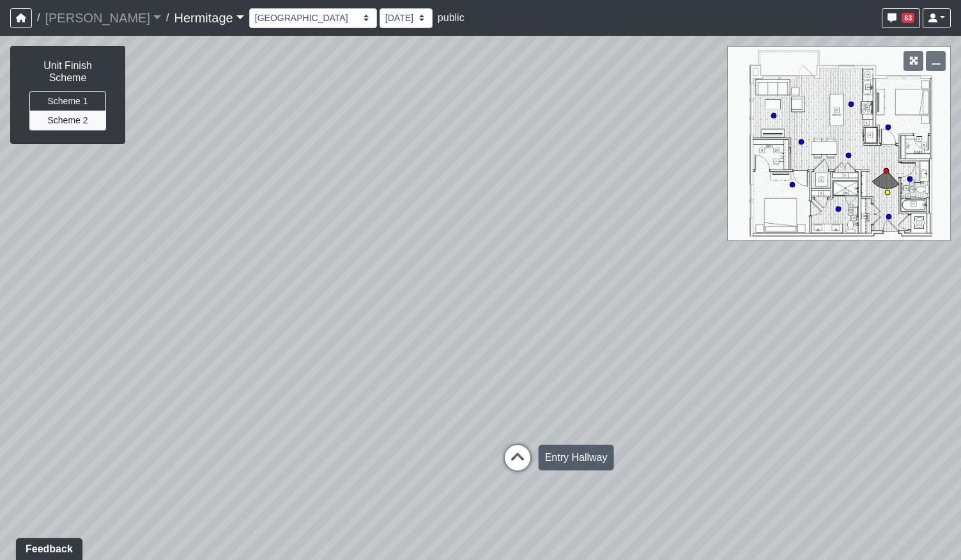
click at [530, 462] on icon at bounding box center [517, 464] width 38 height 38
click at [487, 473] on icon at bounding box center [491, 474] width 38 height 38
drag, startPoint x: 348, startPoint y: 395, endPoint x: 691, endPoint y: 452, distance: 347.6
click at [693, 452] on div "Loading... Leasing Desk Loading... Hallway Loading... Created by Lindsei Cornwa…" at bounding box center [480, 298] width 961 height 524
drag, startPoint x: 484, startPoint y: 451, endPoint x: 751, endPoint y: 462, distance: 267.2
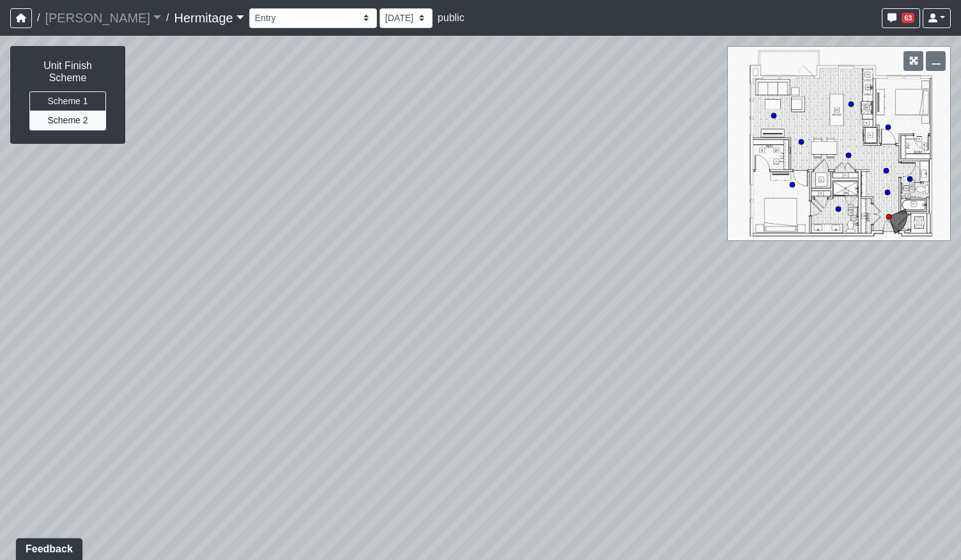
click at [747, 460] on div "Loading... Leasing Desk Loading... Hallway Loading... Created by Lindsei Cornwa…" at bounding box center [480, 298] width 961 height 524
drag, startPoint x: 378, startPoint y: 416, endPoint x: 852, endPoint y: 445, distance: 474.9
click at [852, 445] on div "Loading... Leasing Desk Loading... Hallway Loading... Created by Lindsei Cornwa…" at bounding box center [480, 298] width 961 height 524
drag
click at [751, 443] on div "Loading... Leasing Desk Loading... Hallway Loading... Created by Lindsei Cornwa…" at bounding box center [480, 298] width 961 height 524
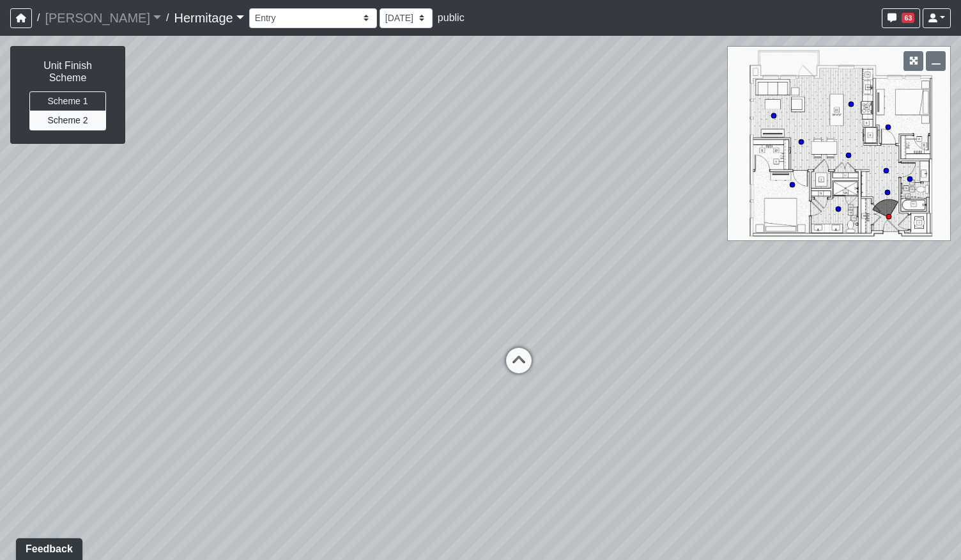
click at [377, 292] on div "Loading... Leasing Desk Loading... Hallway Loading... Created by Lindsei Cornwa…" at bounding box center [480, 298] width 961 height 524
click at [253, 378] on div "Loading... Leasing Desk Loading... Hallway Loading... Created by Lindsei Cornwa…" at bounding box center [480, 298] width 961 height 524
click at [258, 442] on div "Loading... Leasing Desk Loading... Hallway Loading... Created by Lindsei Cornwa…" at bounding box center [480, 298] width 961 height 524
click at [308, 404] on div "Loading... Leasing Desk Loading... Hallway Loading... Created by Lindsei Cornwa…" at bounding box center [480, 298] width 961 height 524
click at [353, 460] on div "Loading... Leasing Desk Loading... Hallway Loading... Created by Lindsei Cornwa…" at bounding box center [480, 298] width 961 height 524
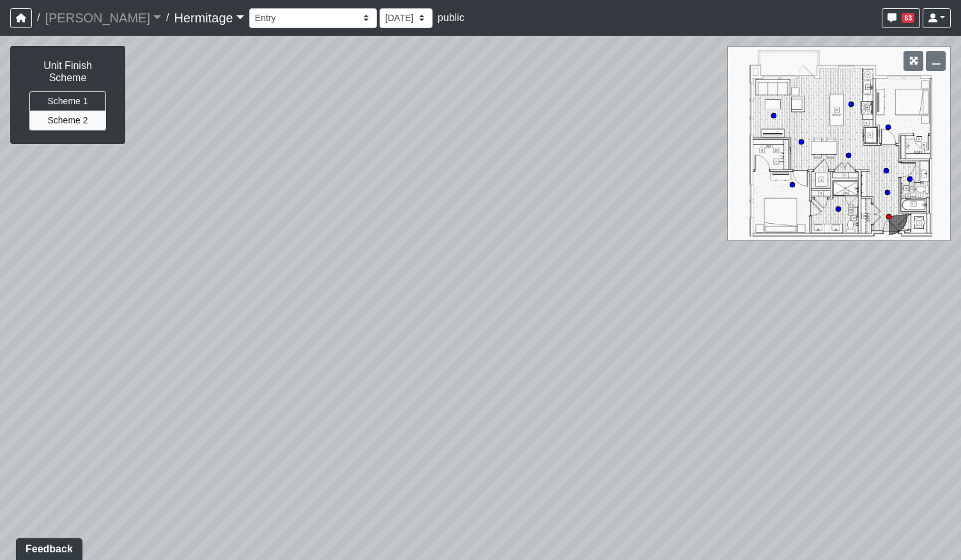
click at [124, 392] on div "Loading... Leasing Desk Loading... Hallway Loading... Created by Lindsei Cornwa…" at bounding box center [480, 298] width 961 height 524
click at [172, 414] on div "Loading... Leasing Desk Loading... Hallway Loading... Created by Lindsei Cornwa…" at bounding box center [480, 298] width 961 height 524
click at [207, 283] on div "Loading... Leasing Desk Loading... Hallway Loading... Created by Lindsei Cornwa…" at bounding box center [480, 298] width 961 height 524
click at [173, 404] on div "Loading... Leasing Desk Loading... Hallway Loading... Created by Lindsei Cornwa…" at bounding box center [480, 298] width 961 height 524
click at [391, 453] on icon at bounding box center [386, 461] width 38 height 38
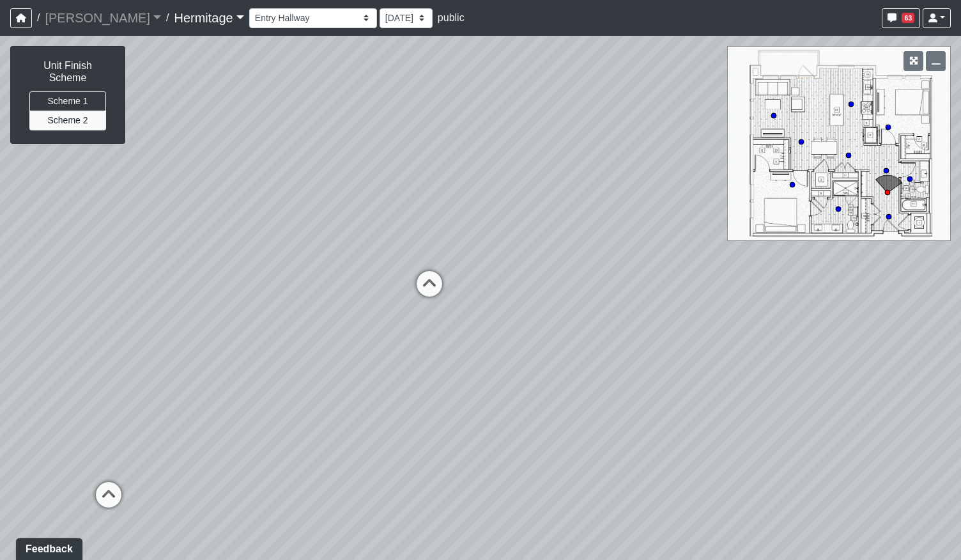
click at [236, 436] on div "Loading... Leasing Desk Loading... Hallway Loading... Created by Lindsei Cornwa…" at bounding box center [480, 298] width 961 height 524
click at [710, 372] on div "Loading... Leasing Desk Loading... Hallway Loading... Created by Lindsei Cornwa…" at bounding box center [480, 298] width 961 height 524
click at [569, 441] on div "Loading... Leasing Desk Loading... Hallway Loading... Created by Lindsei Cornwa…" at bounding box center [480, 298] width 961 height 524
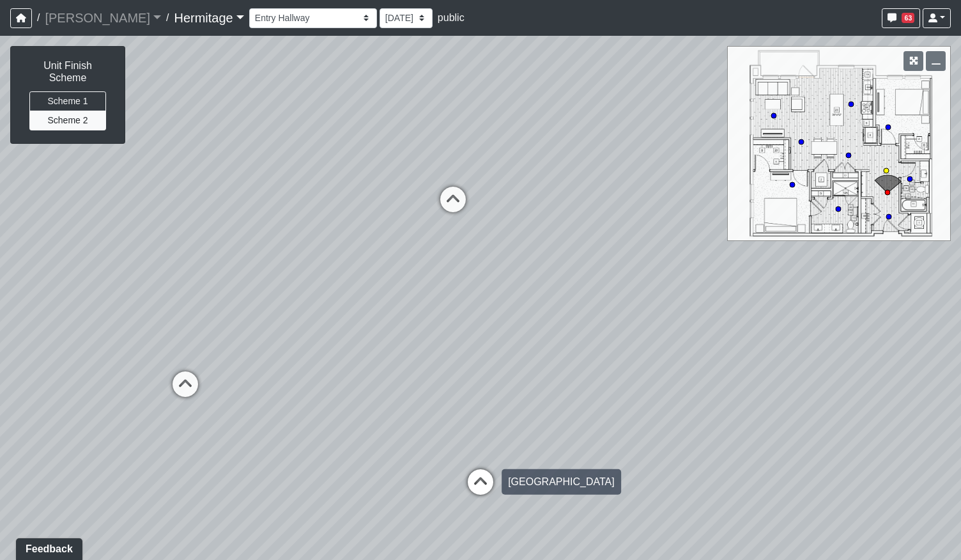
click at [484, 470] on icon at bounding box center [480, 488] width 38 height 38
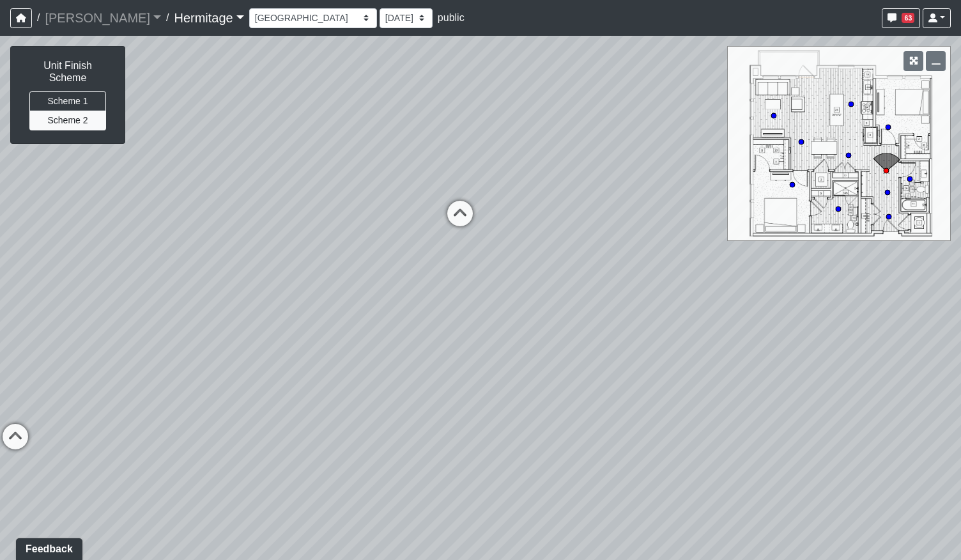
click at [232, 444] on div "Loading... Leasing Desk Loading... Hallway Loading... Created by Lindsei Cornwa…" at bounding box center [480, 298] width 961 height 524
click at [588, 450] on div "Loading... Leasing Desk Loading... Hallway Loading... Created by Lindsei Cornwa…" at bounding box center [480, 298] width 961 height 524
click at [447, 294] on icon at bounding box center [452, 296] width 38 height 38
click at [220, 333] on div "Loading... Leasing Desk Loading... Hallway Loading... Created by Lindsei Cornwa…" at bounding box center [480, 298] width 961 height 524
click at [286, 302] on div "Loading... Leasing Desk Loading... Hallway Loading... Created by Lindsei Cornwa…" at bounding box center [480, 298] width 961 height 524
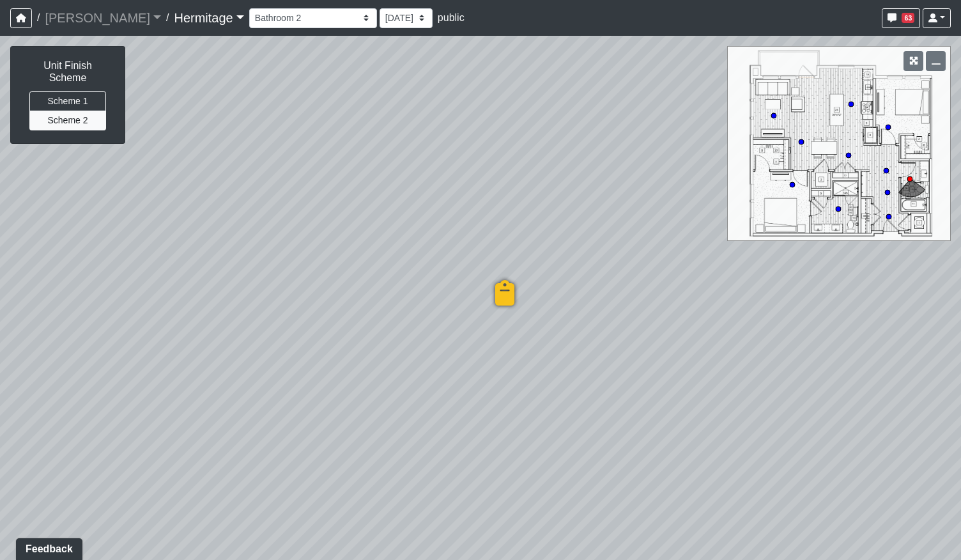
click at [388, 331] on div "Loading... Leasing Desk Loading... Hallway Loading... Created by Lindsei Cornwa…" at bounding box center [480, 298] width 961 height 524
click at [382, 339] on div "Loading... Leasing Desk Loading... Hallway Loading... Created by Lindsei Cornwa…" at bounding box center [480, 298] width 961 height 524
click at [441, 395] on div "Loading... Leasing Desk Loading... Hallway Loading... Created by Lindsei Cornwa…" at bounding box center [480, 298] width 961 height 524
click at [479, 312] on div "Loading... Leasing Desk Loading... Hallway Loading... Created by Lindsei Cornwa…" at bounding box center [480, 298] width 961 height 524
click at [475, 346] on div "Loading... Leasing Desk Loading... Hallway Loading... Created by Lindsei Cornwa…" at bounding box center [480, 298] width 961 height 524
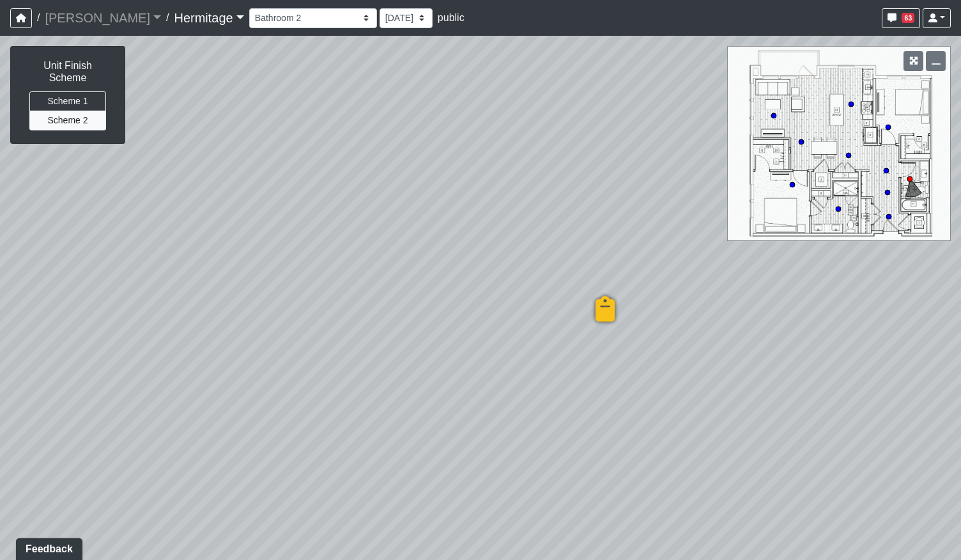
click at [477, 322] on div "Loading... Leasing Desk Loading... Hallway Loading... Created by Lindsei Cornwa…" at bounding box center [480, 298] width 961 height 524
drag, startPoint x: 374, startPoint y: 169, endPoint x: 484, endPoint y: 369, distance: 228.1
click at [484, 369] on div "Loading... Leasing Desk Loading... Hallway Loading... Created by Lindsei Cornwa…" at bounding box center [480, 298] width 961 height 524
drag, startPoint x: 460, startPoint y: 333, endPoint x: 455, endPoint y: 310, distance: 22.9
click at [455, 310] on div "Loading... Leasing Desk Loading... Hallway Loading... Created by Lindsei Cornwa…" at bounding box center [480, 298] width 961 height 524
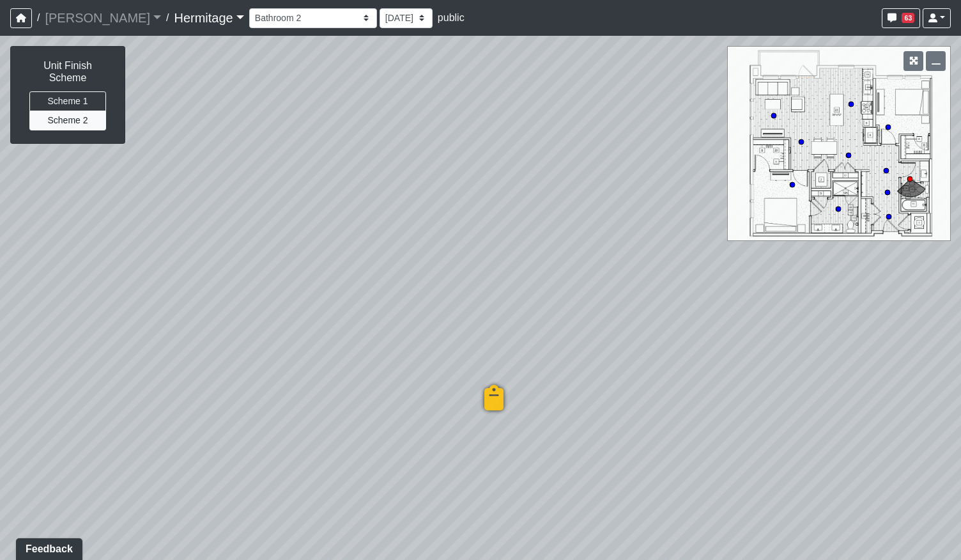
drag, startPoint x: 461, startPoint y: 302, endPoint x: 376, endPoint y: 111, distance: 209.6
click at [376, 111] on div "Loading... Leasing Desk Loading... Hallway Loading... Created by Lindsei Cornwa…" at bounding box center [480, 298] width 961 height 524
drag, startPoint x: 360, startPoint y: 291, endPoint x: 573, endPoint y: 251, distance: 216.4
click at [573, 251] on div "Loading... Leasing Desk Loading... Hallway Loading... Created by Lindsei Cornwa…" at bounding box center [480, 298] width 961 height 524
drag, startPoint x: 260, startPoint y: 234, endPoint x: 751, endPoint y: 358, distance: 506.0
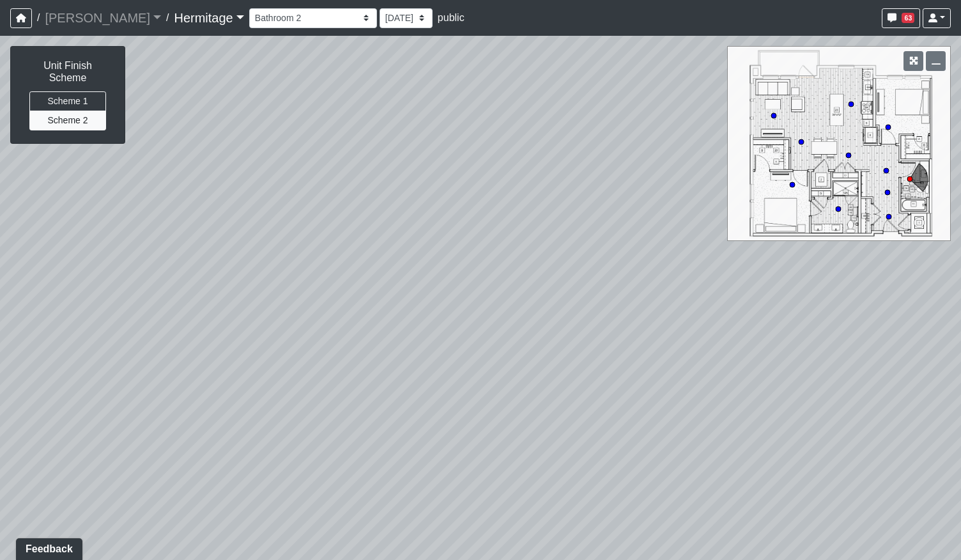
click at [811, 366] on div "Loading... Leasing Desk Loading... Hallway Loading... Created by Lindsei Cornwa…" at bounding box center [480, 298] width 961 height 524
click at [685, 310] on div "Loading... Leasing Desk Loading... Hallway Loading... Created by Lindsei Cornwa…" at bounding box center [480, 298] width 961 height 524
click at [715, 304] on div "Loading... Leasing Desk Loading... Hallway Loading... Created by Lindsei Cornwa…" at bounding box center [480, 298] width 961 height 524
click at [440, 342] on div "Loading... Leasing Desk Loading... Hallway Loading... Created by Lindsei Cornwa…" at bounding box center [480, 298] width 961 height 524
click at [220, 431] on div "Loading... Leasing Desk Loading... Hallway Loading... Created by Lindsei Cornwa…" at bounding box center [480, 298] width 961 height 524
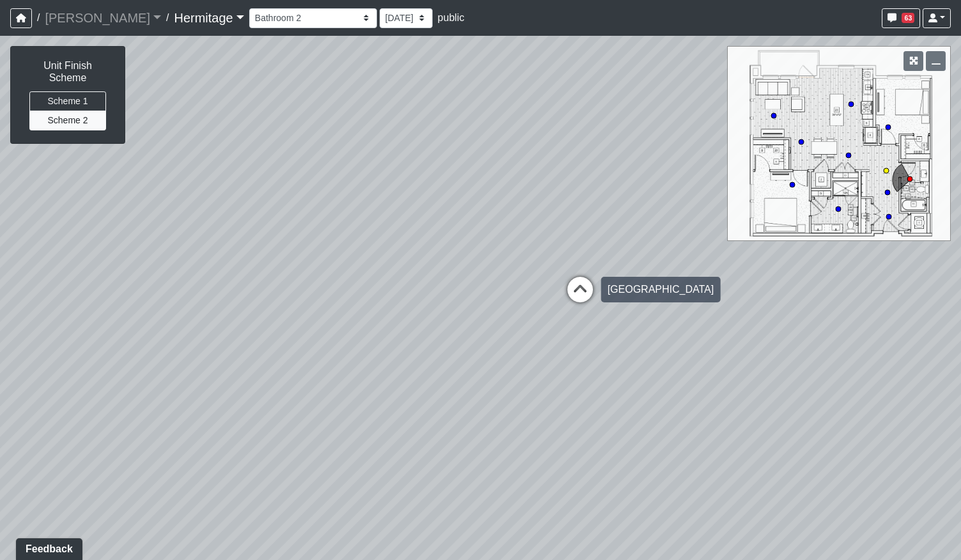
click at [585, 294] on icon at bounding box center [580, 296] width 38 height 38
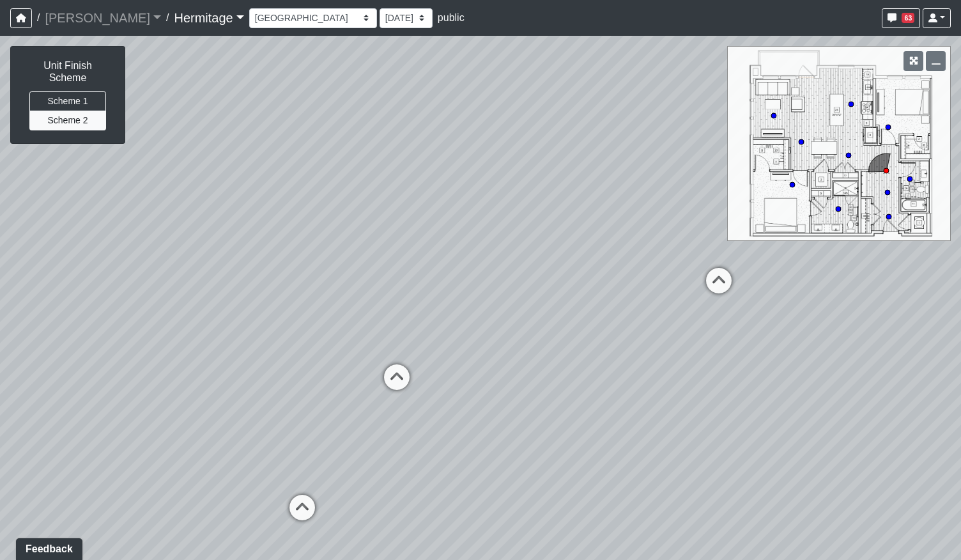
click at [372, 335] on div "Loading... Leasing Desk Loading... Hallway Loading... Created by Lindsei Cornwa…" at bounding box center [480, 298] width 961 height 524
click at [390, 393] on icon at bounding box center [397, 383] width 38 height 38
drag, startPoint x: 353, startPoint y: 319, endPoint x: 583, endPoint y: 364, distance: 234.3
click at [600, 369] on div "Loading... Leasing Desk Loading... Hallway Loading... Created by Lindsei Cornwa…" at bounding box center [480, 298] width 961 height 524
drag, startPoint x: 310, startPoint y: 292, endPoint x: 694, endPoint y: 254, distance: 385.8
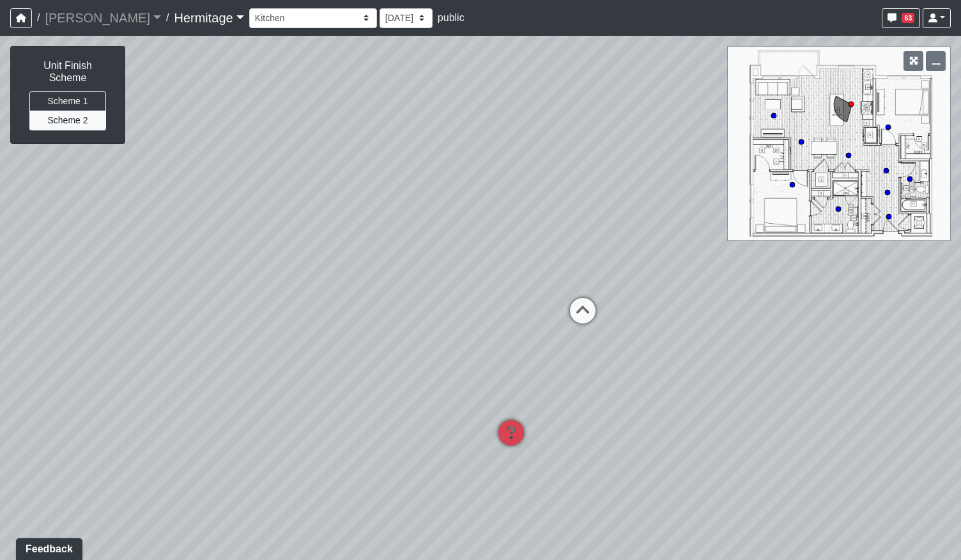
click at [694, 254] on div "Loading... Leasing Desk Loading... Hallway Loading... Created by Lindsei Cornwa…" at bounding box center [480, 298] width 961 height 524
drag, startPoint x: 367, startPoint y: 313, endPoint x: 570, endPoint y: 279, distance: 206.6
click at [569, 280] on div "Loading... Leasing Desk Loading... Hallway Loading... Created by Lindsei Cornwa…" at bounding box center [480, 298] width 961 height 524
drag, startPoint x: 644, startPoint y: 255, endPoint x: 437, endPoint y: 375, distance: 239.3
click at [437, 375] on div "Loading... Leasing Desk Loading... Hallway Loading... Created by Lindsei Cornwa…" at bounding box center [480, 298] width 961 height 524
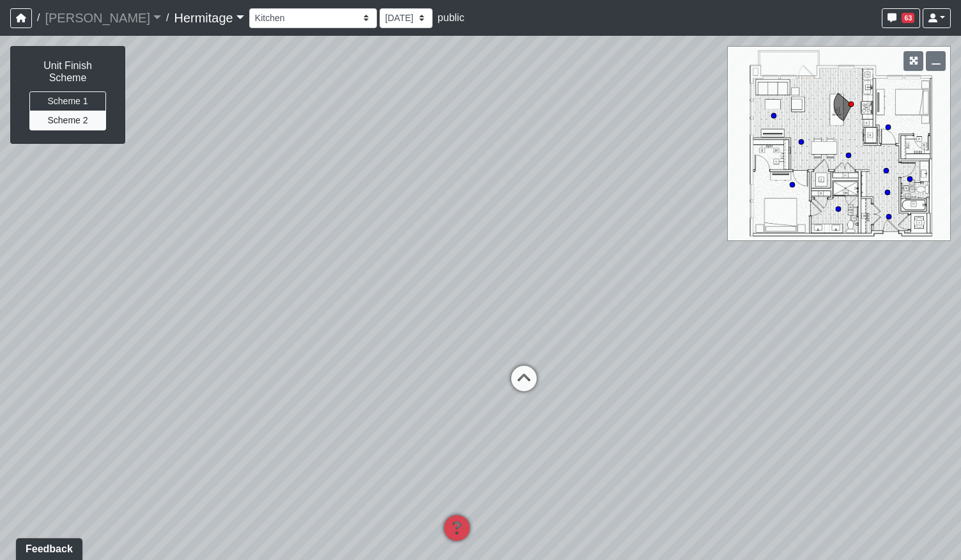
drag, startPoint x: 587, startPoint y: 346, endPoint x: 203, endPoint y: 365, distance: 385.0
click at [203, 365] on div "Loading... Leasing Desk Loading... Hallway Loading... Created by Lindsei Cornwa…" at bounding box center [480, 298] width 961 height 524
click at [528, 375] on icon at bounding box center [521, 384] width 38 height 38
drag, startPoint x: 706, startPoint y: 427, endPoint x: 339, endPoint y: 447, distance: 367.9
click at [343, 447] on div "Loading... Leasing Desk Loading... Hallway Loading... Created by Lindsei Cornwa…" at bounding box center [480, 298] width 961 height 524
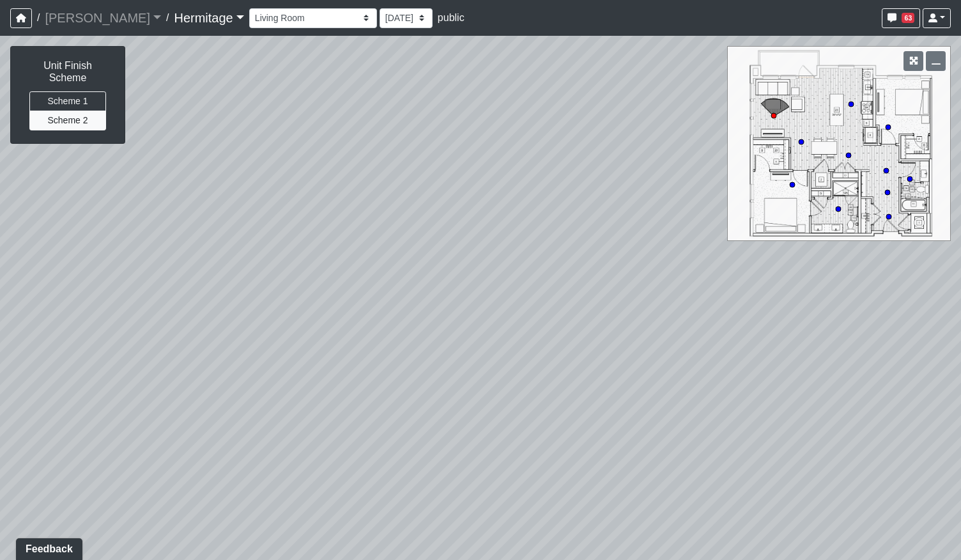
drag, startPoint x: 541, startPoint y: 384, endPoint x: 516, endPoint y: 357, distance: 36.6
click at [516, 357] on div "Loading... Leasing Desk Loading... Hallway Loading... Created by Lindsei Cornwa…" at bounding box center [480, 298] width 961 height 524
drag, startPoint x: 594, startPoint y: 368, endPoint x: 296, endPoint y: 383, distance: 298.0
click at [296, 383] on div "Loading... Leasing Desk Loading... Hallway Loading... Created by Lindsei Cornwa…" at bounding box center [480, 298] width 961 height 524
drag, startPoint x: 521, startPoint y: 409, endPoint x: 203, endPoint y: 369, distance: 321.3
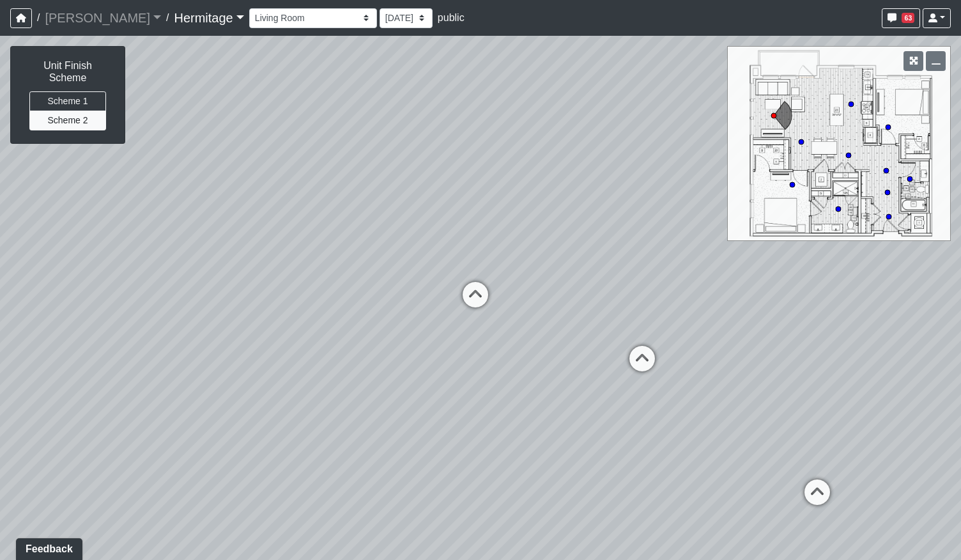
click at [203, 369] on div "Loading... Leasing Desk Loading... Hallway Loading... Created by Lindsei Cornwa…" at bounding box center [480, 298] width 961 height 524
drag, startPoint x: 314, startPoint y: 358, endPoint x: 535, endPoint y: 346, distance: 222.0
click at [535, 346] on div "Loading... Leasing Desk Loading... Hallway Loading... Created by Lindsei Cornwa…" at bounding box center [480, 298] width 961 height 524
drag, startPoint x: 664, startPoint y: 379, endPoint x: 342, endPoint y: 379, distance: 322.0
click at [342, 379] on div "Loading... Leasing Desk Loading... Hallway Loading... Created by Lindsei Cornwa…" at bounding box center [480, 298] width 961 height 524
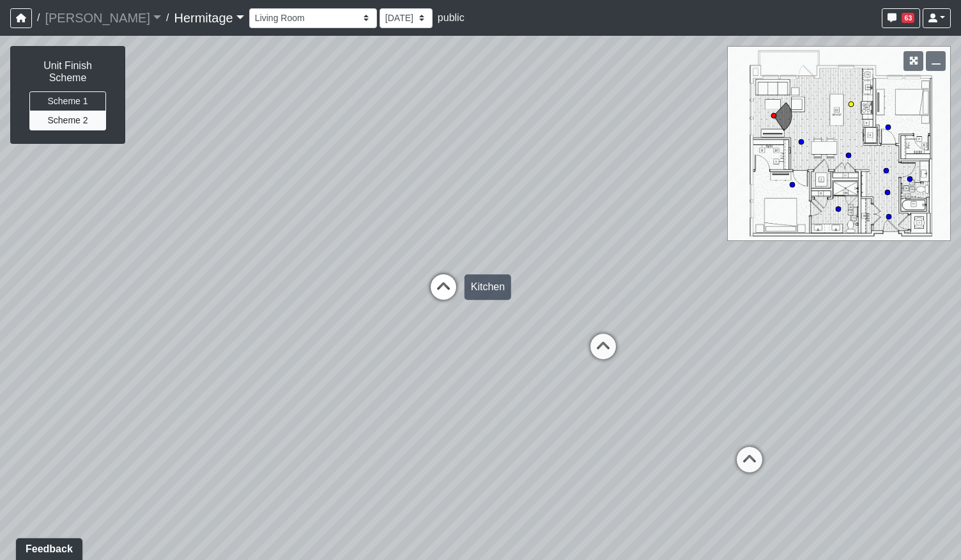
click at [441, 271] on div "Loading... Kitchen" at bounding box center [443, 287] width 38 height 38
drag, startPoint x: 446, startPoint y: 470, endPoint x: 512, endPoint y: 464, distance: 66.6
click at [511, 527] on div "Loading... Leasing Desk Loading... Hallway Loading... Created by Lindsei Cornwa…" at bounding box center [480, 298] width 961 height 524
drag, startPoint x: 493, startPoint y: 315, endPoint x: 533, endPoint y: 349, distance: 52.5
click at [533, 349] on div "Loading... Leasing Desk Loading... Hallway Loading... Created by Lindsei Cornwa…" at bounding box center [480, 298] width 961 height 524
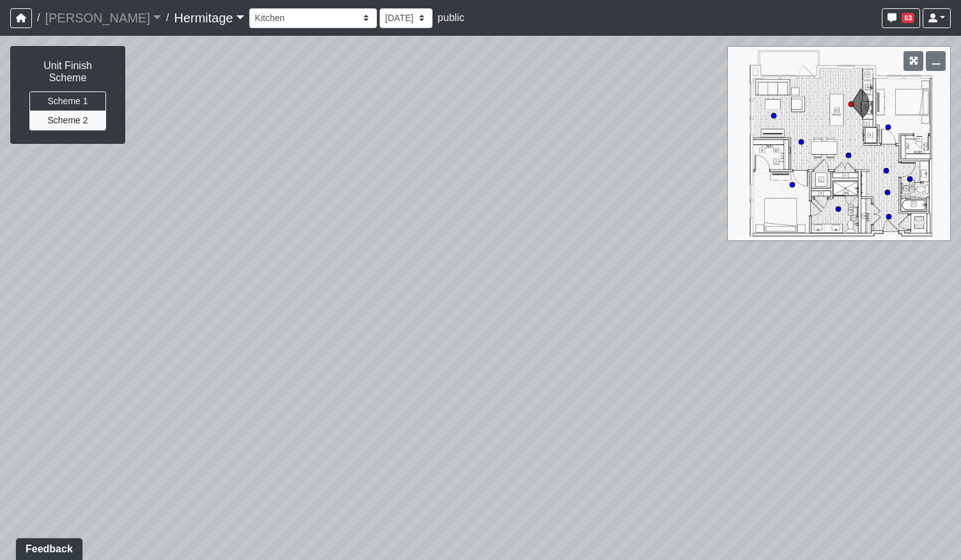
drag, startPoint x: 514, startPoint y: 496, endPoint x: 478, endPoint y: 233, distance: 265.5
click at [478, 233] on div "Loading... Leasing Desk Loading... Hallway Loading... Created by Lindsei Cornwa…" at bounding box center [480, 298] width 961 height 524
click at [92, 93] on button "Scheme 1" at bounding box center [67, 101] width 77 height 20
drag, startPoint x: 824, startPoint y: 321, endPoint x: 130, endPoint y: 398, distance: 698.7
click at [130, 398] on div "Loading... Leasing Desk Loading... Hallway Loading... Created by Lindsei Cornwa…" at bounding box center [480, 298] width 961 height 524
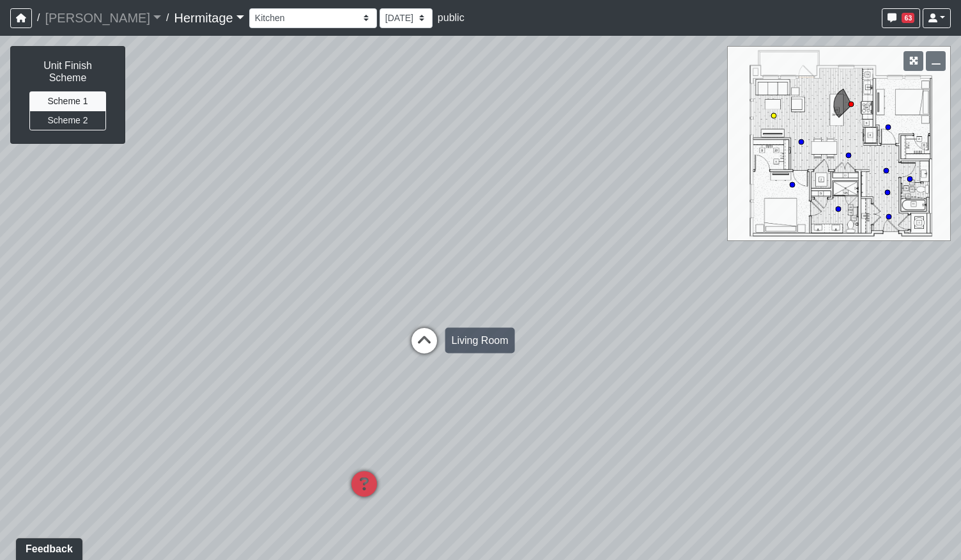
click at [429, 335] on icon at bounding box center [424, 347] width 38 height 38
drag, startPoint x: 197, startPoint y: 411, endPoint x: 713, endPoint y: 362, distance: 518.4
click at [726, 357] on div "Loading... Leasing Desk Loading... Hallway Loading... Created by Lindsei Cornwa…" at bounding box center [480, 298] width 961 height 524
drag, startPoint x: 256, startPoint y: 380, endPoint x: 618, endPoint y: 396, distance: 361.9
click at [617, 396] on div "Loading... Leasing Desk Loading... Hallway Loading... Created by Lindsei Cornwa…" at bounding box center [480, 298] width 961 height 524
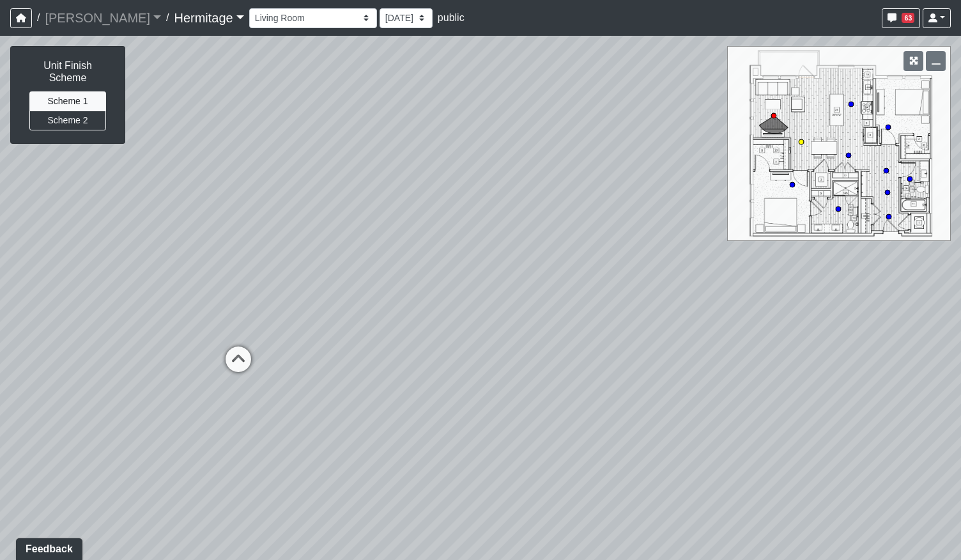
drag, startPoint x: 247, startPoint y: 350, endPoint x: 742, endPoint y: 420, distance: 500.0
click at [737, 421] on div "Loading... Leasing Desk Loading... Hallway Loading... Created by Lindsei Cornwa…" at bounding box center [480, 298] width 961 height 524
drag, startPoint x: 158, startPoint y: 279, endPoint x: 745, endPoint y: 291, distance: 587.2
click at [744, 291] on div "Loading... Leasing Desk Loading... Hallway Loading... Created by Lindsei Cornwa…" at bounding box center [480, 298] width 961 height 524
click at [424, 321] on div "Loading... Leasing Desk Loading... Hallway Loading... Created by Lindsei Cornwa…" at bounding box center [480, 298] width 961 height 524
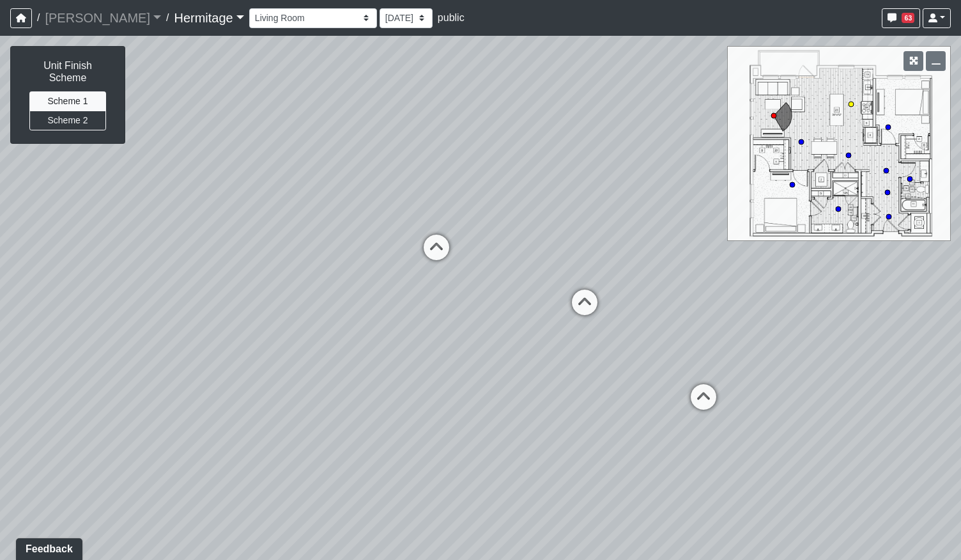
click at [437, 246] on icon at bounding box center [436, 253] width 38 height 38
drag, startPoint x: 282, startPoint y: 424, endPoint x: 653, endPoint y: 399, distance: 371.3
click at [659, 397] on div "Loading... Leasing Desk Loading... Hallway Loading... Created by Lindsei Cornwa…" at bounding box center [480, 298] width 961 height 524
drag, startPoint x: 348, startPoint y: 385, endPoint x: 448, endPoint y: 400, distance: 101.5
click at [599, 404] on div "Loading... Leasing Desk Loading... Hallway Loading... Created by Lindsei Cornwa…" at bounding box center [480, 298] width 961 height 524
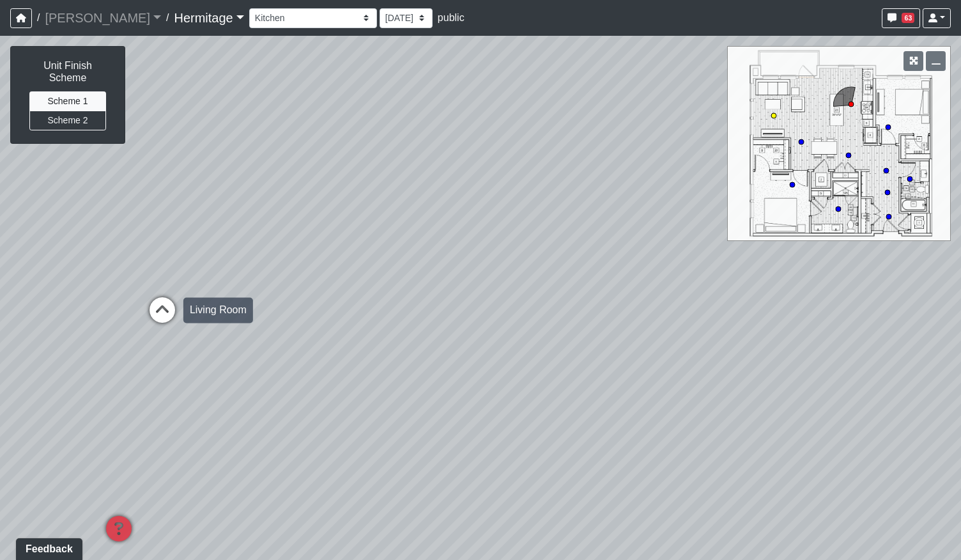
click at [166, 312] on icon at bounding box center [162, 316] width 38 height 38
drag, startPoint x: 748, startPoint y: 388, endPoint x: 142, endPoint y: 434, distance: 608.0
click at [224, 440] on div "Loading... Leasing Desk Loading... Hallway Loading... Created by Lindsei Cornwa…" at bounding box center [480, 298] width 961 height 524
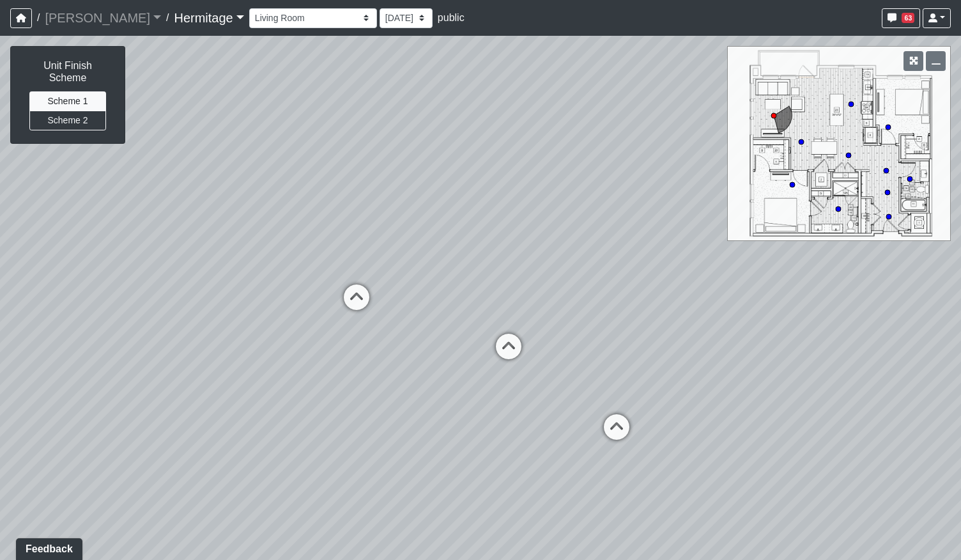
drag, startPoint x: 505, startPoint y: 367, endPoint x: 566, endPoint y: 399, distance: 69.4
click at [566, 399] on div "Loading... Leasing Desk Loading... Hallway Loading... Created by Lindsei Cornwa…" at bounding box center [480, 298] width 961 height 524
click at [510, 354] on icon at bounding box center [508, 352] width 38 height 38
drag, startPoint x: 494, startPoint y: 421, endPoint x: 640, endPoint y: 402, distance: 146.9
click at [640, 402] on div "Loading... Leasing Desk Loading... Hallway Loading... Created by Lindsei Cornwa…" at bounding box center [480, 298] width 961 height 524
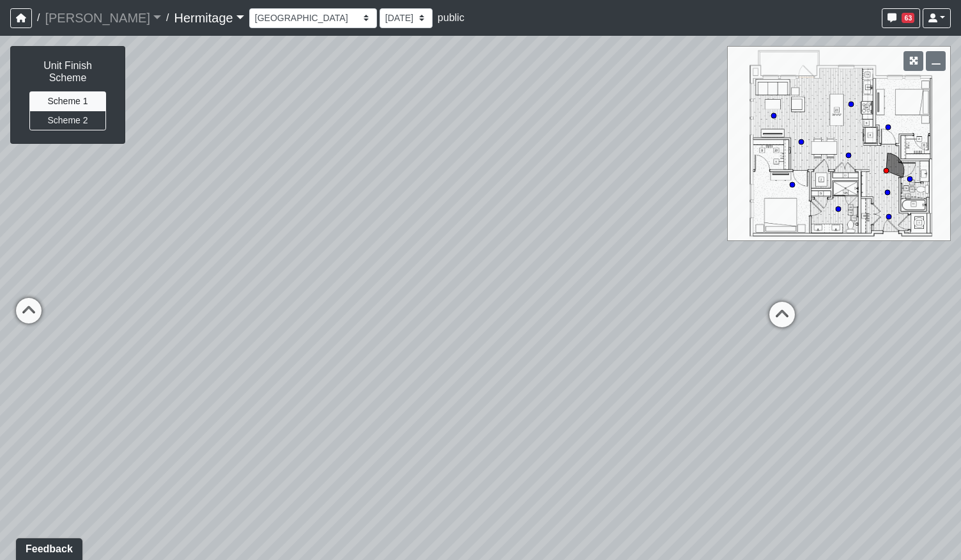
drag, startPoint x: 271, startPoint y: 436, endPoint x: 584, endPoint y: 402, distance: 314.8
click at [582, 402] on div "Loading... Leasing Desk Loading... Hallway Loading... Created by Lindsei Cornwa…" at bounding box center [480, 298] width 961 height 524
drag, startPoint x: 325, startPoint y: 400, endPoint x: 148, endPoint y: 411, distance: 176.6
click at [153, 412] on div "Loading... Leasing Desk Loading... Hallway Loading... Created by Lindsei Cornwa…" at bounding box center [480, 298] width 961 height 524
drag, startPoint x: 520, startPoint y: 406, endPoint x: 715, endPoint y: 385, distance: 196.6
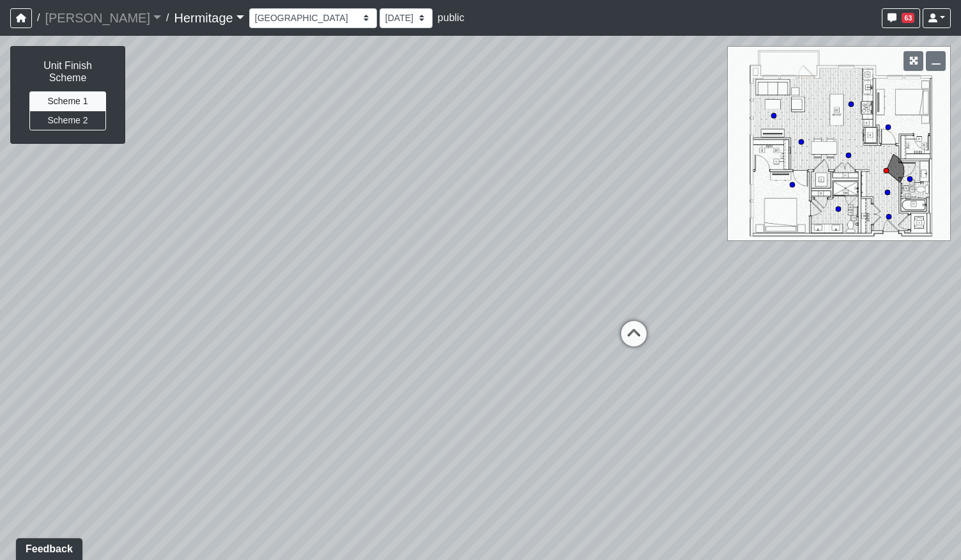
click at [688, 390] on div "Loading... Leasing Desk Loading... Hallway Loading... Created by Lindsei Cornwa…" at bounding box center [480, 298] width 961 height 524
drag, startPoint x: 271, startPoint y: 395, endPoint x: 456, endPoint y: 447, distance: 192.2
click at [455, 448] on div "Loading... Leasing Desk Loading... Hallway Loading... Created by Lindsei Cornwa…" at bounding box center [480, 298] width 961 height 524
click at [312, 270] on icon at bounding box center [306, 263] width 38 height 38
drag, startPoint x: 688, startPoint y: 331, endPoint x: 118, endPoint y: 352, distance: 570.8
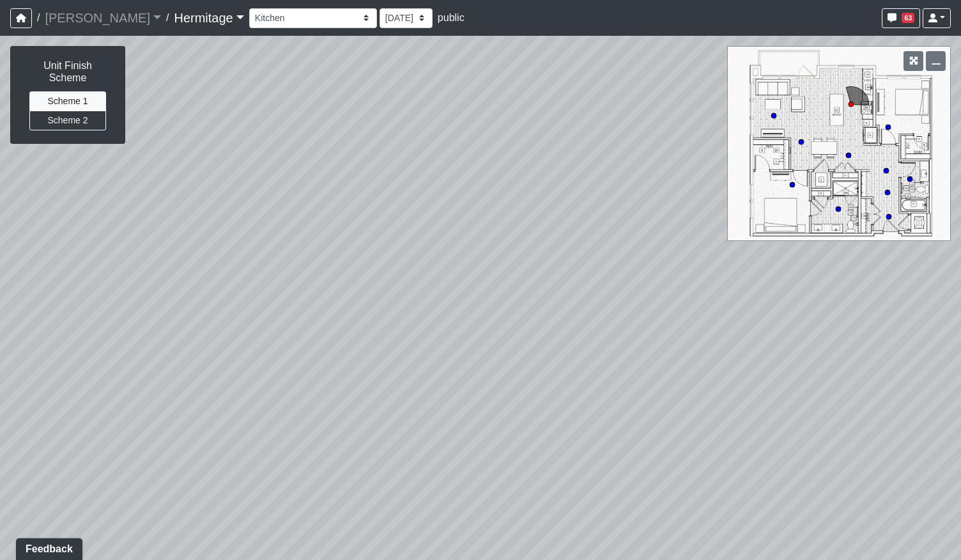
click at [121, 353] on div "Loading... Leasing Desk Loading... Hallway Loading... Created by Lindsei Cornwa…" at bounding box center [480, 298] width 961 height 524
drag, startPoint x: 586, startPoint y: 328, endPoint x: 551, endPoint y: 333, distance: 36.2
click at [551, 333] on div "Loading... Leasing Desk Loading... Hallway Loading... Created by Lindsei Cornwa…" at bounding box center [480, 298] width 961 height 524
click at [744, 356] on div "Loading... Leasing Desk Loading... Hallway Loading... Created by Lindsei Cornwa…" at bounding box center [480, 298] width 961 height 524
click at [823, 487] on div "Loading... Leasing Desk Loading... Hallway Loading... Created by Lindsei Cornwa…" at bounding box center [480, 298] width 961 height 524
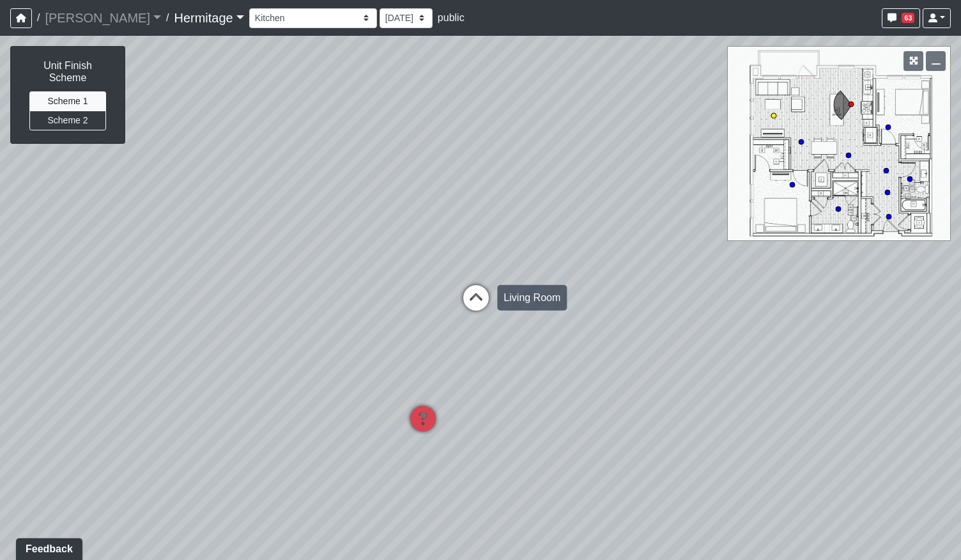
click at [466, 300] on icon at bounding box center [476, 304] width 38 height 38
click at [128, 425] on div "Loading... Leasing Desk Loading... Hallway Loading... Created by Lindsei Cornwa…" at bounding box center [480, 298] width 961 height 524
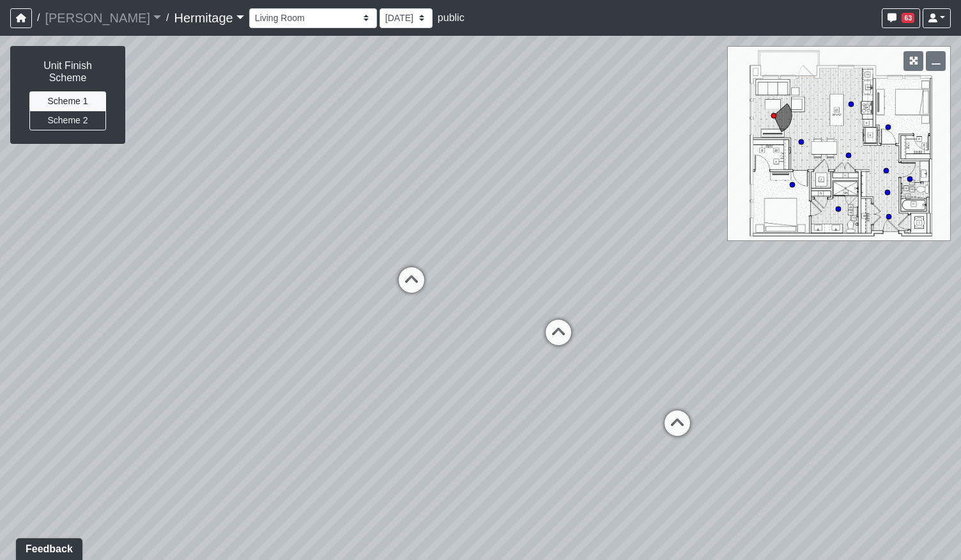
click at [476, 385] on div "Loading... Leasing Desk Loading... Hallway Loading... Created by Lindsei Cornwa…" at bounding box center [480, 298] width 961 height 524
click at [198, 348] on div "Loading... Leasing Desk Loading... Hallway Loading... Created by Lindsei Cornwa…" at bounding box center [480, 298] width 961 height 524
click at [332, 349] on div "Loading... Leasing Desk Loading... Hallway Loading... Created by Lindsei Cornwa…" at bounding box center [480, 298] width 961 height 524
click at [70, 111] on button "Scheme 2" at bounding box center [67, 121] width 77 height 20
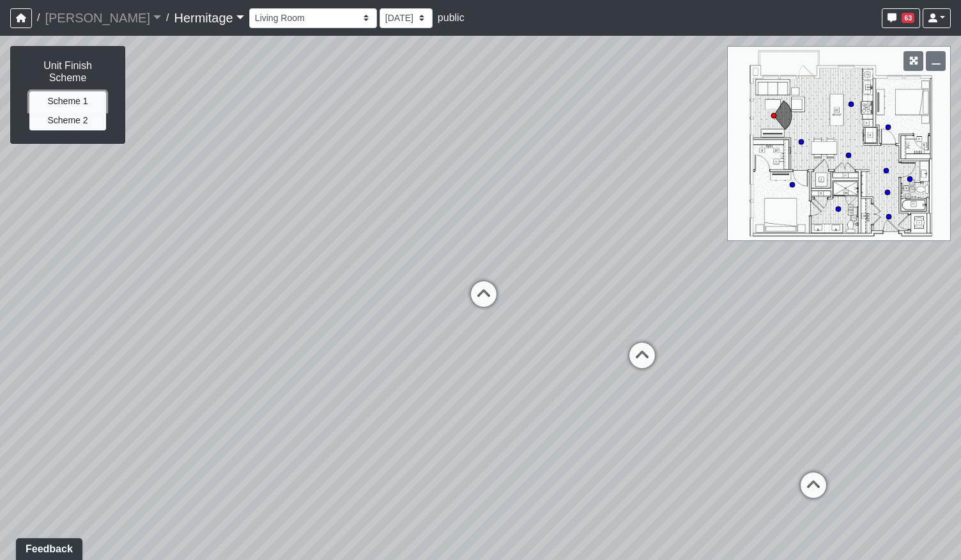
click at [75, 91] on button "Scheme 1" at bounding box center [67, 101] width 77 height 20
click at [77, 112] on button "Scheme 2" at bounding box center [67, 121] width 77 height 20
click at [75, 91] on button "Scheme 1" at bounding box center [67, 101] width 77 height 20
click at [75, 111] on button "Scheme 2" at bounding box center [67, 121] width 77 height 20
click at [74, 91] on button "Scheme 1" at bounding box center [67, 101] width 77 height 20
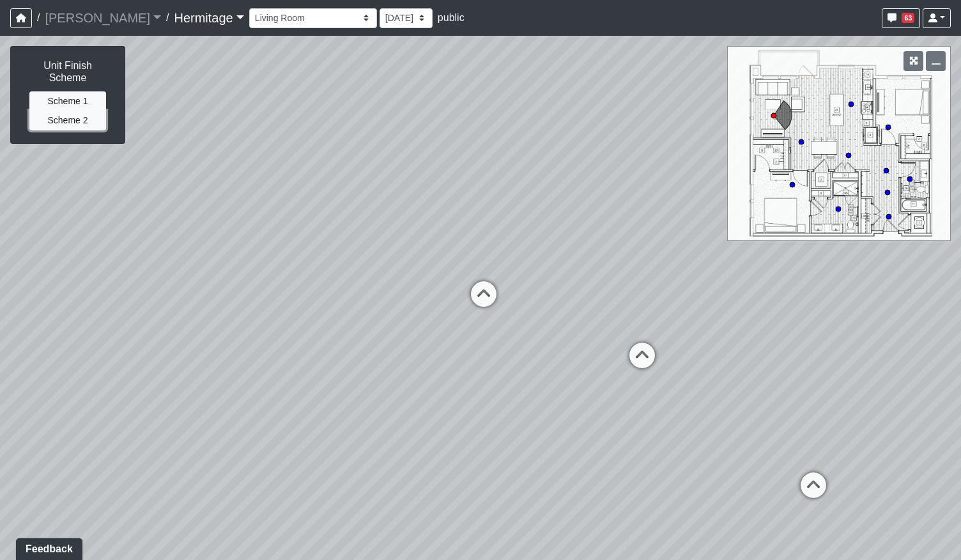
click at [81, 111] on button "Scheme 2" at bounding box center [67, 121] width 77 height 20
click at [73, 92] on button "Scheme 1" at bounding box center [67, 101] width 77 height 20
click at [79, 111] on button "Scheme 2" at bounding box center [67, 121] width 77 height 20
click at [482, 302] on icon at bounding box center [483, 300] width 38 height 38
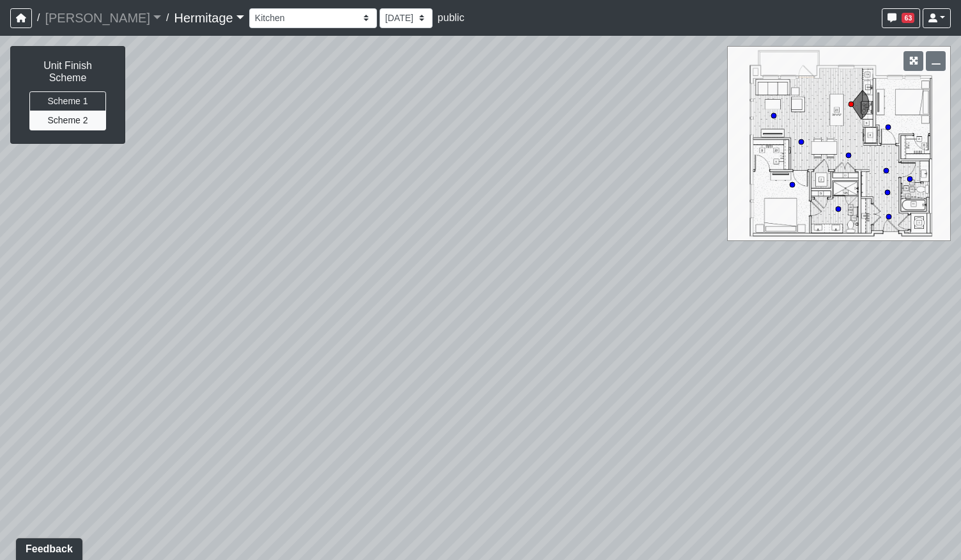
drag, startPoint x: 337, startPoint y: 344, endPoint x: 292, endPoint y: 399, distance: 70.7
click at [292, 399] on div "Loading... Leasing Desk Loading... Hallway Loading... Created by Lindsei Cornwa…" at bounding box center [480, 298] width 961 height 524
drag, startPoint x: 492, startPoint y: 296, endPoint x: 490, endPoint y: 266, distance: 30.1
click at [490, 266] on div "Loading... Leasing Desk Loading... Hallway Loading... Created by Lindsei Cornwa…" at bounding box center [480, 298] width 961 height 524
click at [774, 116] on circle at bounding box center [773, 115] width 5 height 5
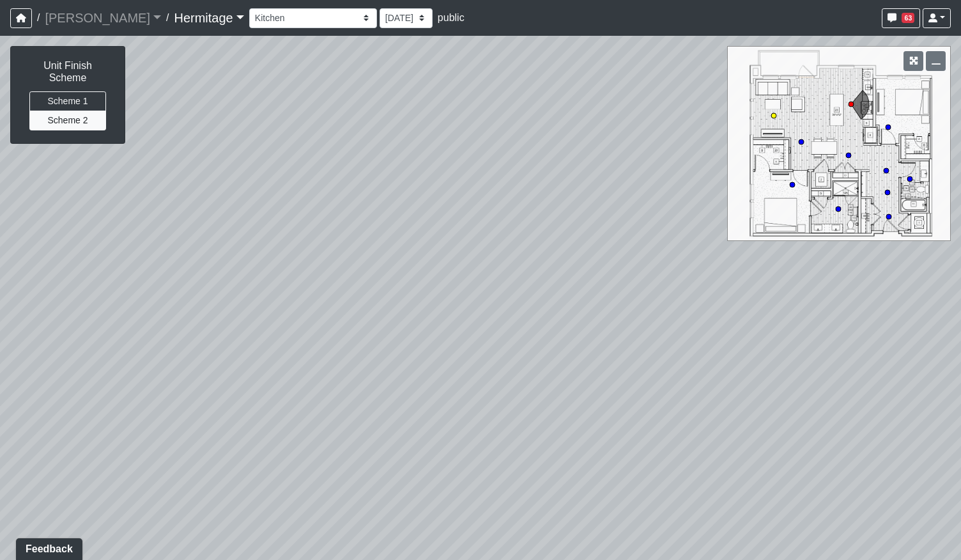
select select "bu3nZNopTLP8rKF5QbFbMe"
click at [66, 91] on button "Scheme 1" at bounding box center [67, 101] width 77 height 20
drag, startPoint x: 254, startPoint y: 252, endPoint x: 436, endPoint y: 237, distance: 182.1
click at [436, 237] on div "Loading... Leasing Desk Loading... Hallway Loading... Created by Lindsei Cornwa…" at bounding box center [480, 298] width 961 height 524
click at [87, 114] on button "Scheme 2" at bounding box center [67, 121] width 77 height 20
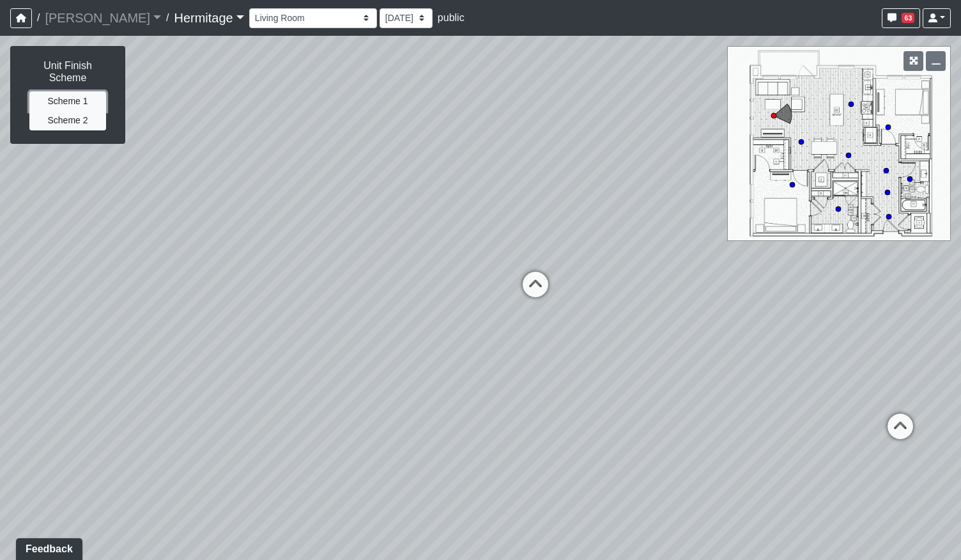
click at [73, 91] on button "Scheme 1" at bounding box center [67, 101] width 77 height 20
click at [78, 111] on button "Scheme 2" at bounding box center [67, 121] width 77 height 20
click at [75, 91] on button "Scheme 1" at bounding box center [67, 101] width 77 height 20
click at [75, 111] on button "Scheme 2" at bounding box center [67, 121] width 77 height 20
click at [73, 91] on button "Scheme 1" at bounding box center [67, 101] width 77 height 20
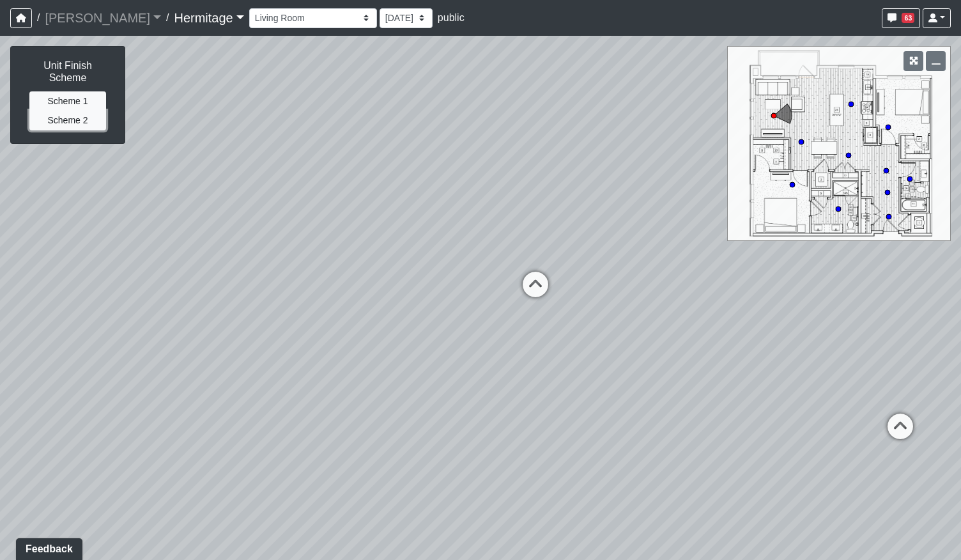
click at [73, 111] on button "Scheme 2" at bounding box center [67, 121] width 77 height 20
click at [74, 91] on button "Scheme 1" at bounding box center [67, 101] width 77 height 20
click at [75, 111] on button "Scheme 2" at bounding box center [67, 121] width 77 height 20
click at [52, 91] on button "Scheme 1" at bounding box center [67, 101] width 77 height 20
click at [78, 118] on div "Unit Finish Scheme Scheme 1 Scheme 2" at bounding box center [68, 95] width 114 height 96
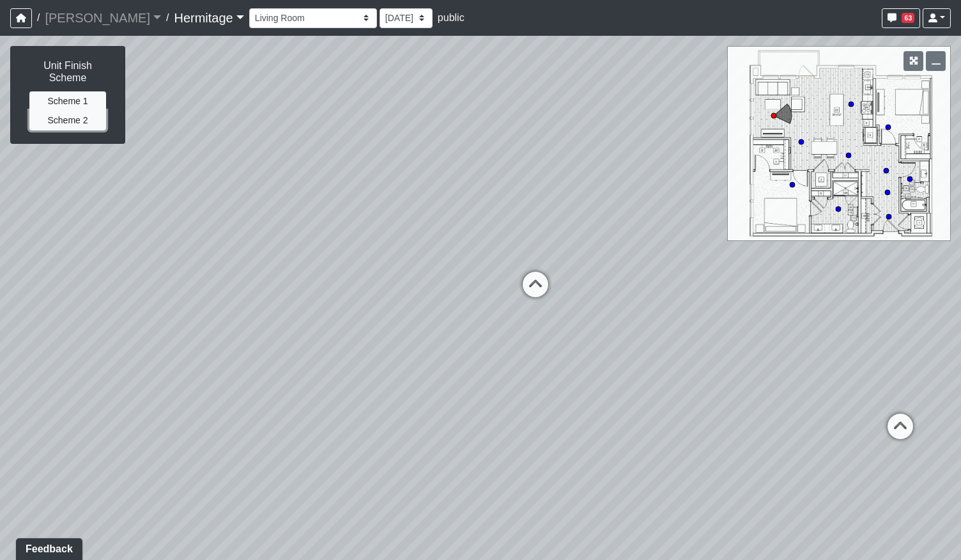
click at [77, 111] on button "Scheme 2" at bounding box center [67, 121] width 77 height 20
click at [78, 91] on button "Scheme 1" at bounding box center [67, 101] width 77 height 20
